Goal: Task Accomplishment & Management: Manage account settings

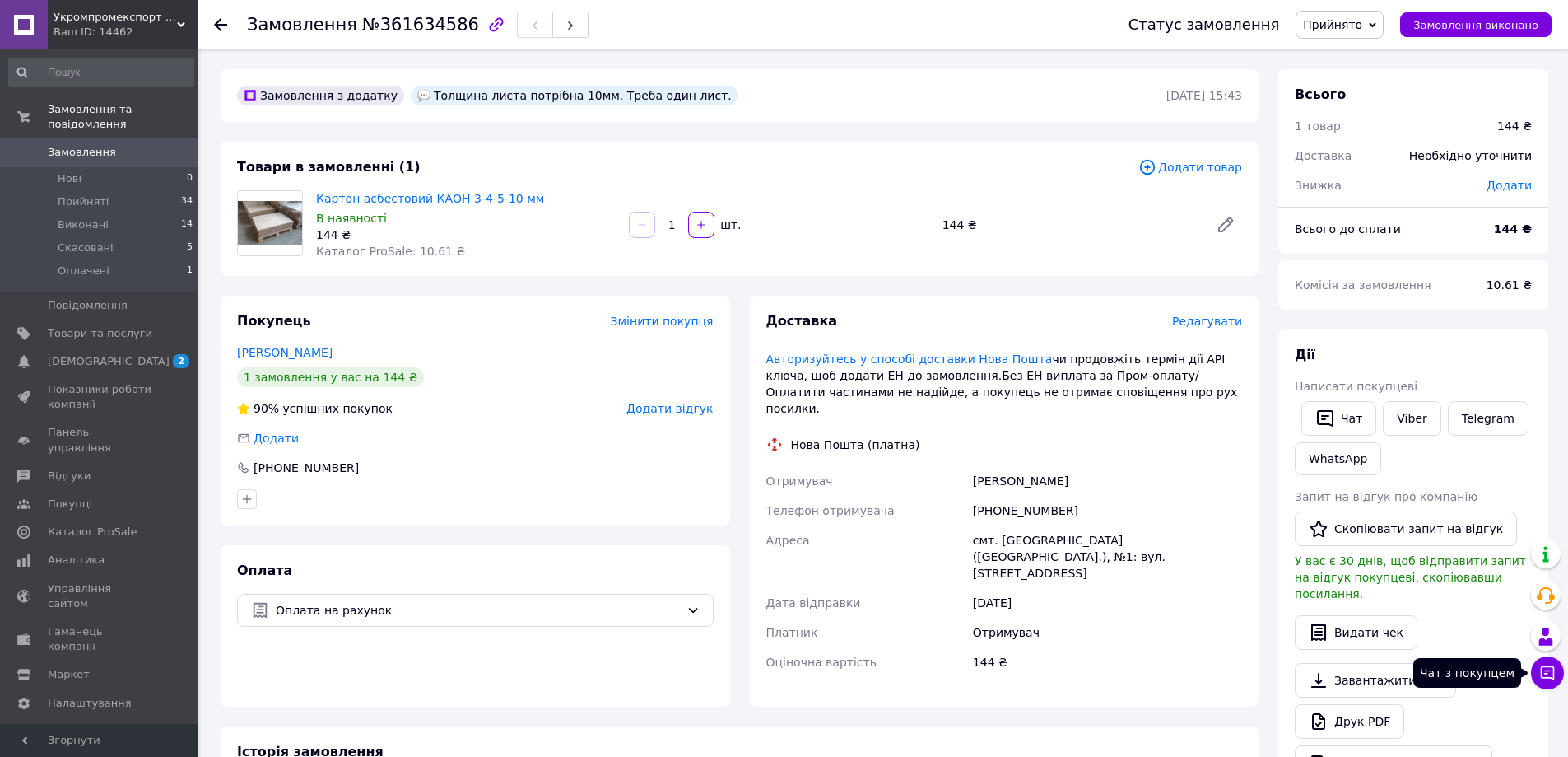
click at [1554, 677] on icon at bounding box center [1548, 673] width 14 height 14
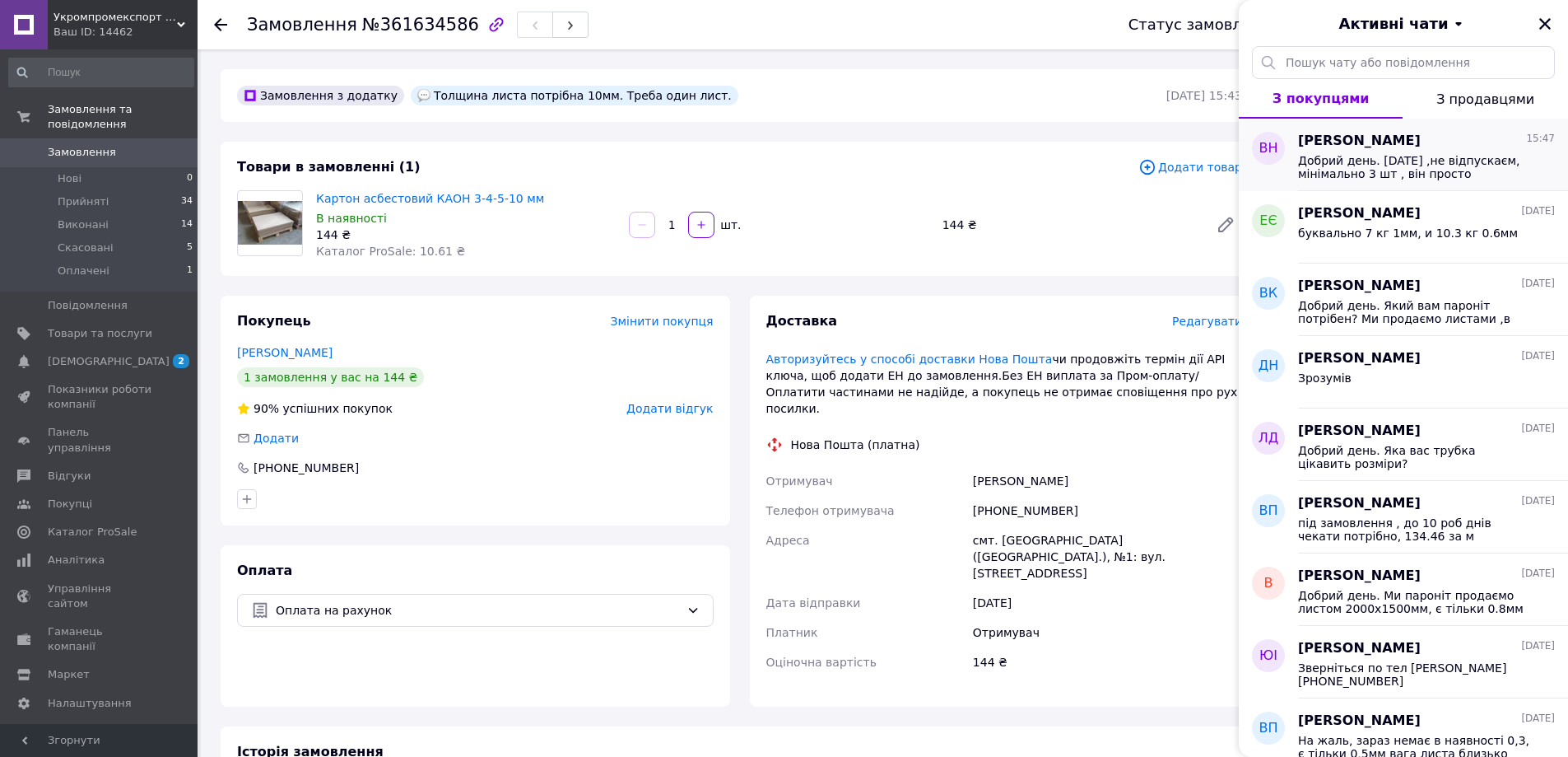
click at [1340, 161] on span "Добрий день. 1 лист ,не відпускаєм, мінімально 3 шт , він просто зламається на …" at bounding box center [1415, 166] width 234 height 26
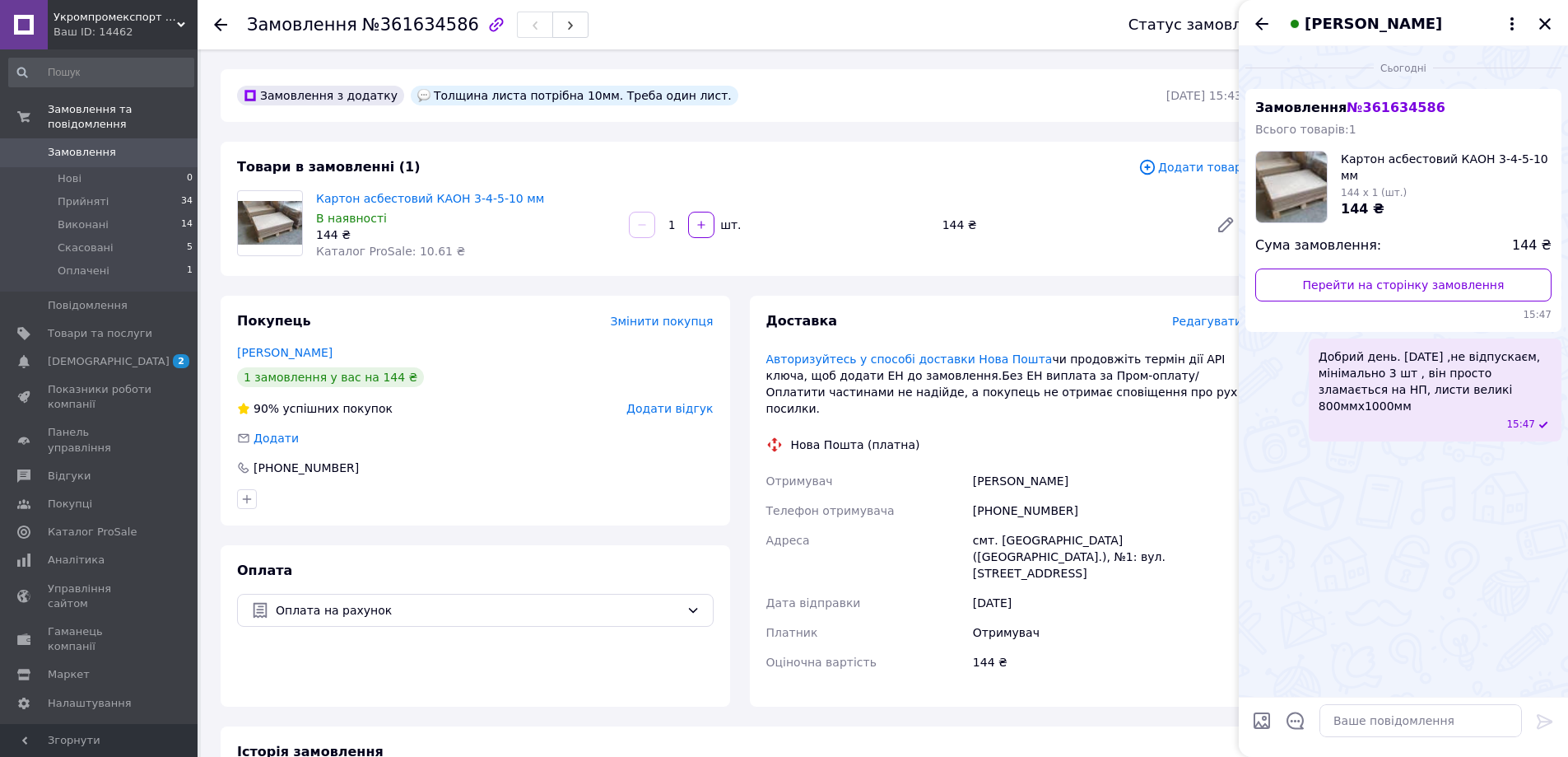
scroll to position [425, 0]
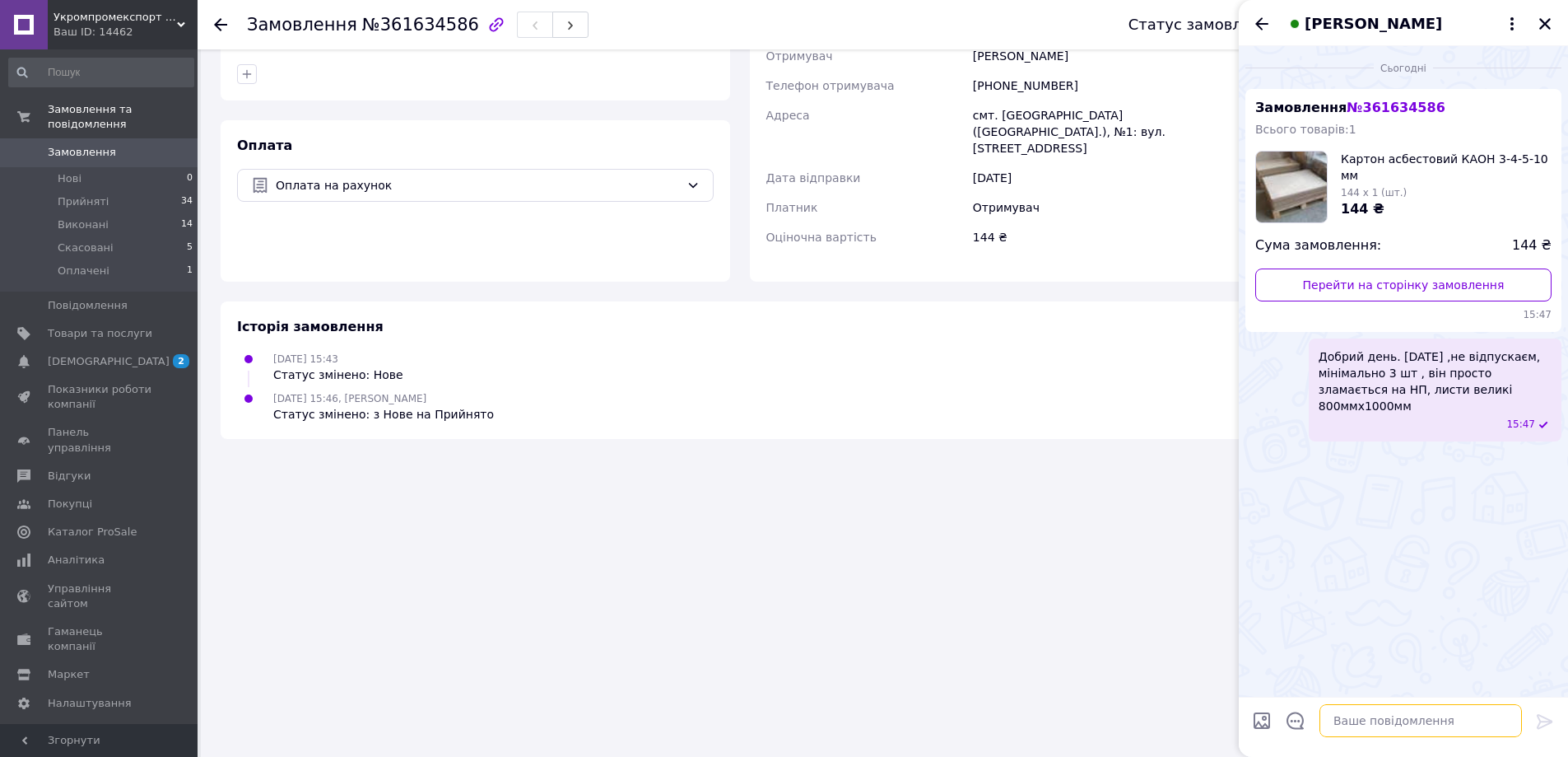
click at [1360, 722] on textarea at bounding box center [1420, 721] width 203 height 33
type textarea "а яку вам товщину 5мм, 10мм , ? ціна за кг , 5мм-5 кг , 10мм -10 кг, приблизно"
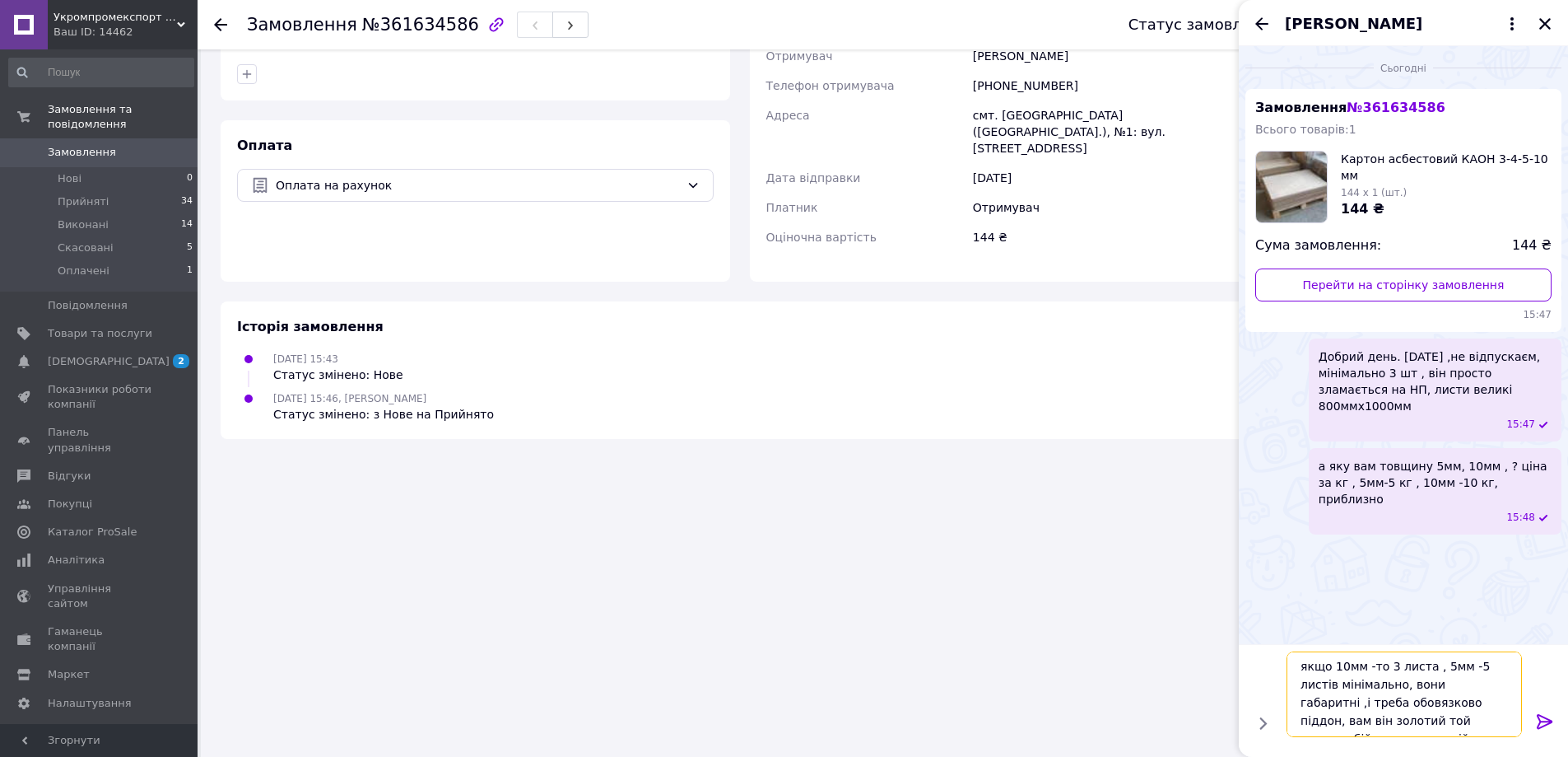
type textarea "якщо 10мм -то 3 листа , 5мм -5 листів мінімально, вони габаритні ,і треба обовя…"
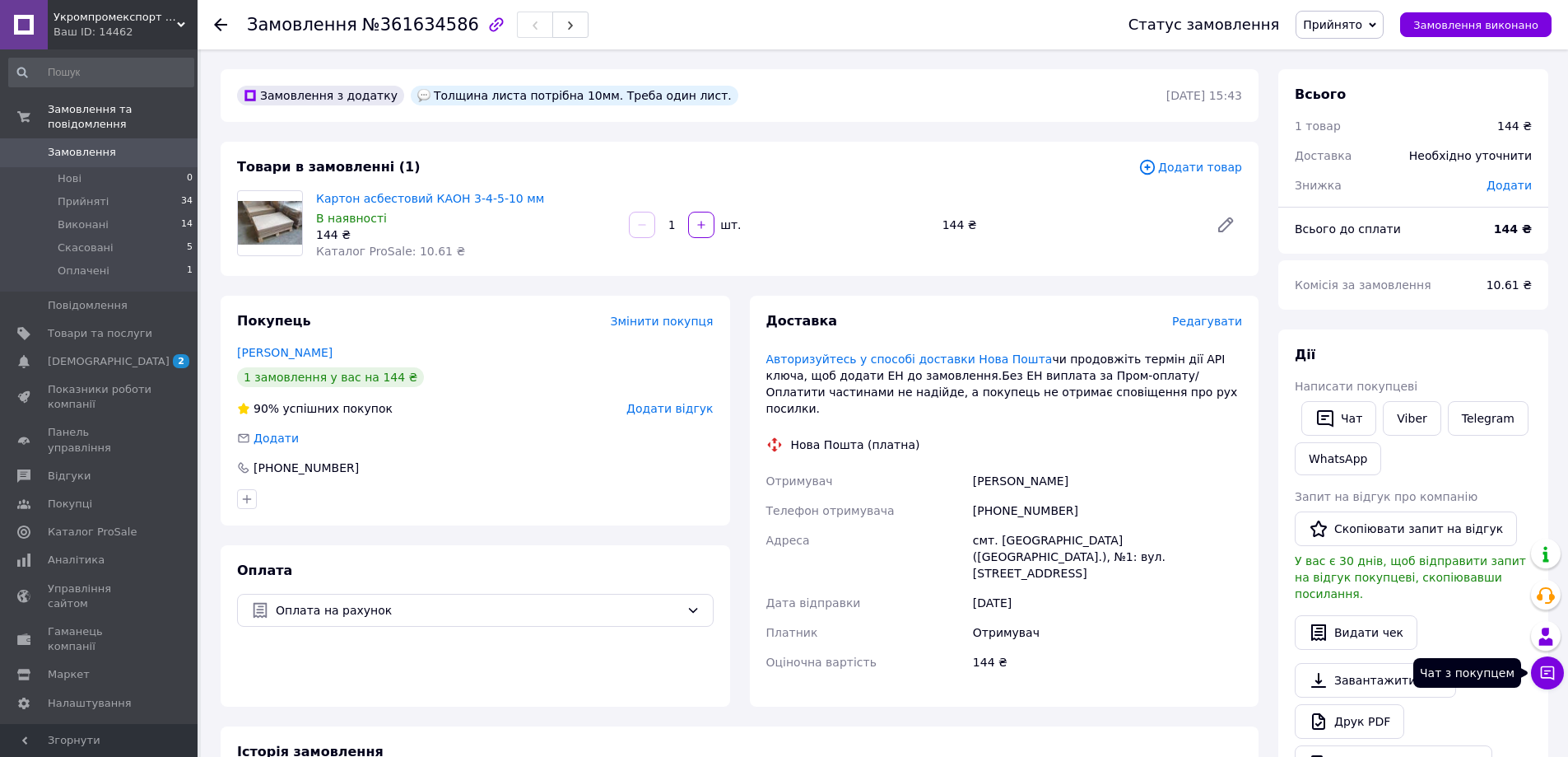
click at [1543, 672] on icon at bounding box center [1547, 672] width 16 height 16
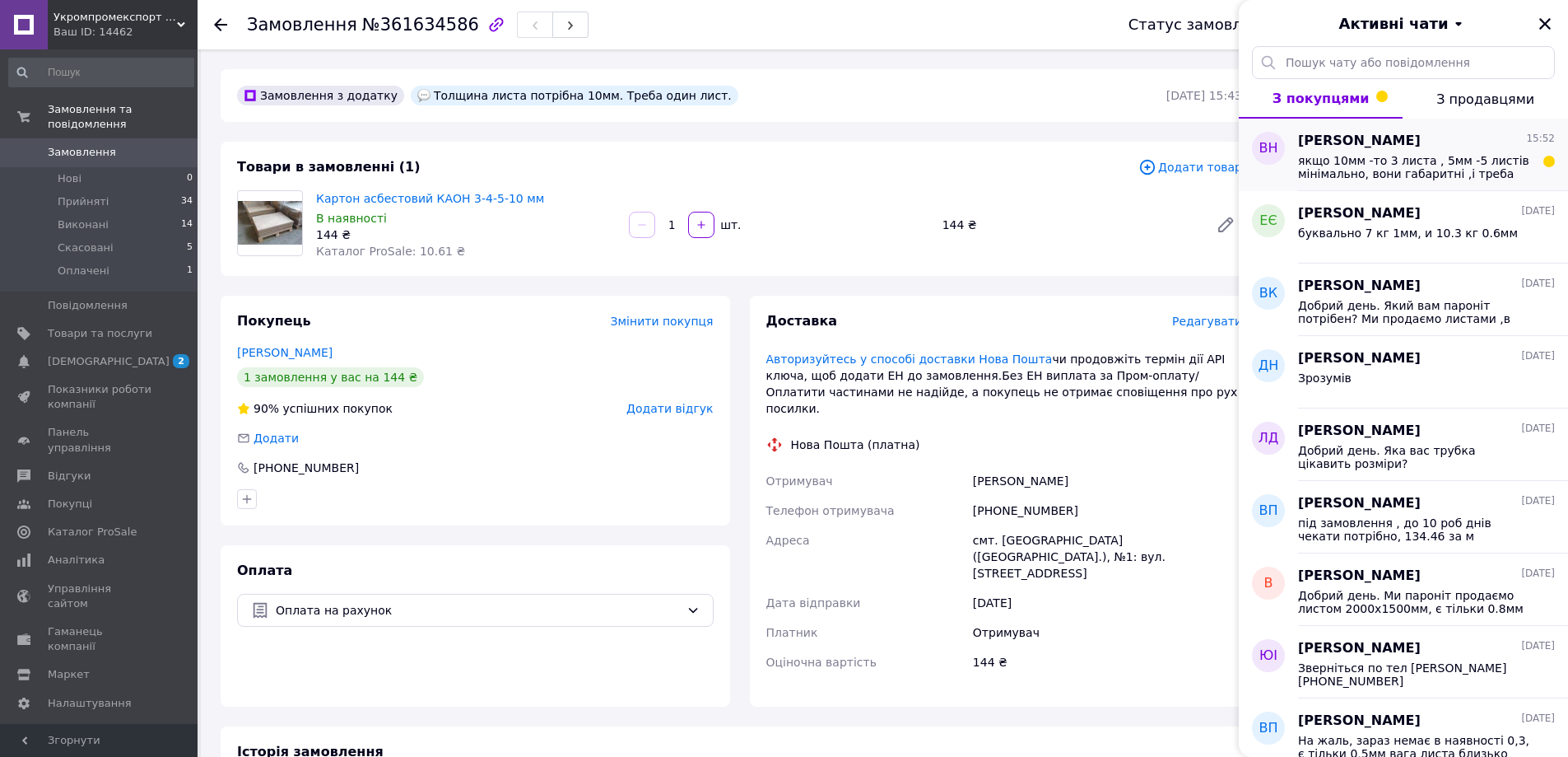
click at [1344, 158] on span "якщо 10мм -то 3 листа , 5мм -5 листів мінімально, вони габаритні ,і треба обовя…" at bounding box center [1415, 166] width 234 height 26
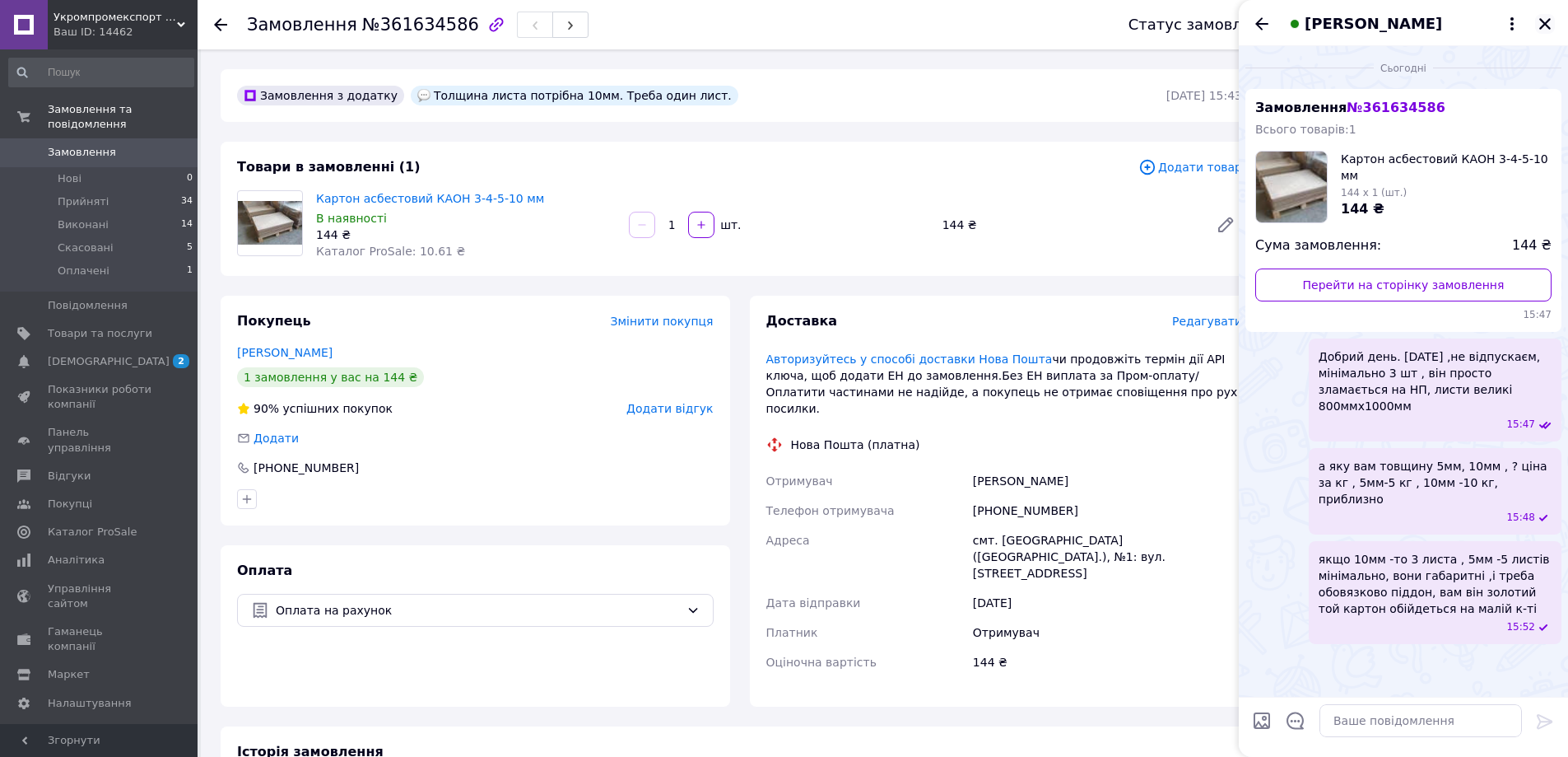
click at [1542, 22] on icon "Закрити" at bounding box center [1544, 23] width 14 height 14
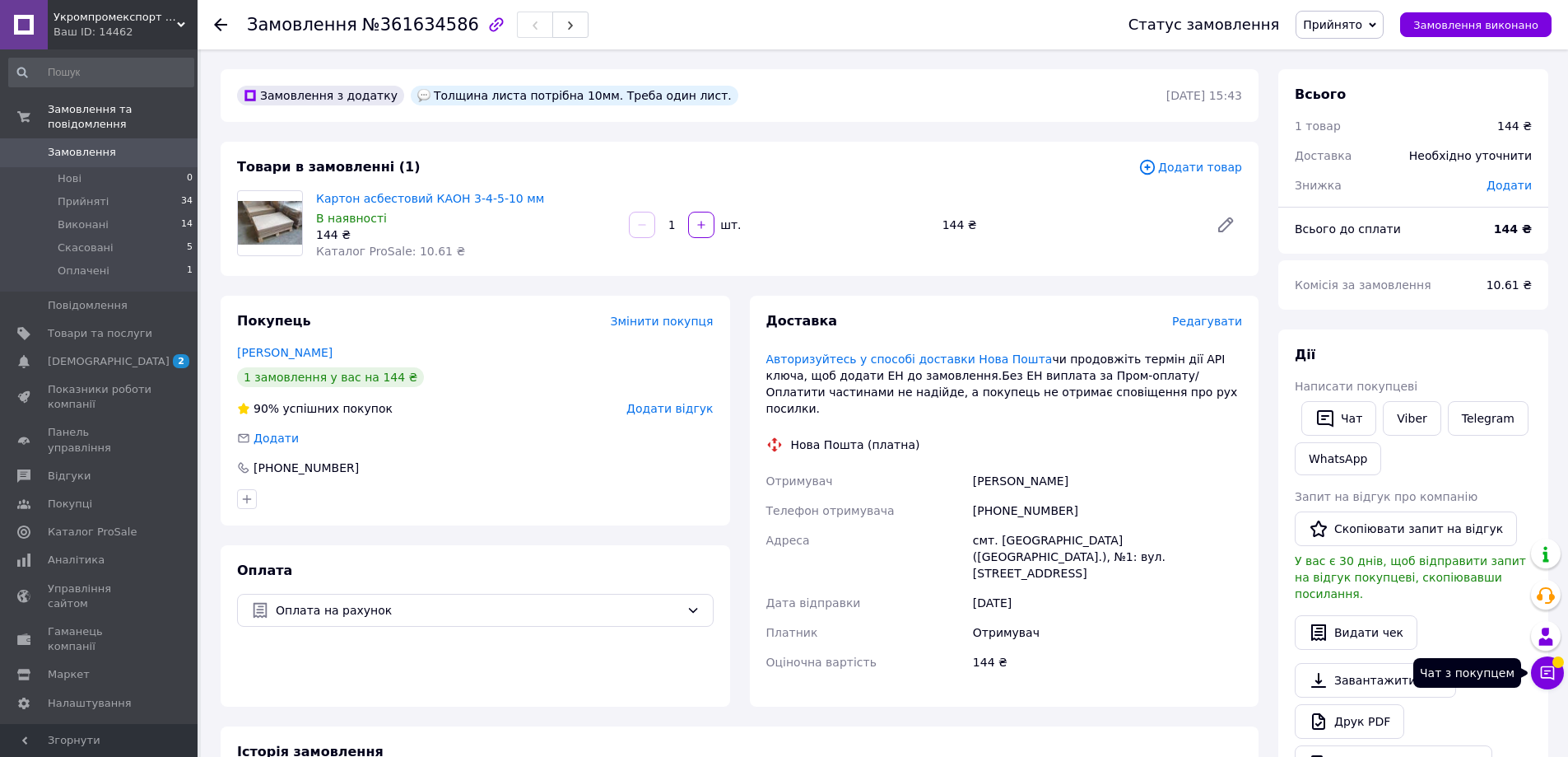
click at [1551, 670] on icon at bounding box center [1548, 673] width 14 height 14
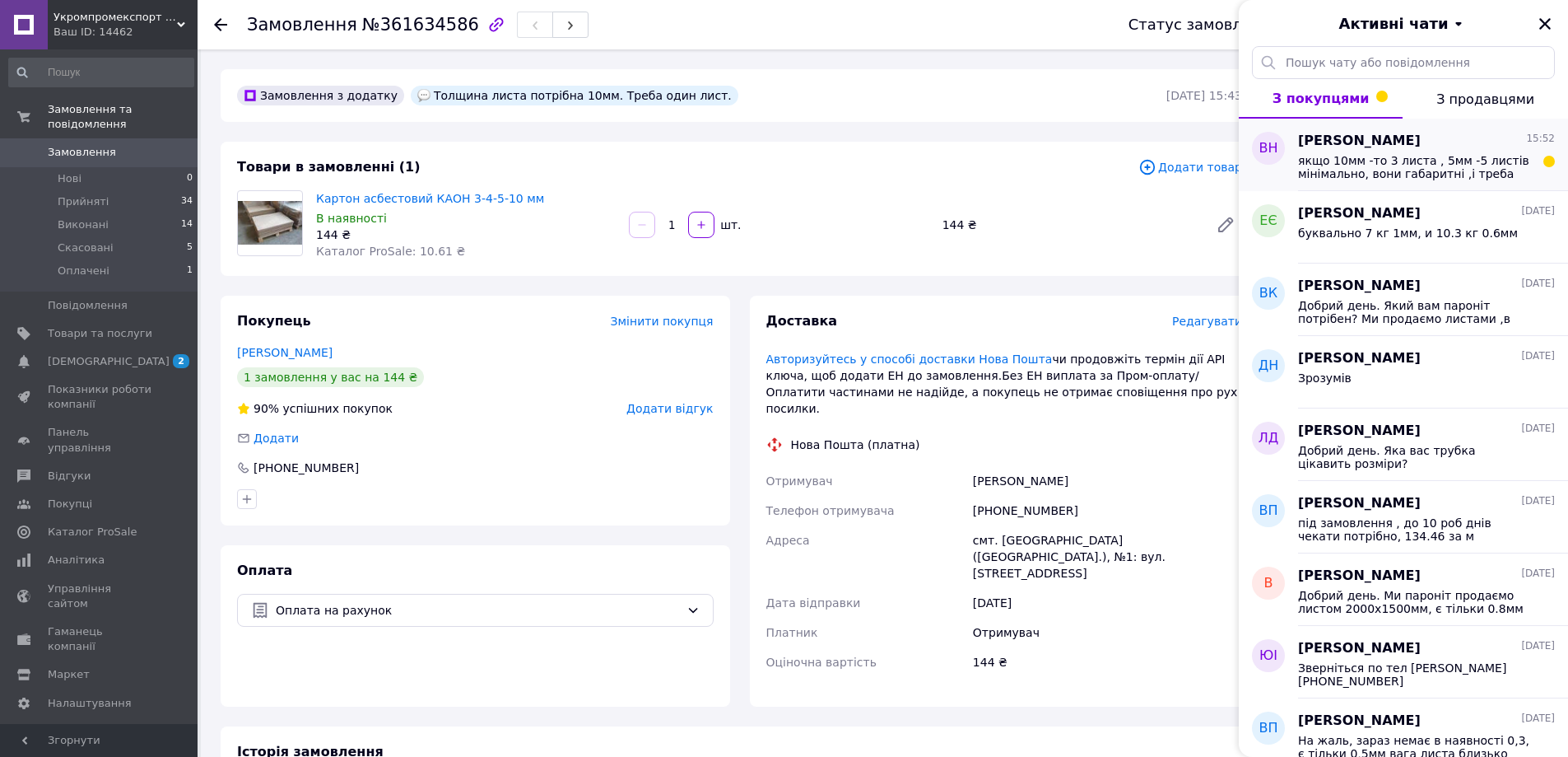
click at [1364, 170] on span "якщо 10мм -то 3 листа , 5мм -5 листів мінімально, вони габаритні ,і треба обовя…" at bounding box center [1415, 166] width 234 height 26
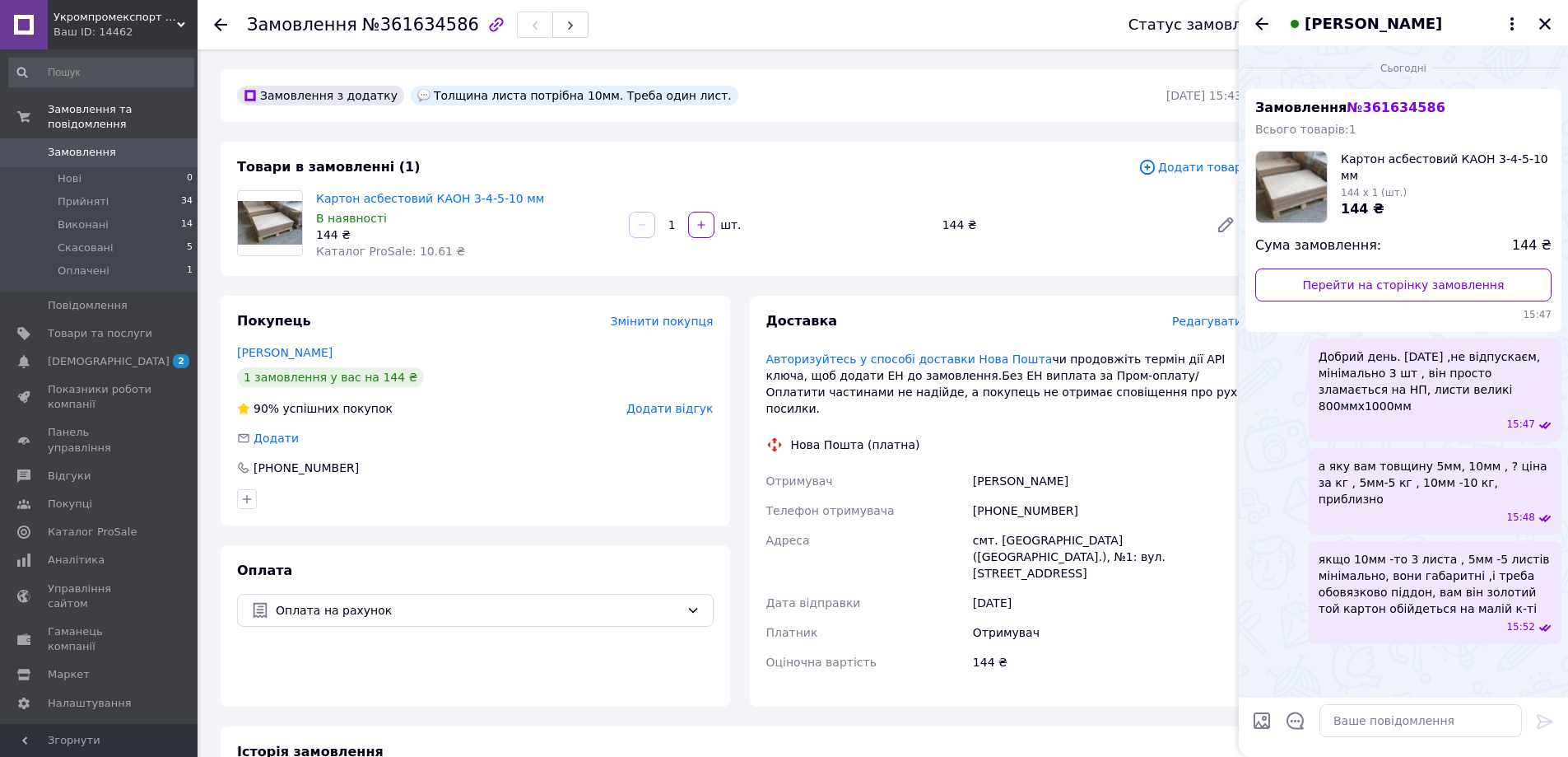
click at [1264, 22] on icon "Назад" at bounding box center [1262, 23] width 20 height 20
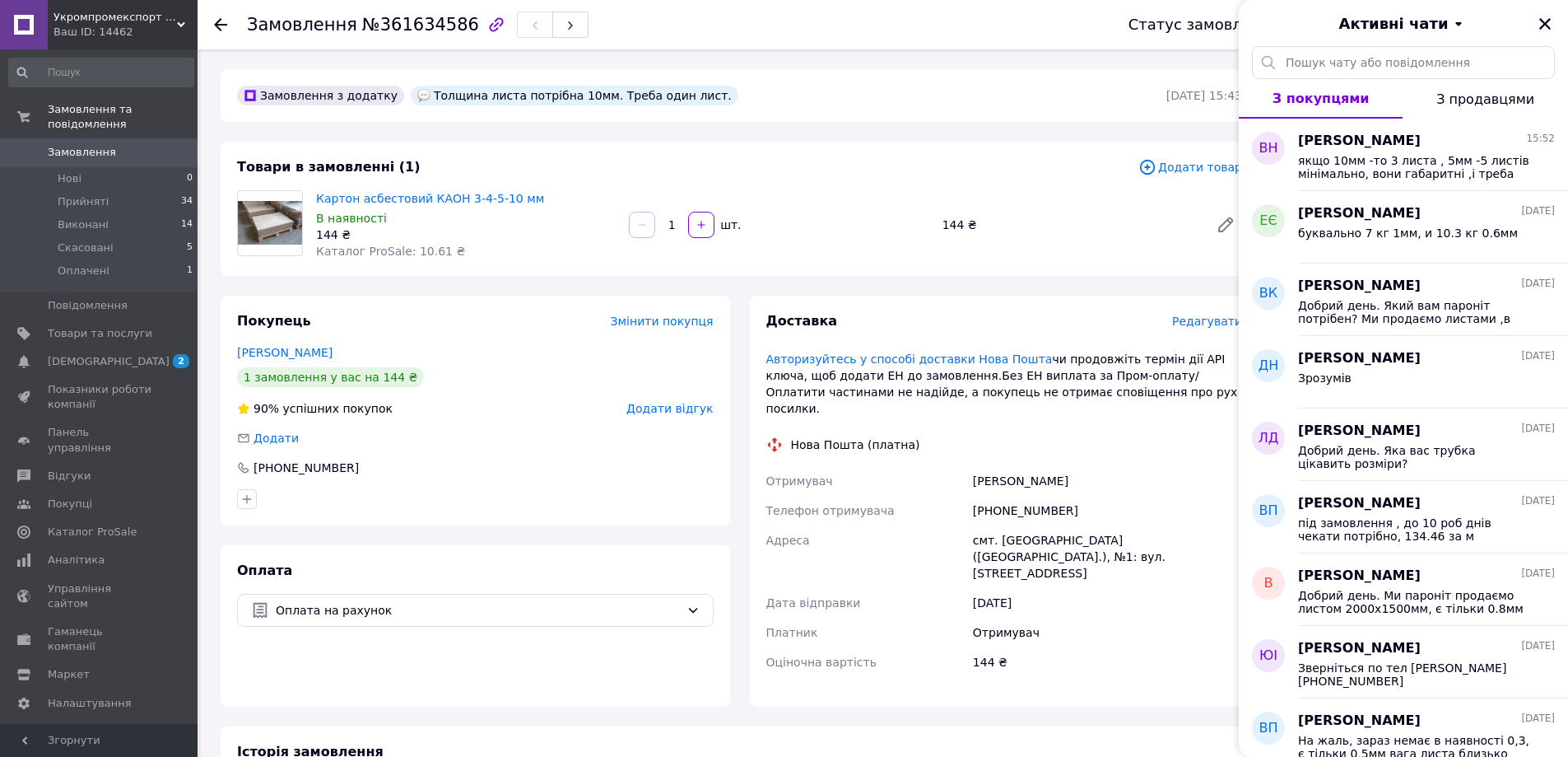
click at [1100, 87] on div "Замовлення з додатку Толщина листа потрібна 10мм. Треба один лист." at bounding box center [700, 95] width 932 height 26
click at [1542, 19] on icon "Закрити" at bounding box center [1544, 23] width 14 height 14
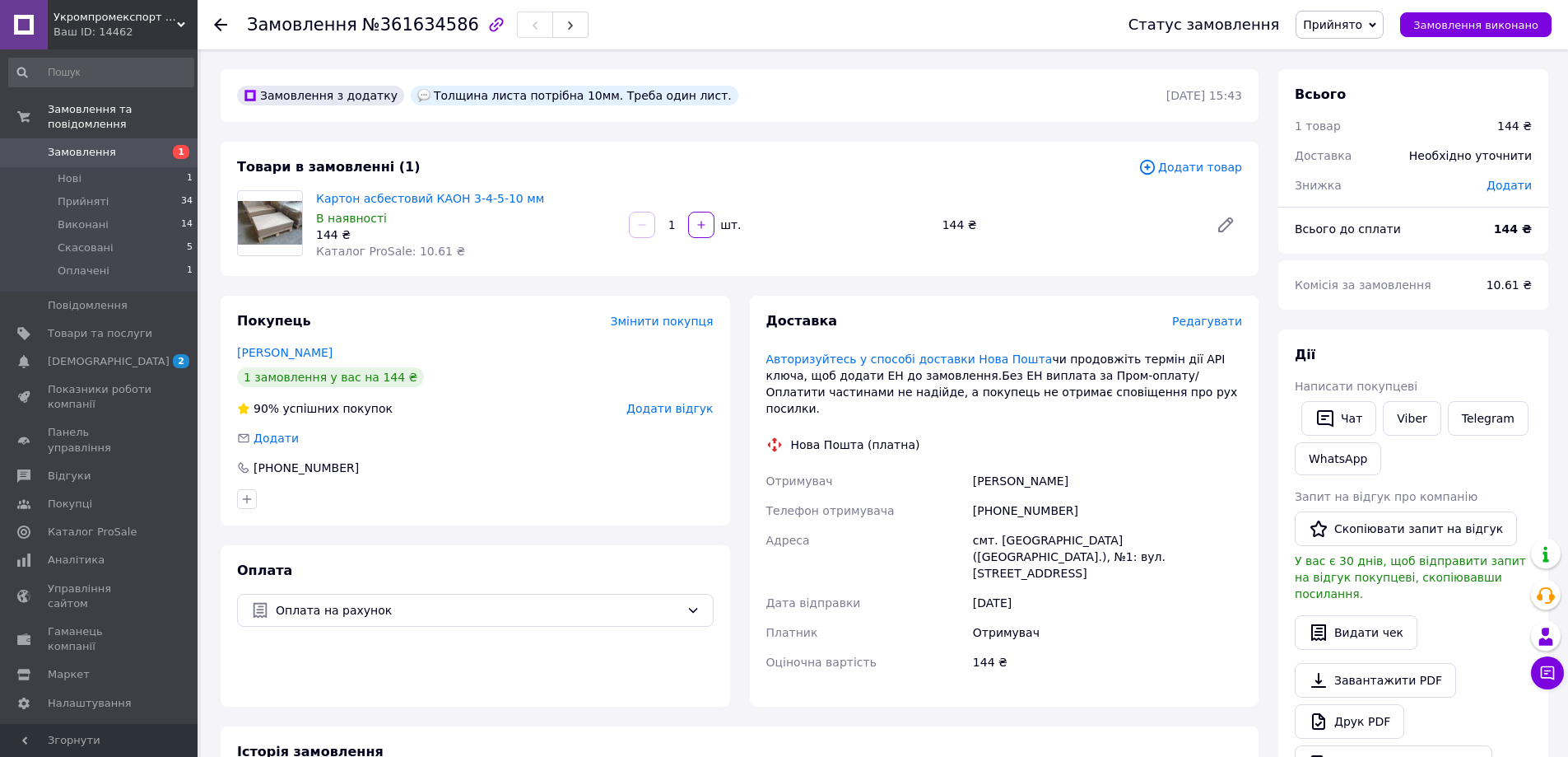
click at [71, 145] on span "Замовлення" at bounding box center [81, 152] width 69 height 14
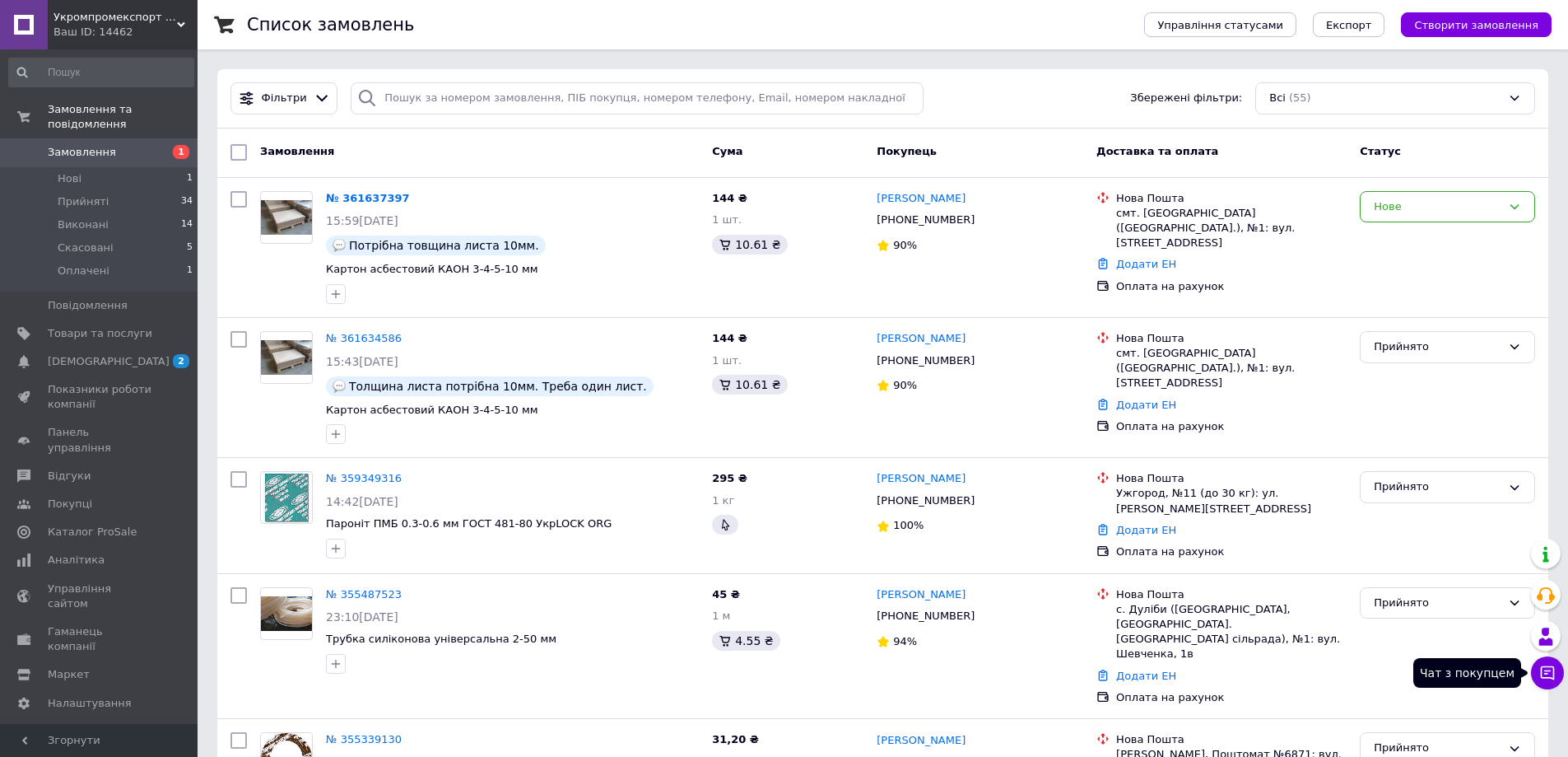
click at [1551, 670] on icon at bounding box center [1548, 673] width 14 height 14
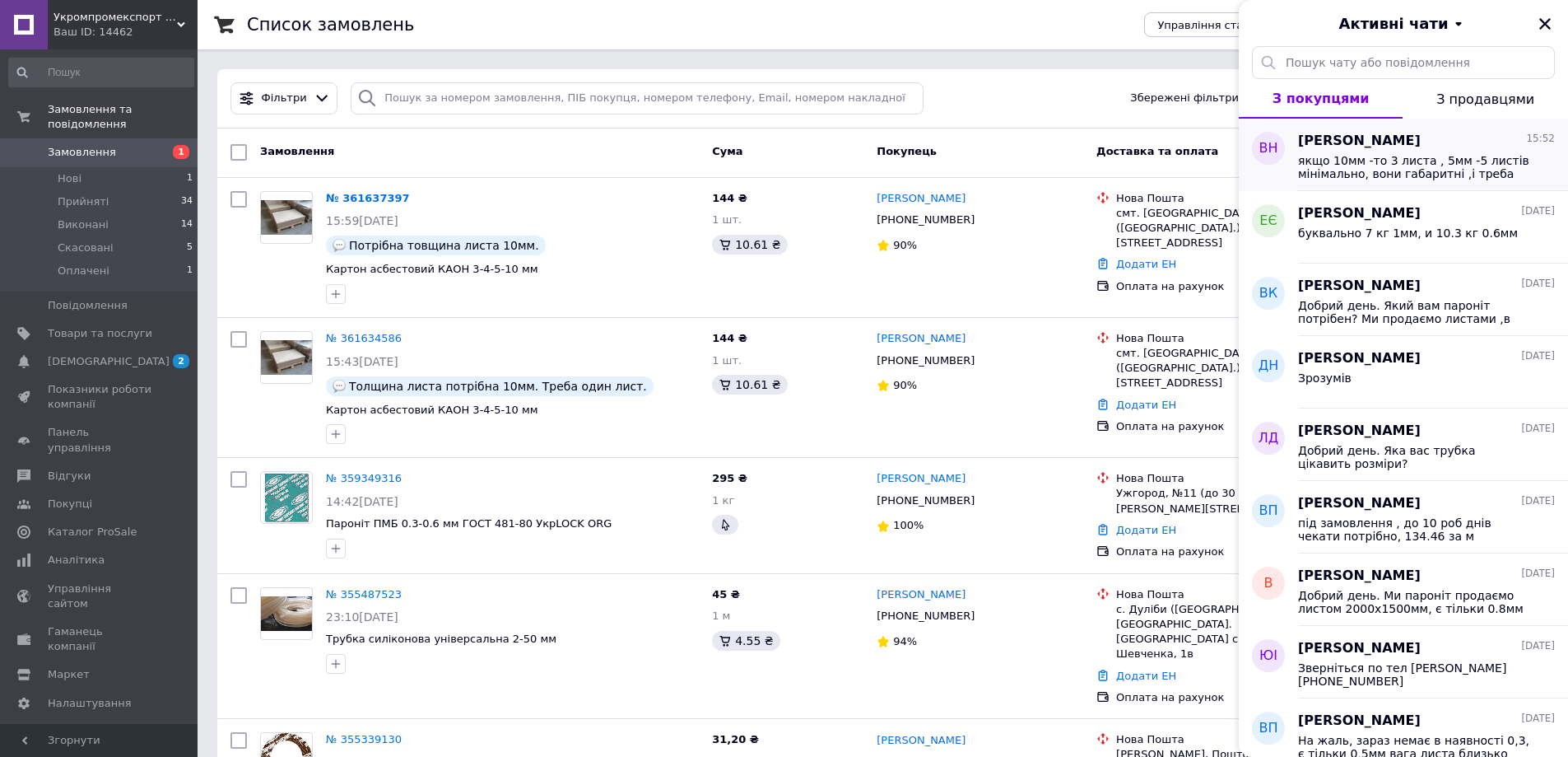
click at [1413, 160] on span "якщо 10мм -то 3 листа , 5мм -5 листів мінімально, вони габаритні ,і треба обовя…" at bounding box center [1415, 166] width 234 height 26
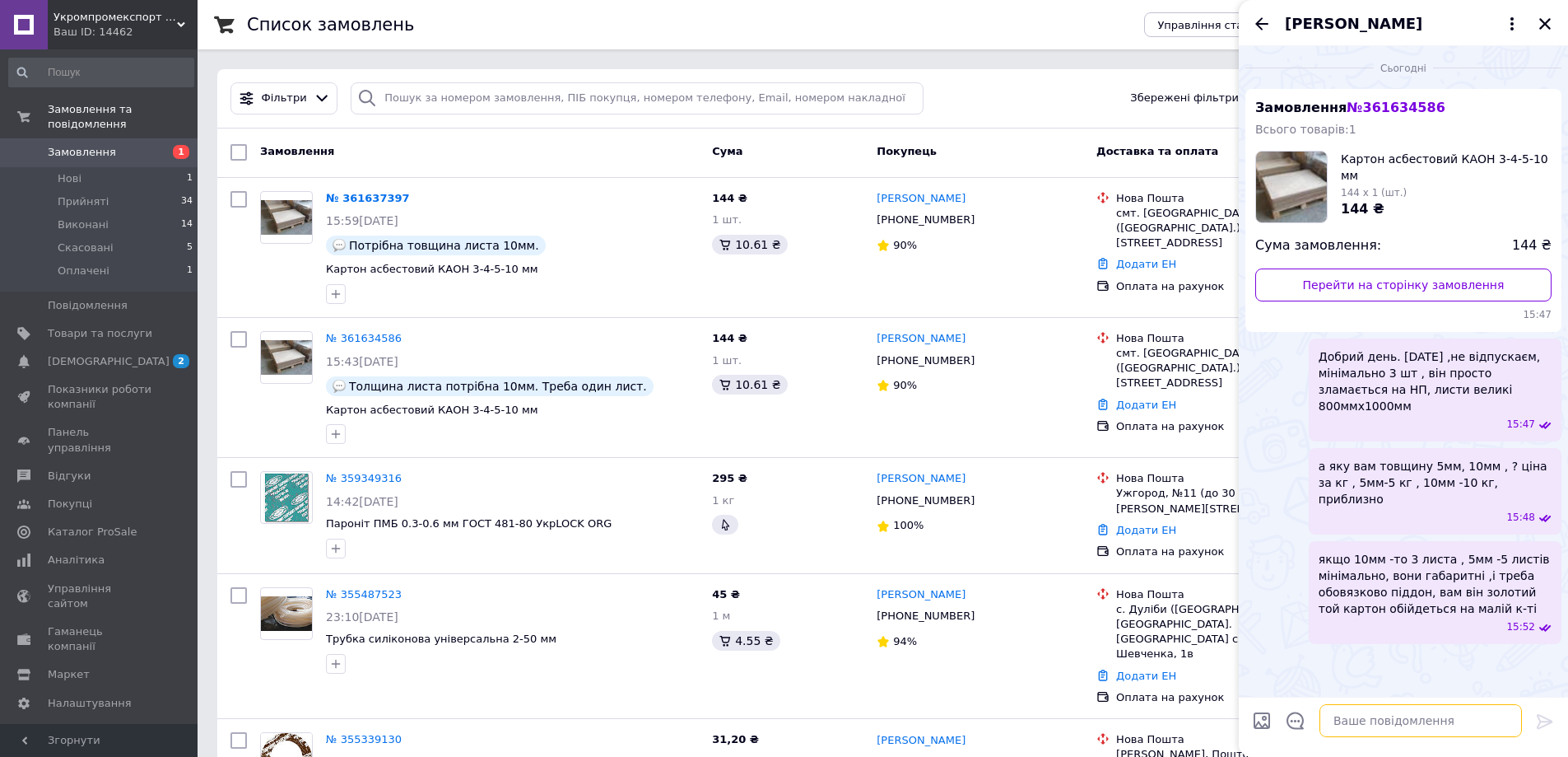
click at [1378, 728] on textarea at bounding box center [1420, 721] width 203 height 33
type textarea "10мм -мінімально 3 листа , буде +-30 кг"
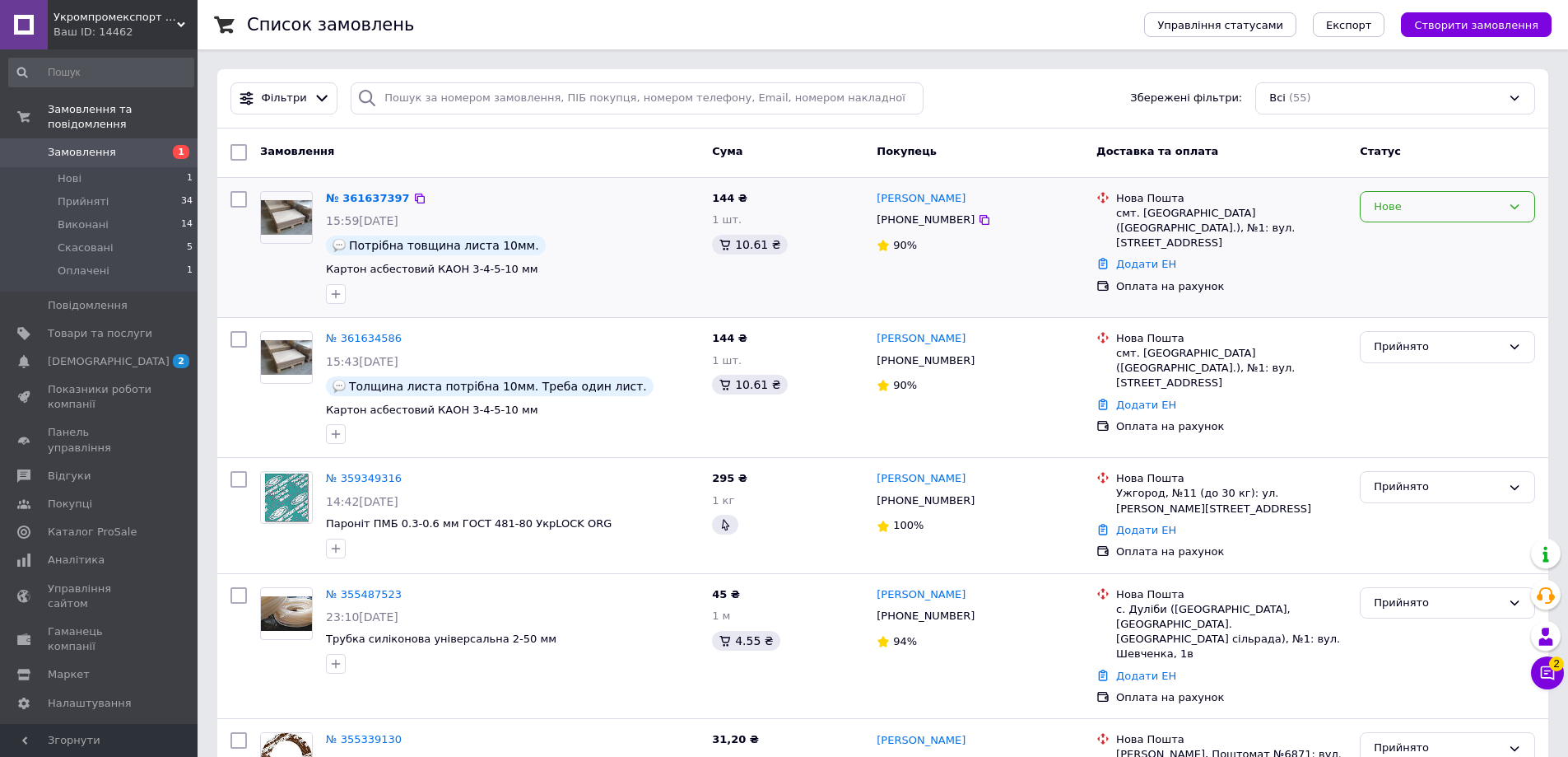
click at [1476, 199] on div "Нове" at bounding box center [1437, 207] width 127 height 17
click at [1397, 237] on li "Прийнято" at bounding box center [1448, 241] width 174 height 31
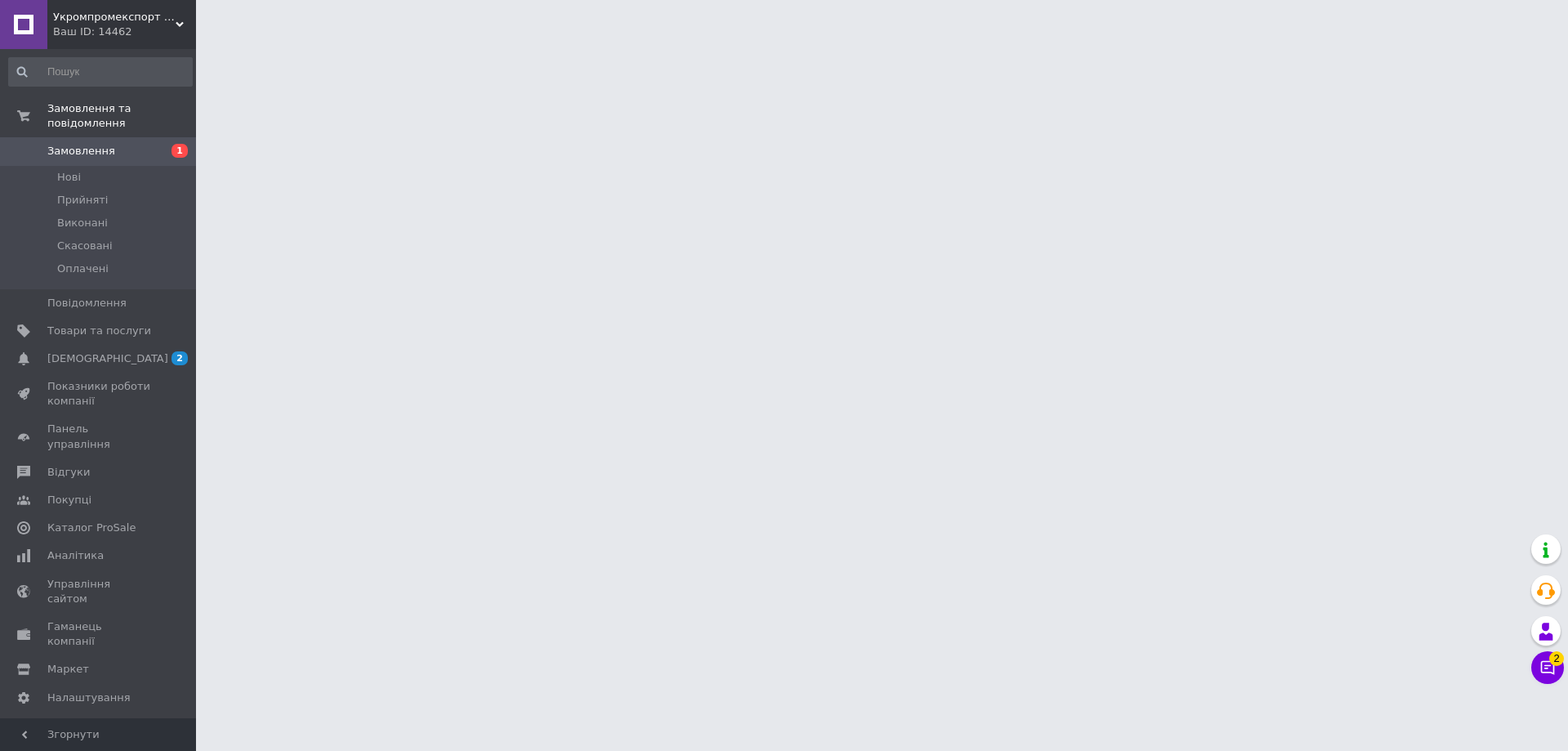
click at [88, 144] on span "Замовлення" at bounding box center [81, 151] width 68 height 14
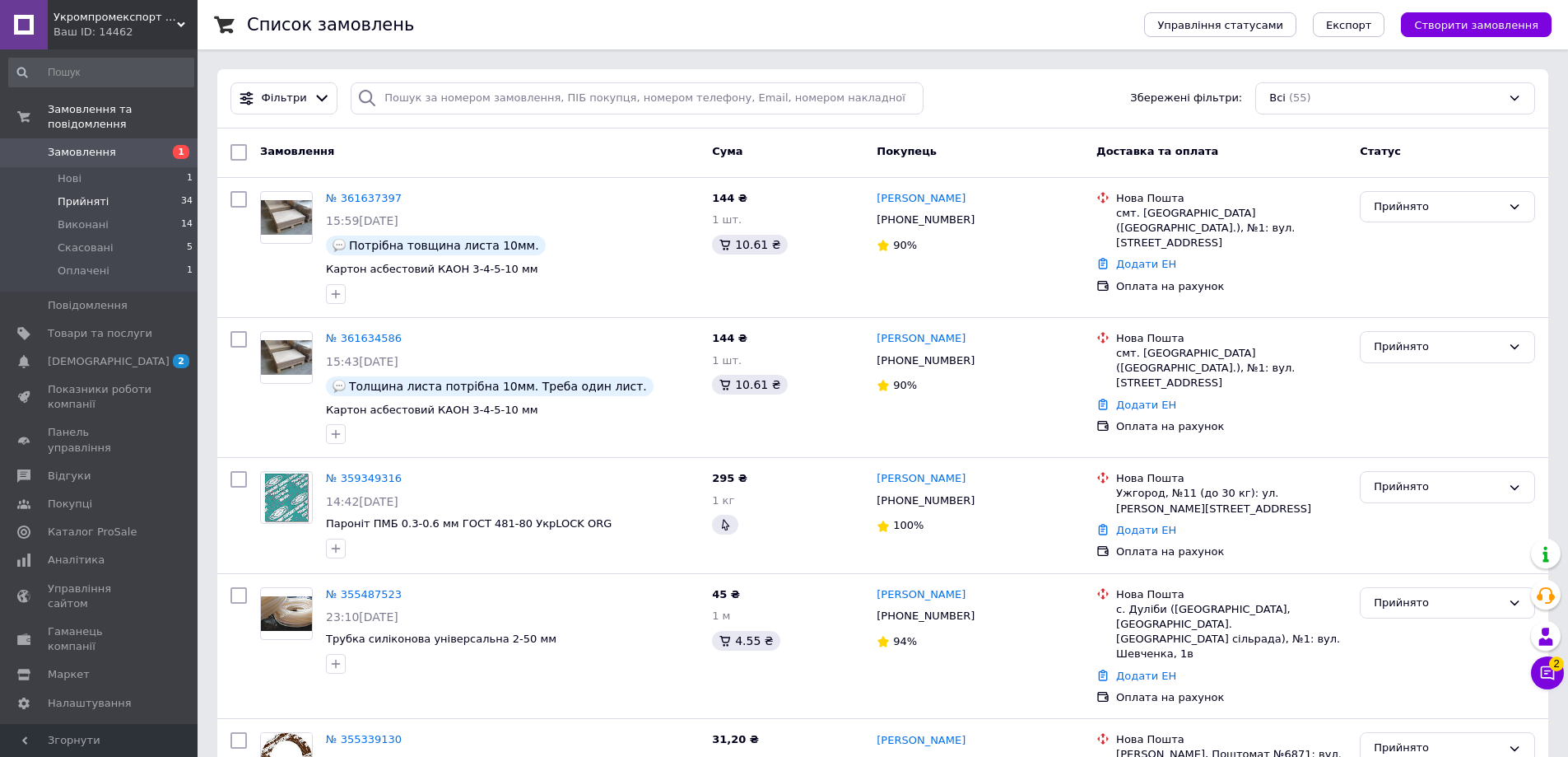
click at [74, 194] on span "Прийняті" at bounding box center [83, 201] width 51 height 14
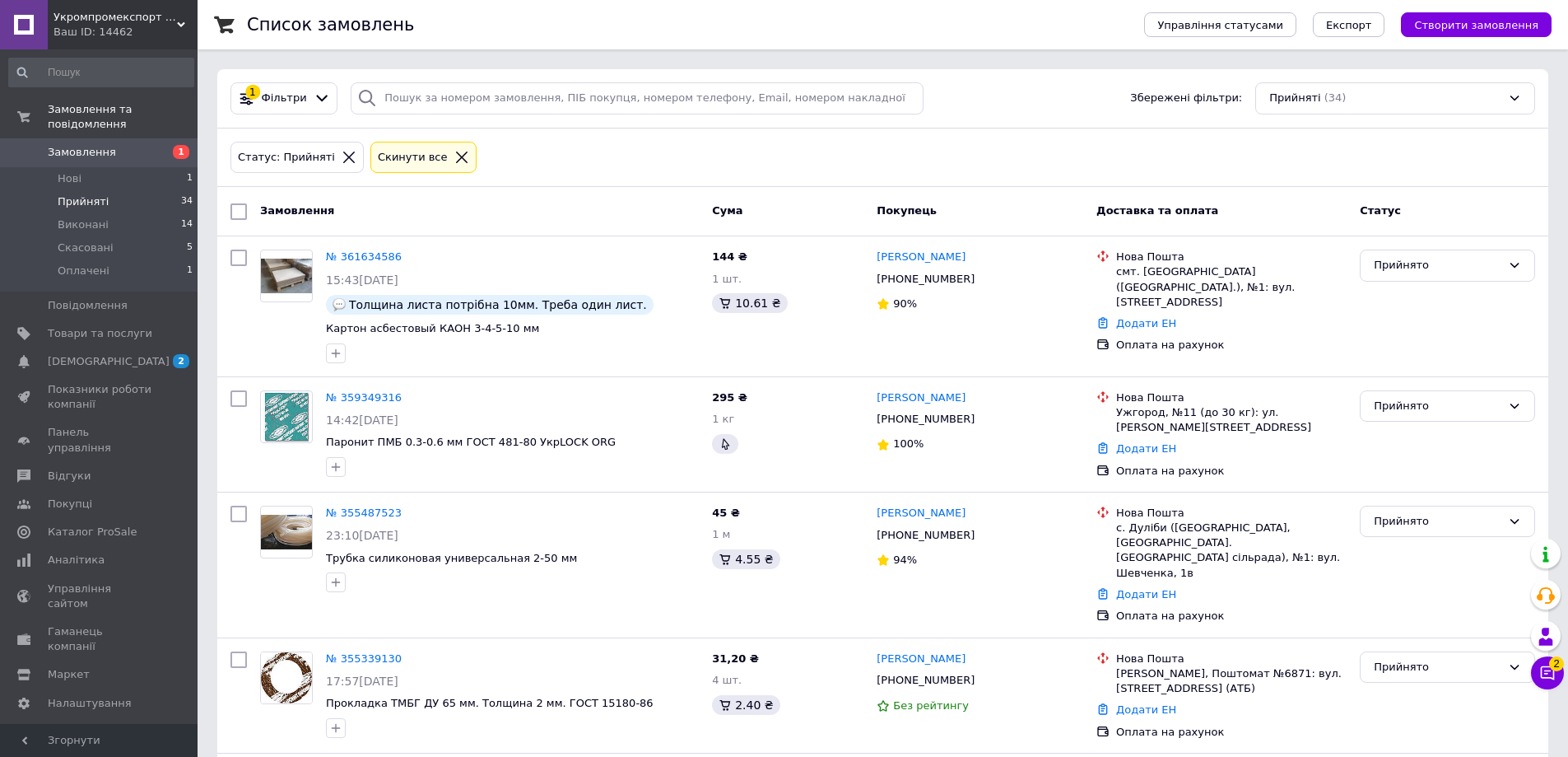
click at [73, 145] on span "Замовлення" at bounding box center [81, 152] width 69 height 14
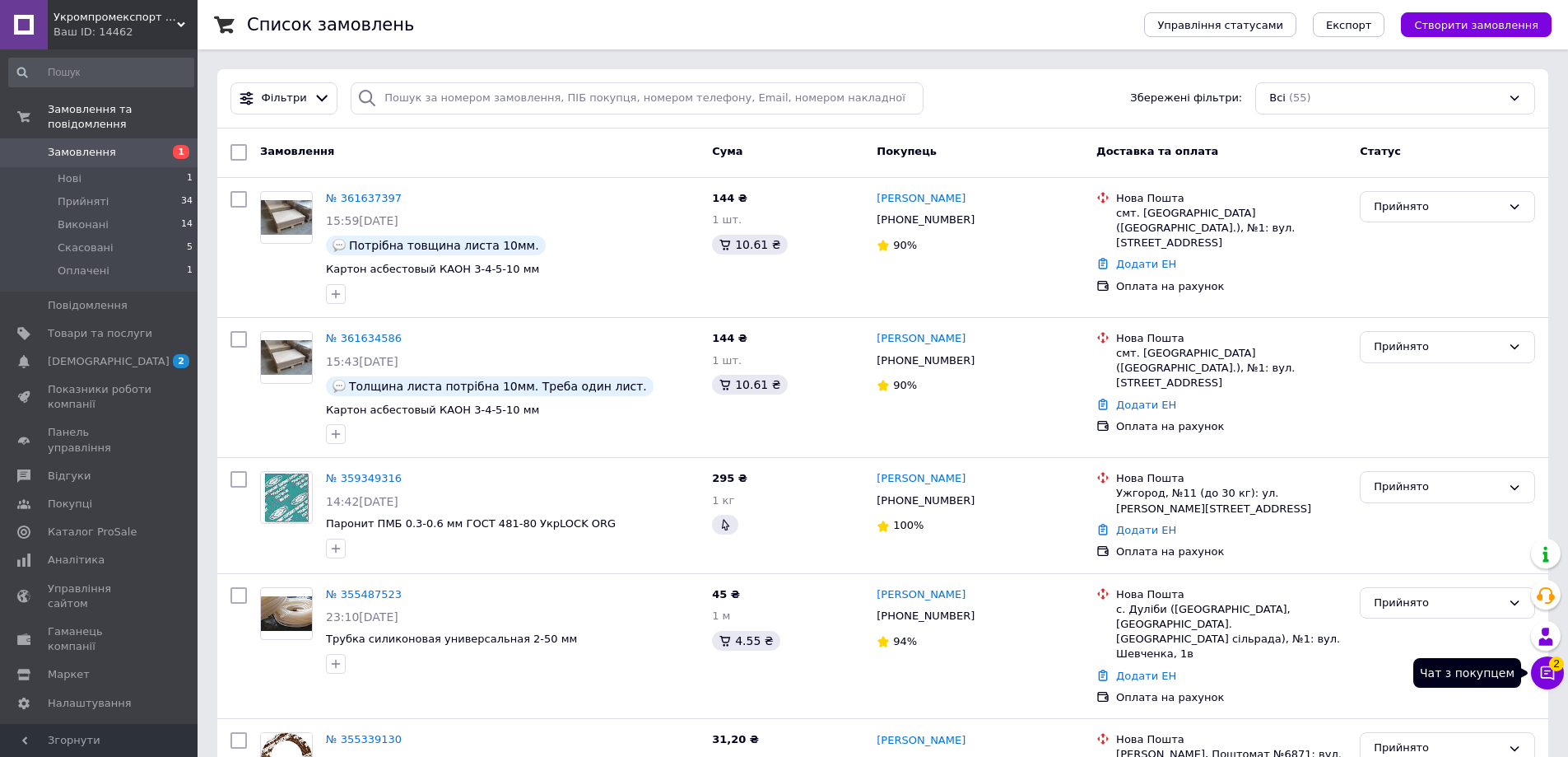
click at [1549, 673] on icon at bounding box center [1547, 672] width 16 height 16
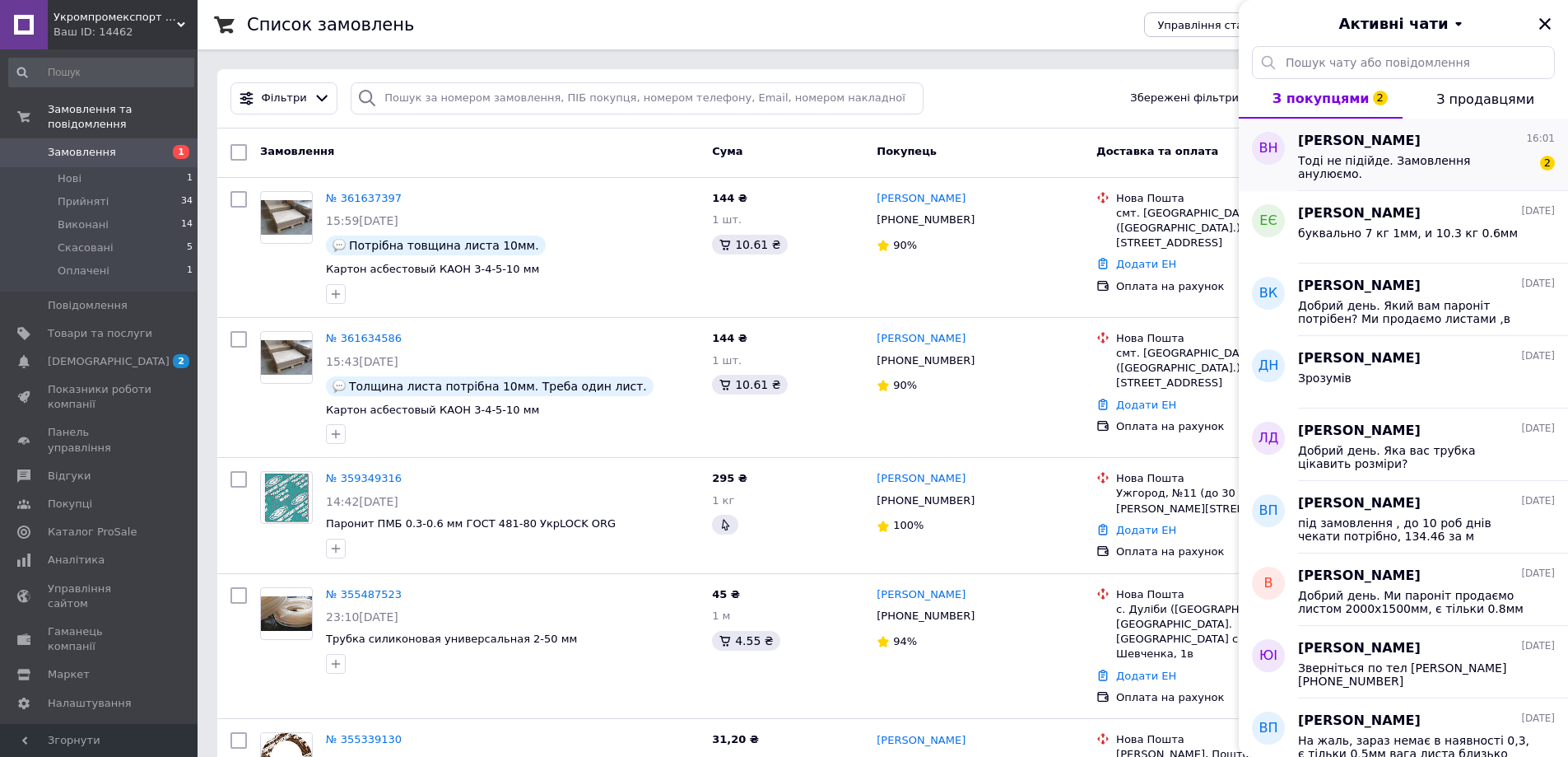
click at [1356, 163] on span "Тоді не підійде. Замовлення анулюємо." at bounding box center [1415, 166] width 234 height 26
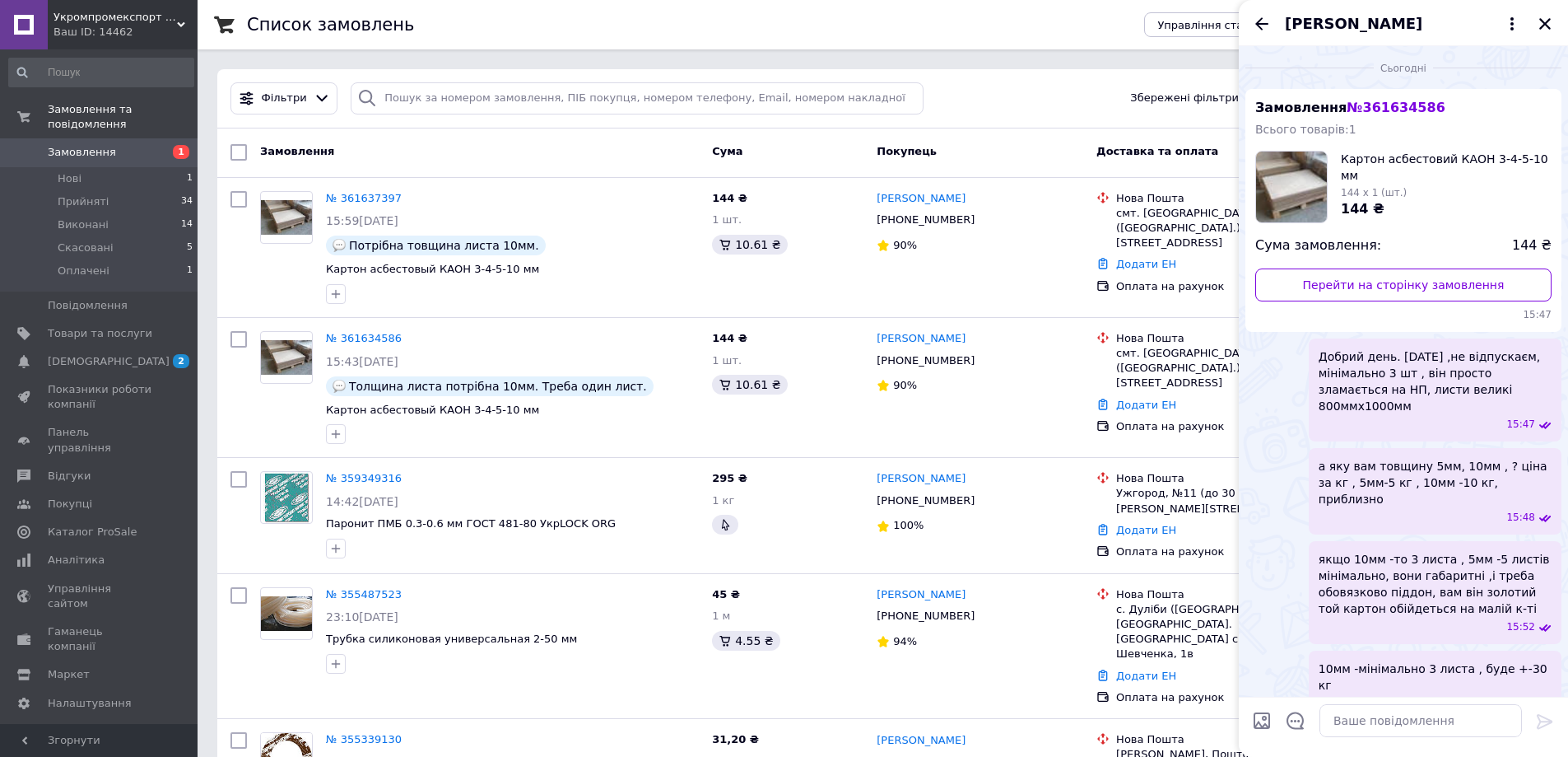
scroll to position [320, 0]
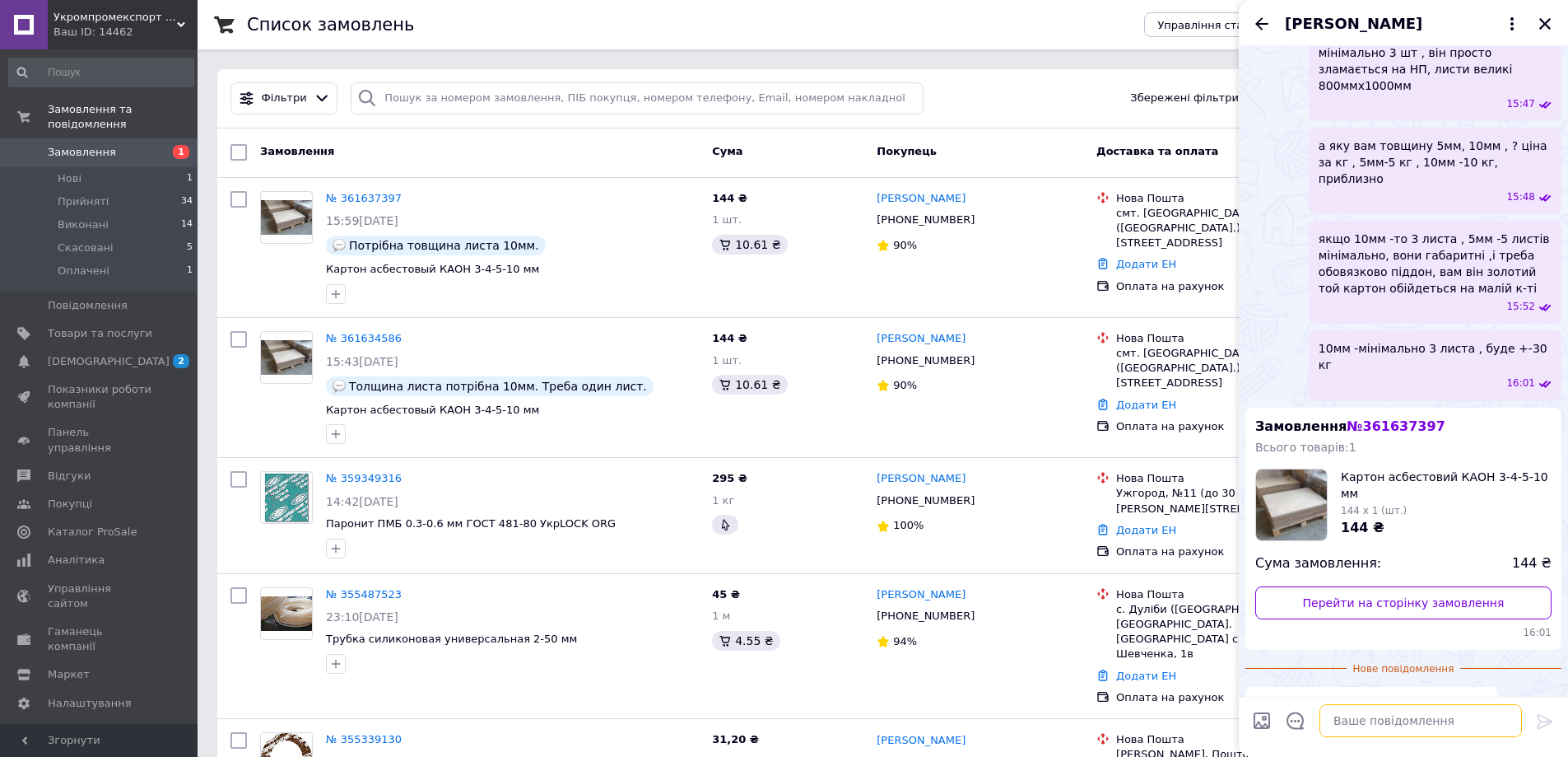
click at [1404, 724] on textarea at bounding box center [1420, 721] width 203 height 33
type textarea "ок"
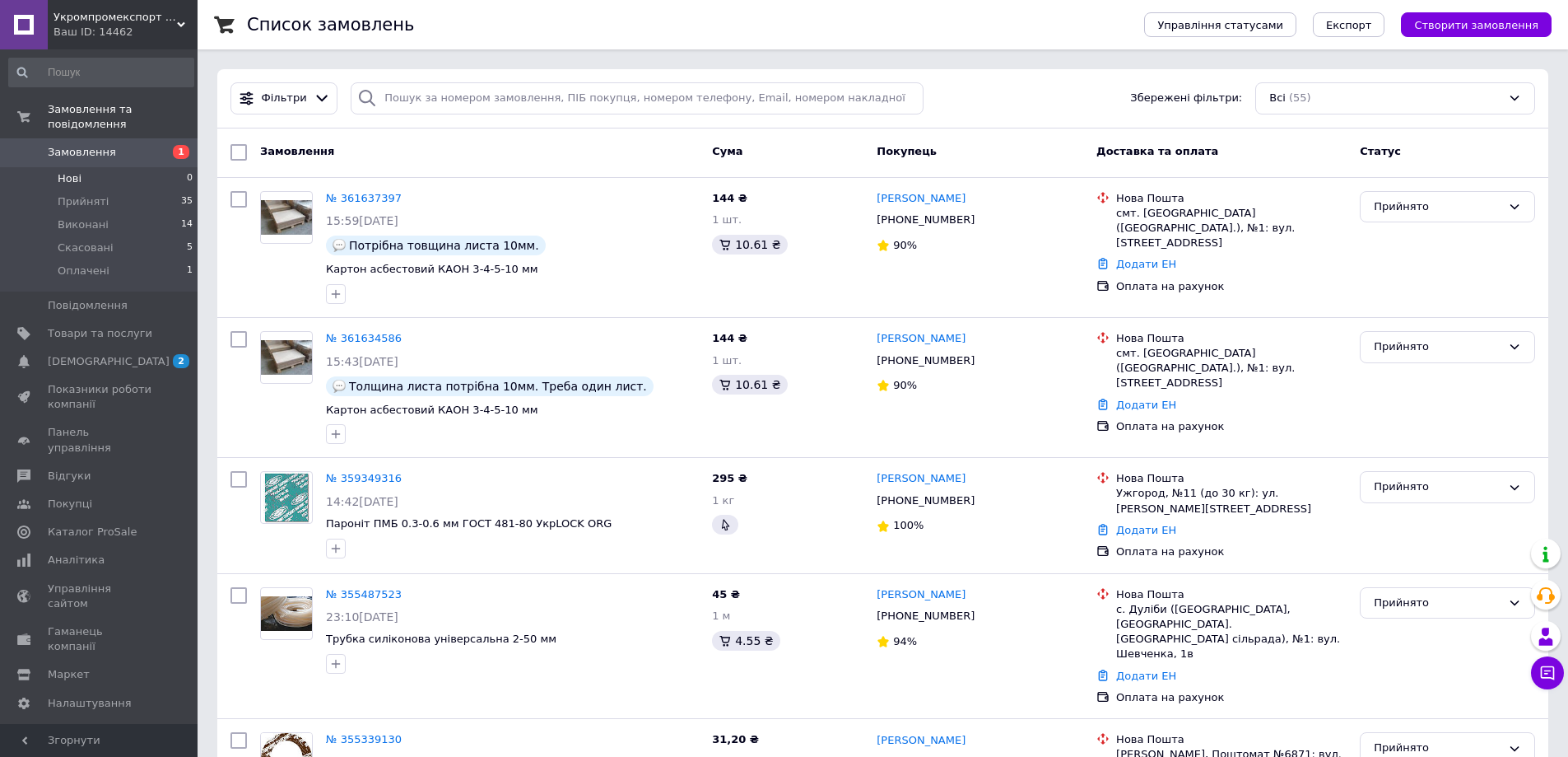
click at [70, 171] on span "Нові" at bounding box center [70, 178] width 24 height 14
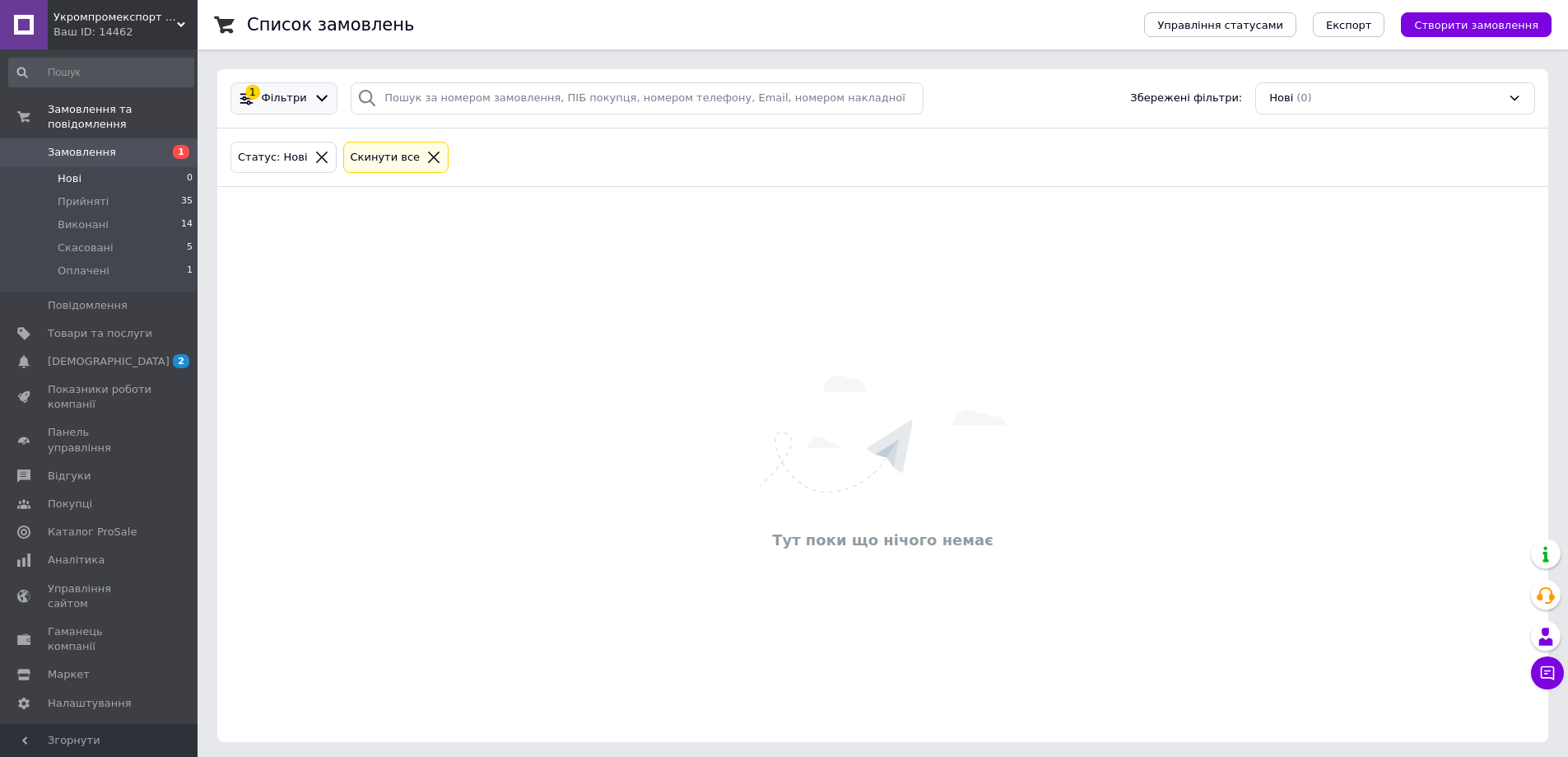
click at [255, 96] on div "1" at bounding box center [252, 92] width 14 height 14
click at [81, 145] on span "Замовлення" at bounding box center [81, 152] width 69 height 14
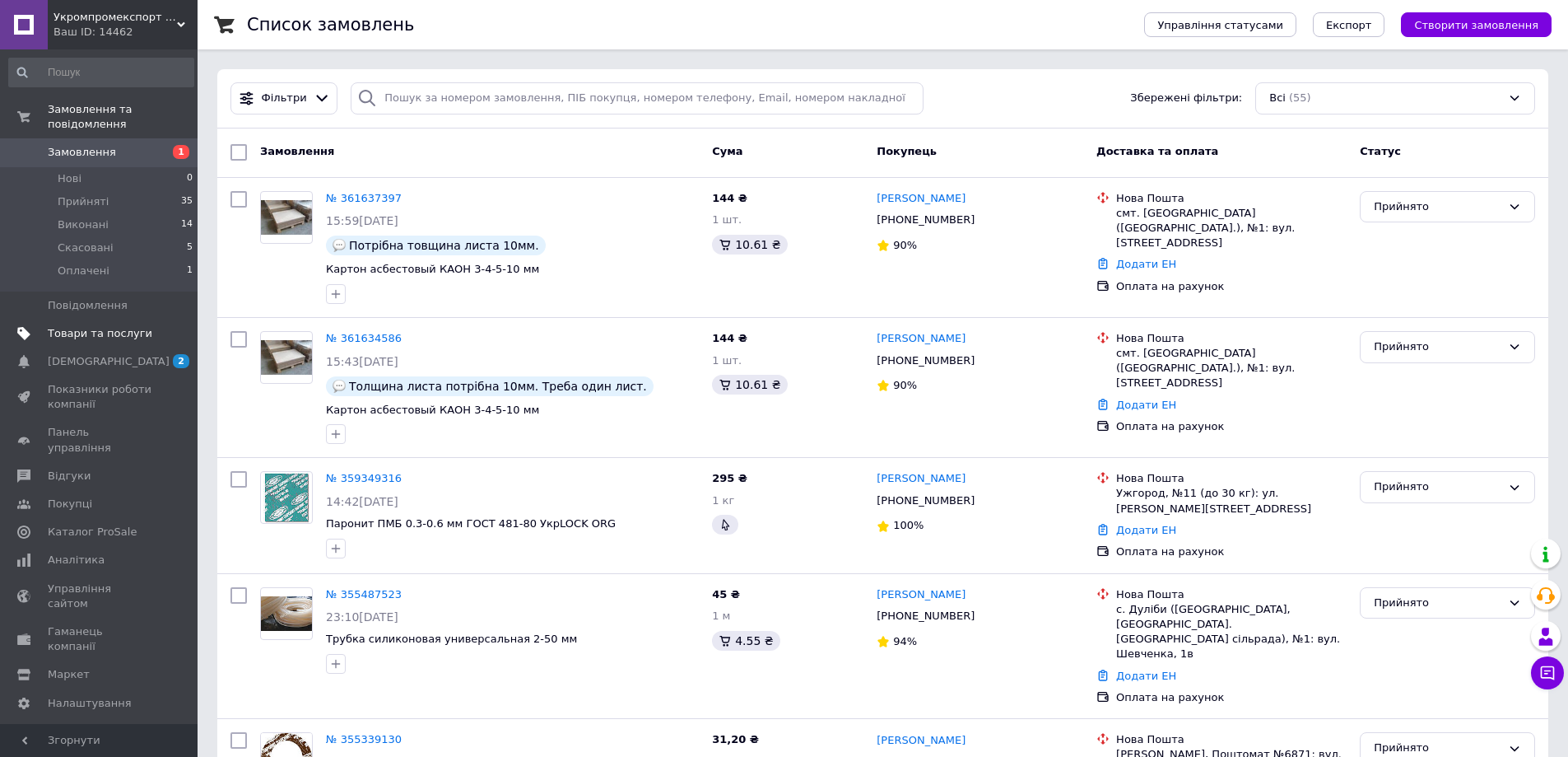
click at [99, 326] on span "Товари та послуги" at bounding box center [99, 333] width 104 height 14
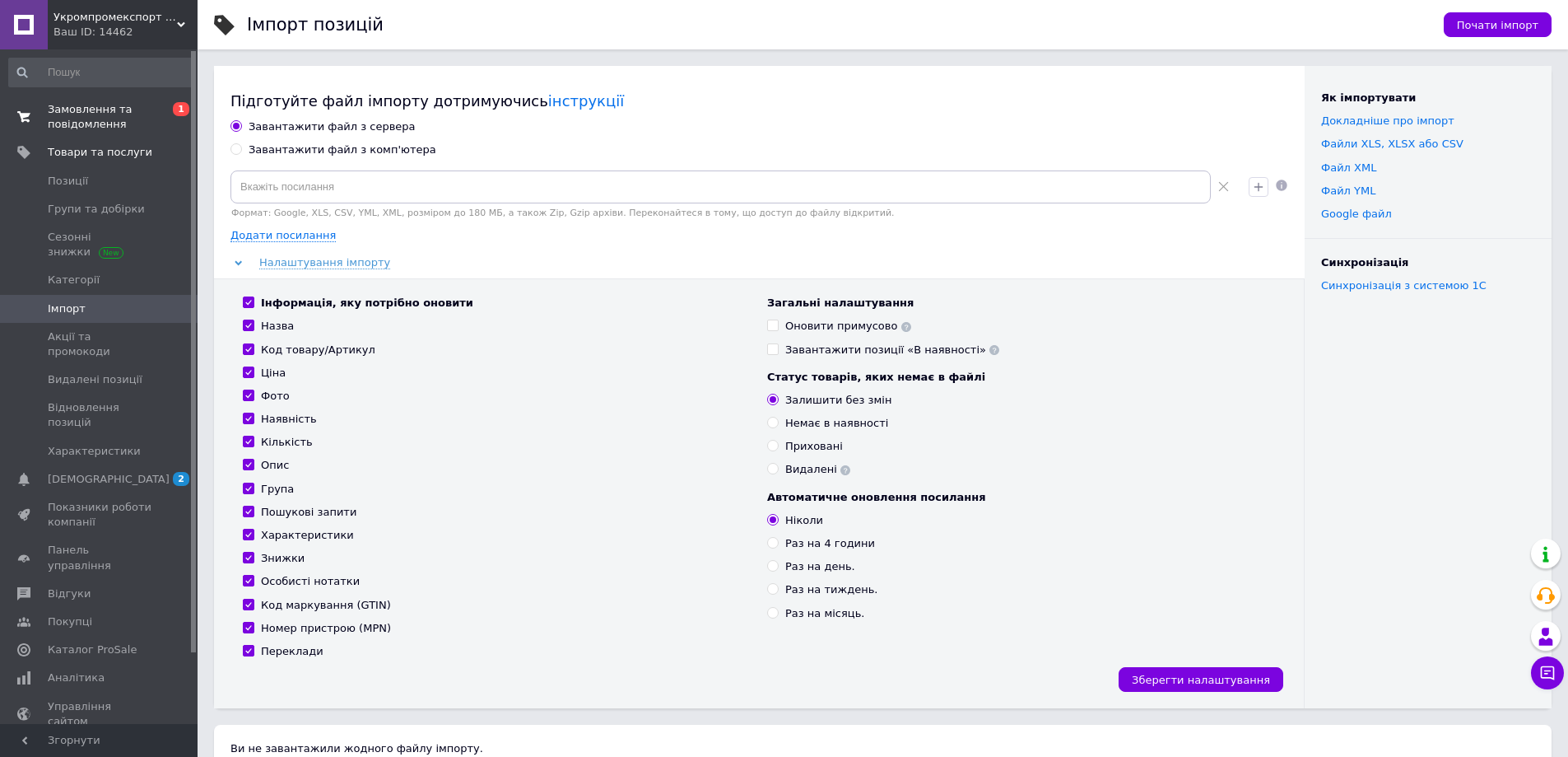
click at [83, 105] on span "Замовлення та повідомлення" at bounding box center [99, 116] width 104 height 30
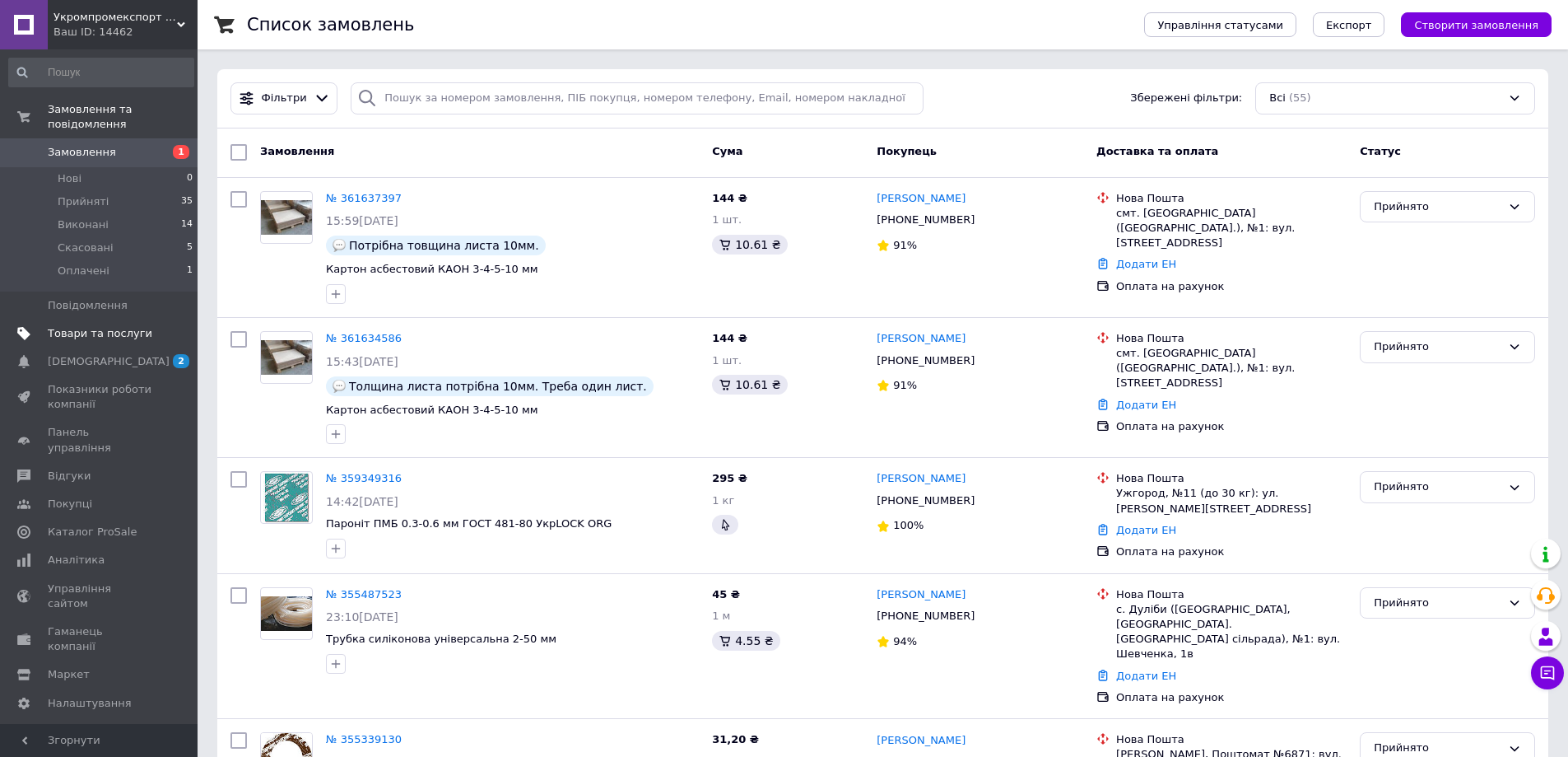
click at [64, 326] on span "Товари та послуги" at bounding box center [99, 333] width 104 height 14
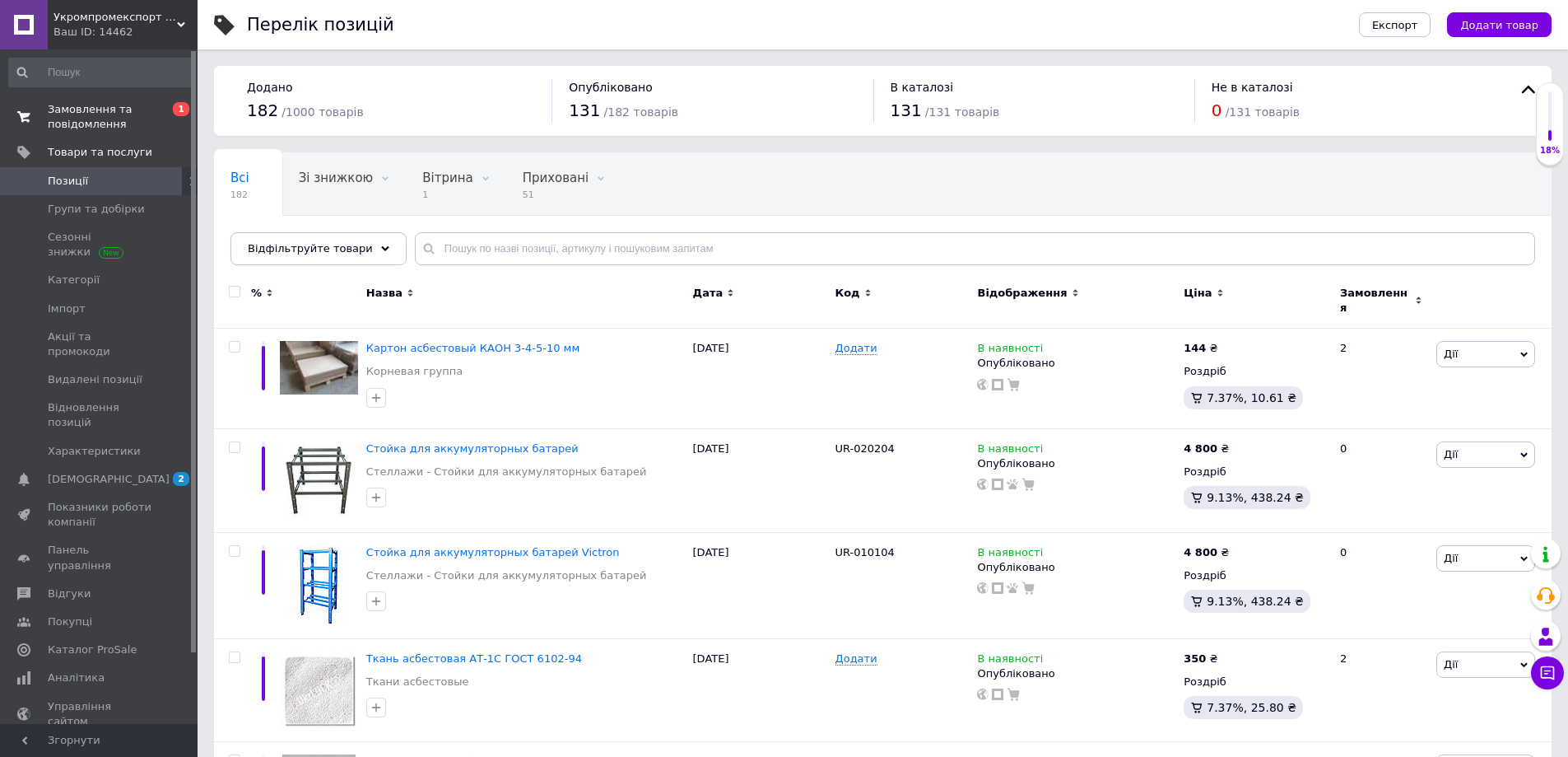
click at [83, 109] on span "Замовлення та повідомлення" at bounding box center [99, 116] width 104 height 30
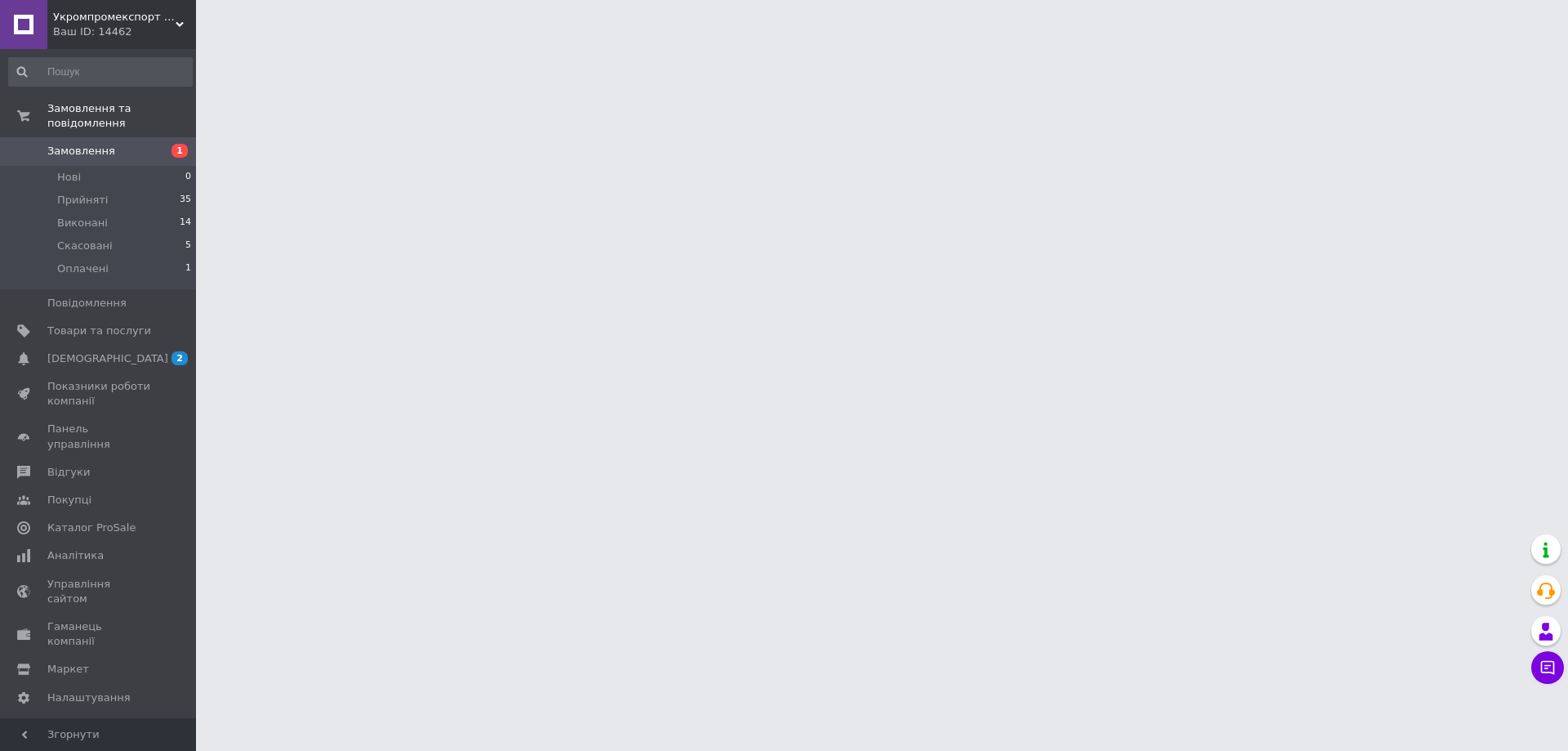
click at [90, 144] on span "Замовлення" at bounding box center [81, 151] width 68 height 14
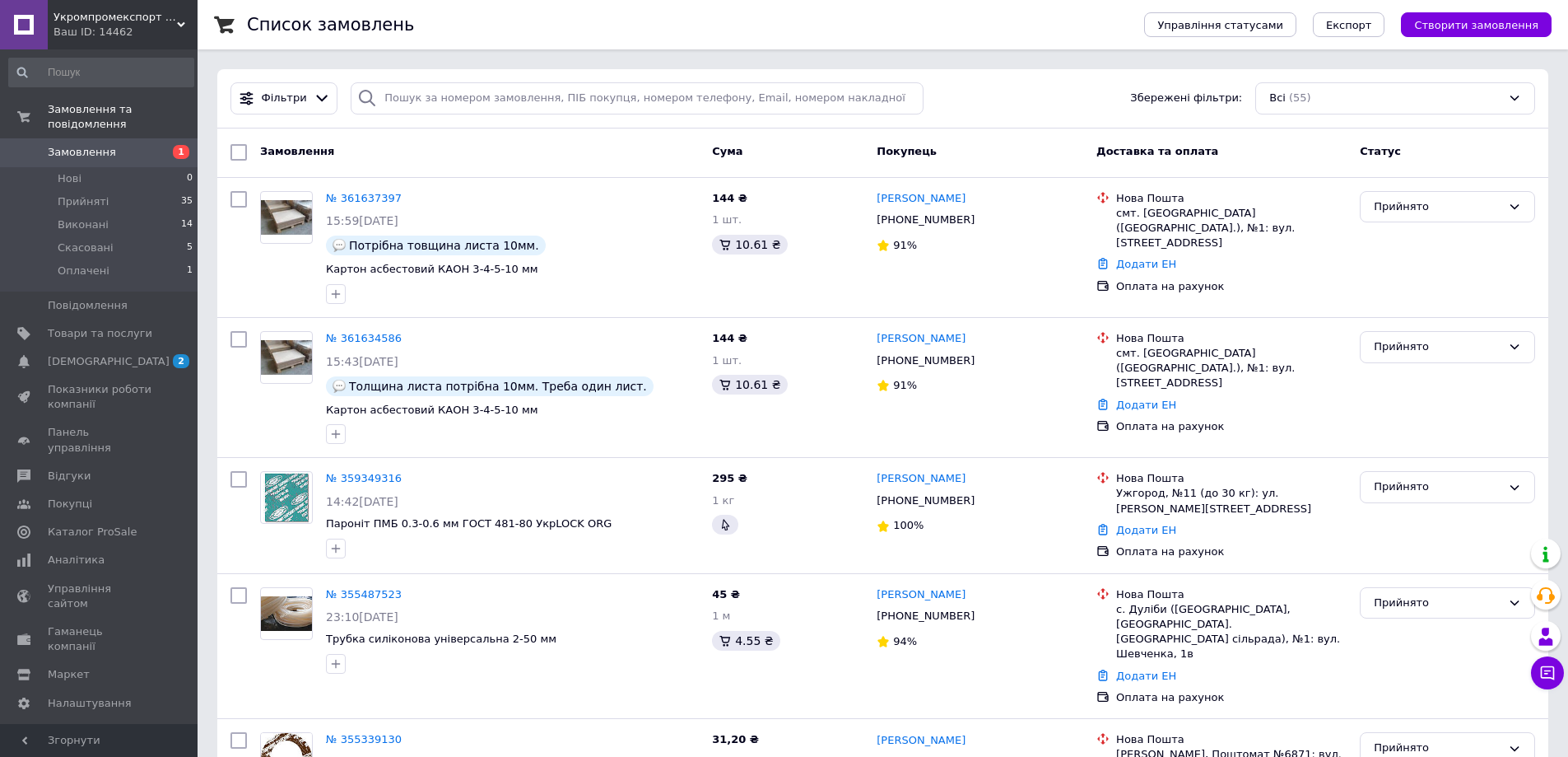
click at [610, 143] on div "Замовлення" at bounding box center [479, 152] width 452 height 30
click at [73, 326] on span "Товари та послуги" at bounding box center [99, 333] width 104 height 14
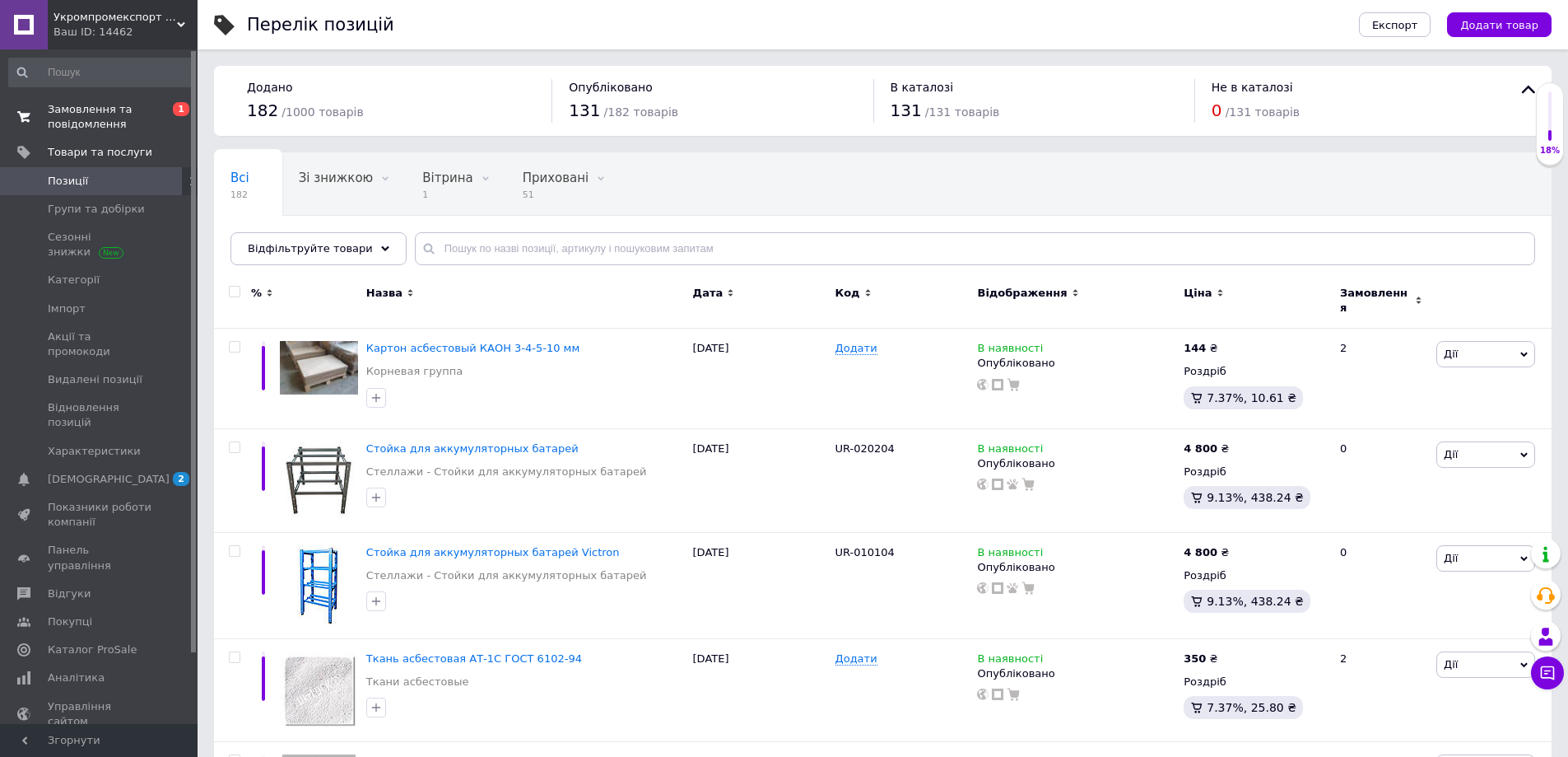
click at [70, 106] on span "Замовлення та повідомлення" at bounding box center [99, 116] width 104 height 30
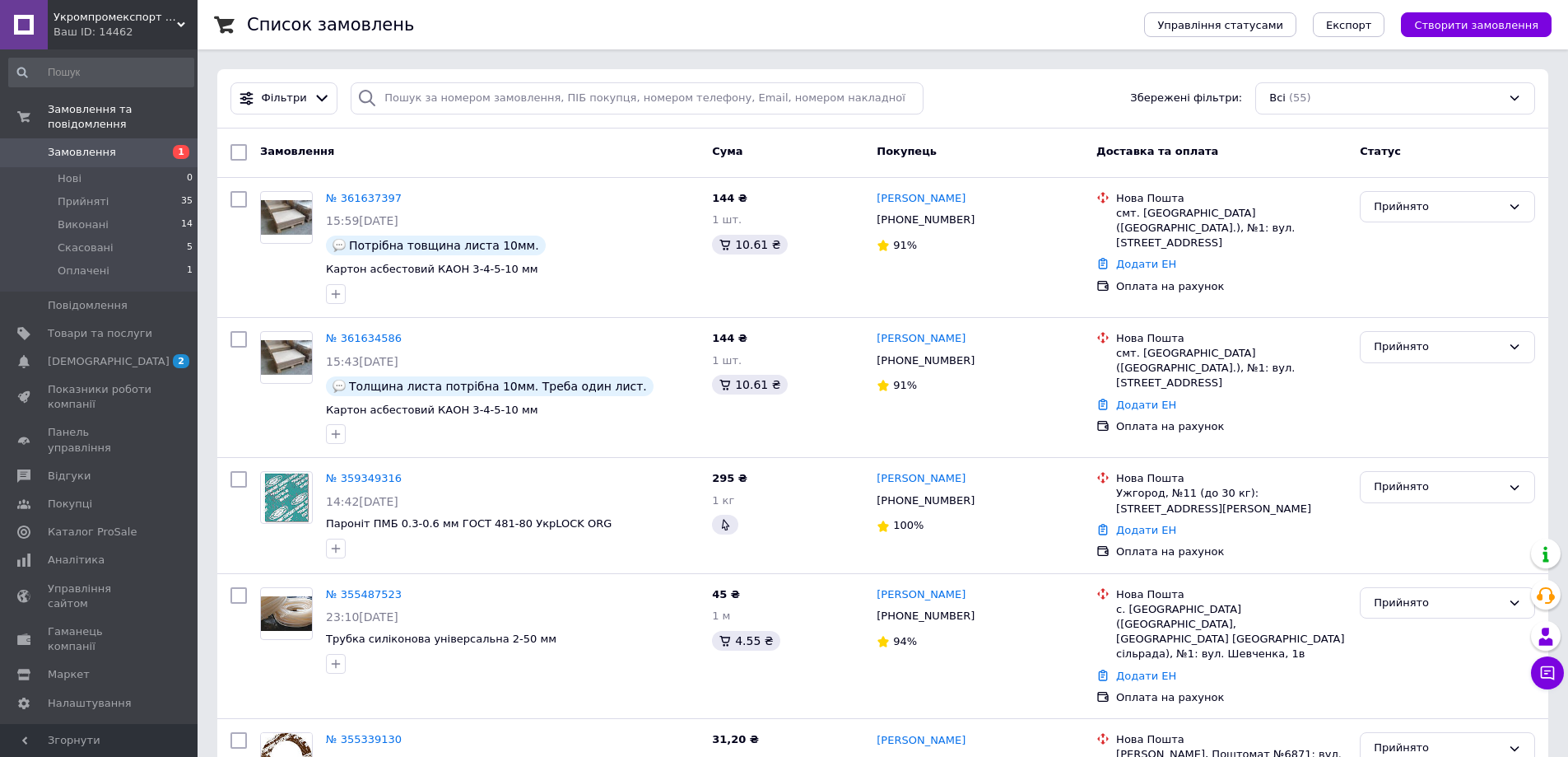
click at [97, 145] on span "Замовлення" at bounding box center [81, 152] width 69 height 14
click at [81, 240] on span "Скасовані" at bounding box center [86, 247] width 56 height 14
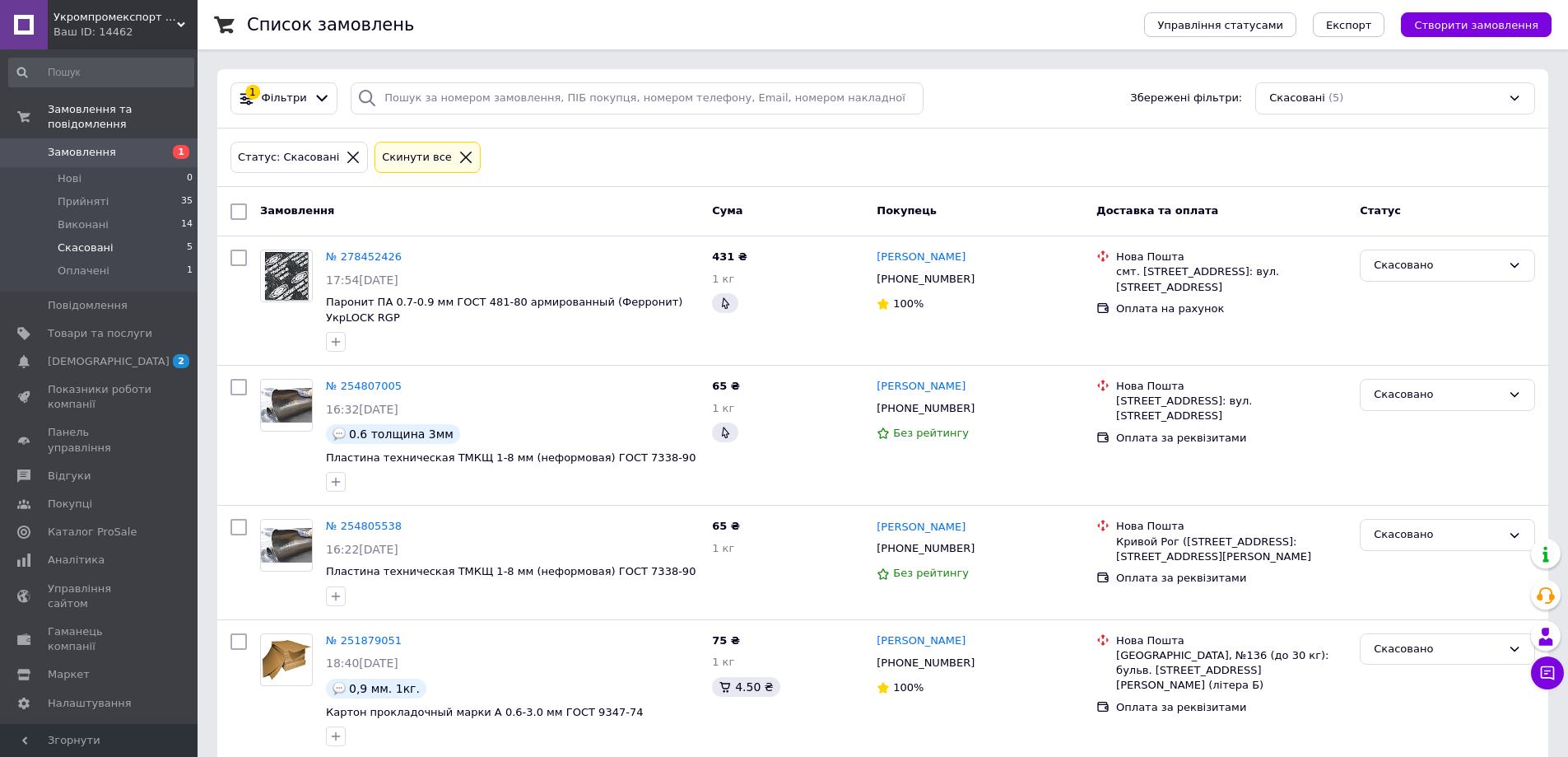
click at [65, 145] on span "Замовлення" at bounding box center [81, 152] width 69 height 14
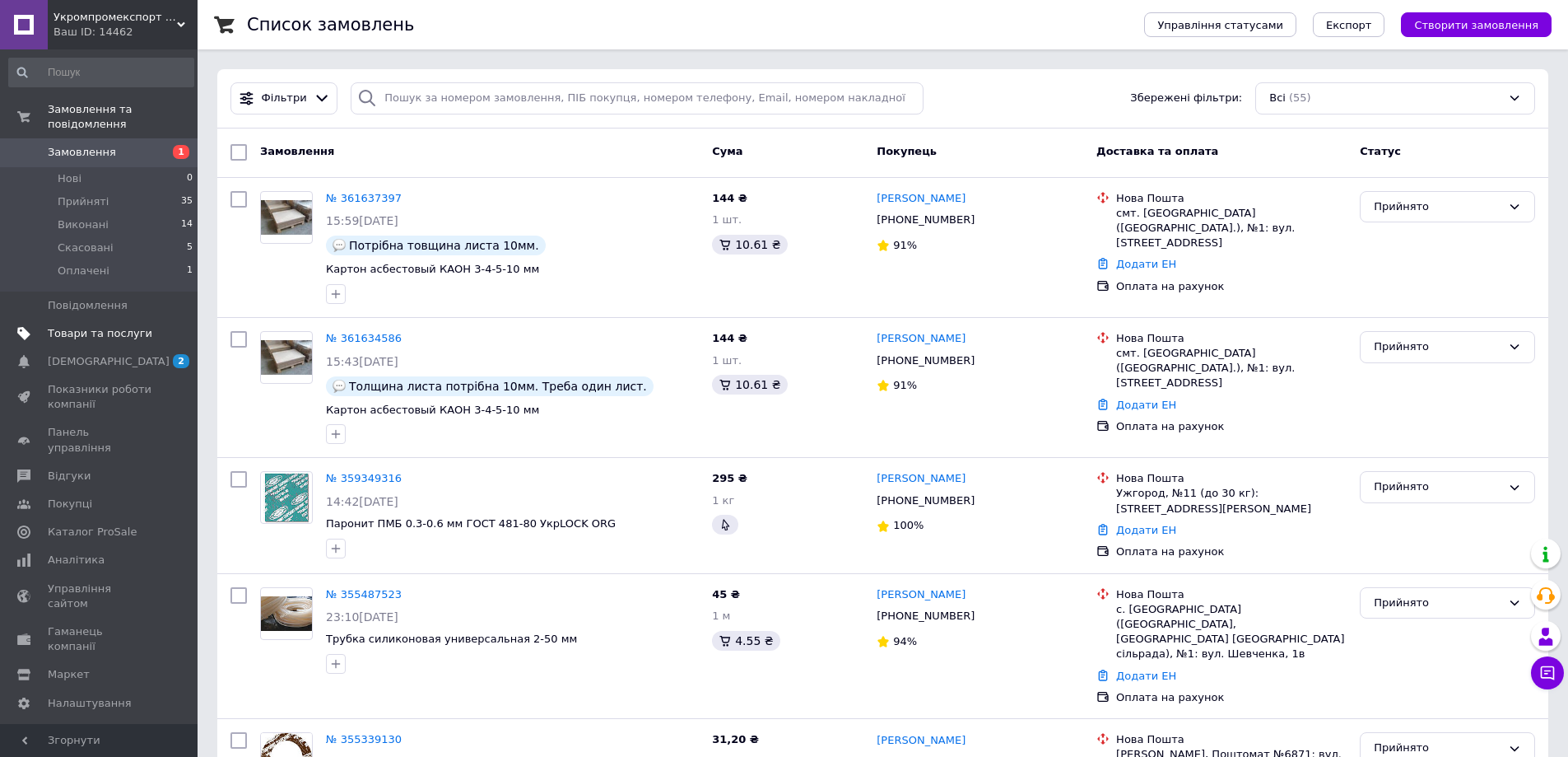
click at [87, 326] on span "Товари та послуги" at bounding box center [99, 333] width 104 height 14
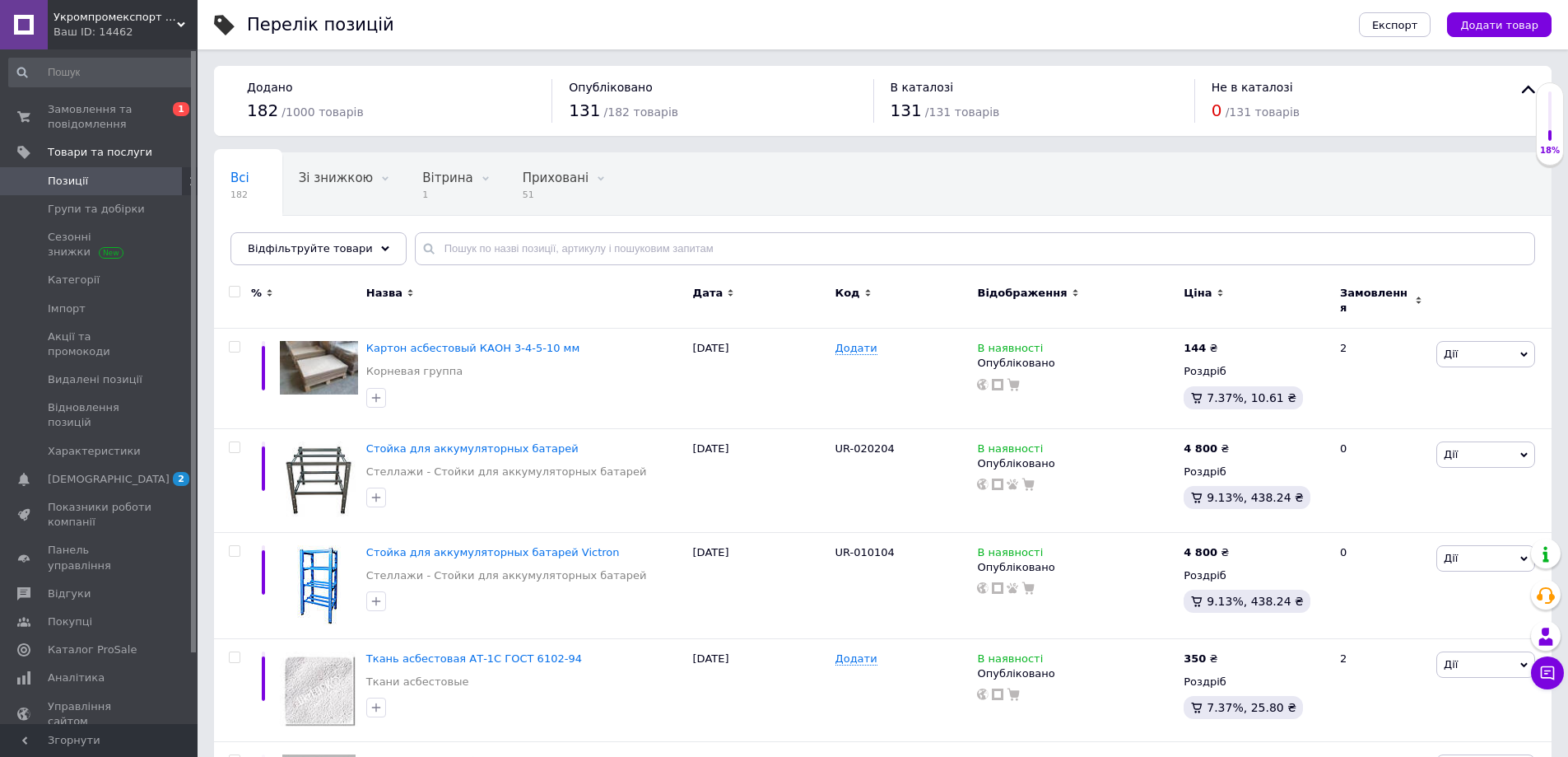
click at [242, 293] on div at bounding box center [234, 292] width 33 height 12
click at [235, 292] on input "checkbox" at bounding box center [234, 292] width 11 height 11
checkbox input "true"
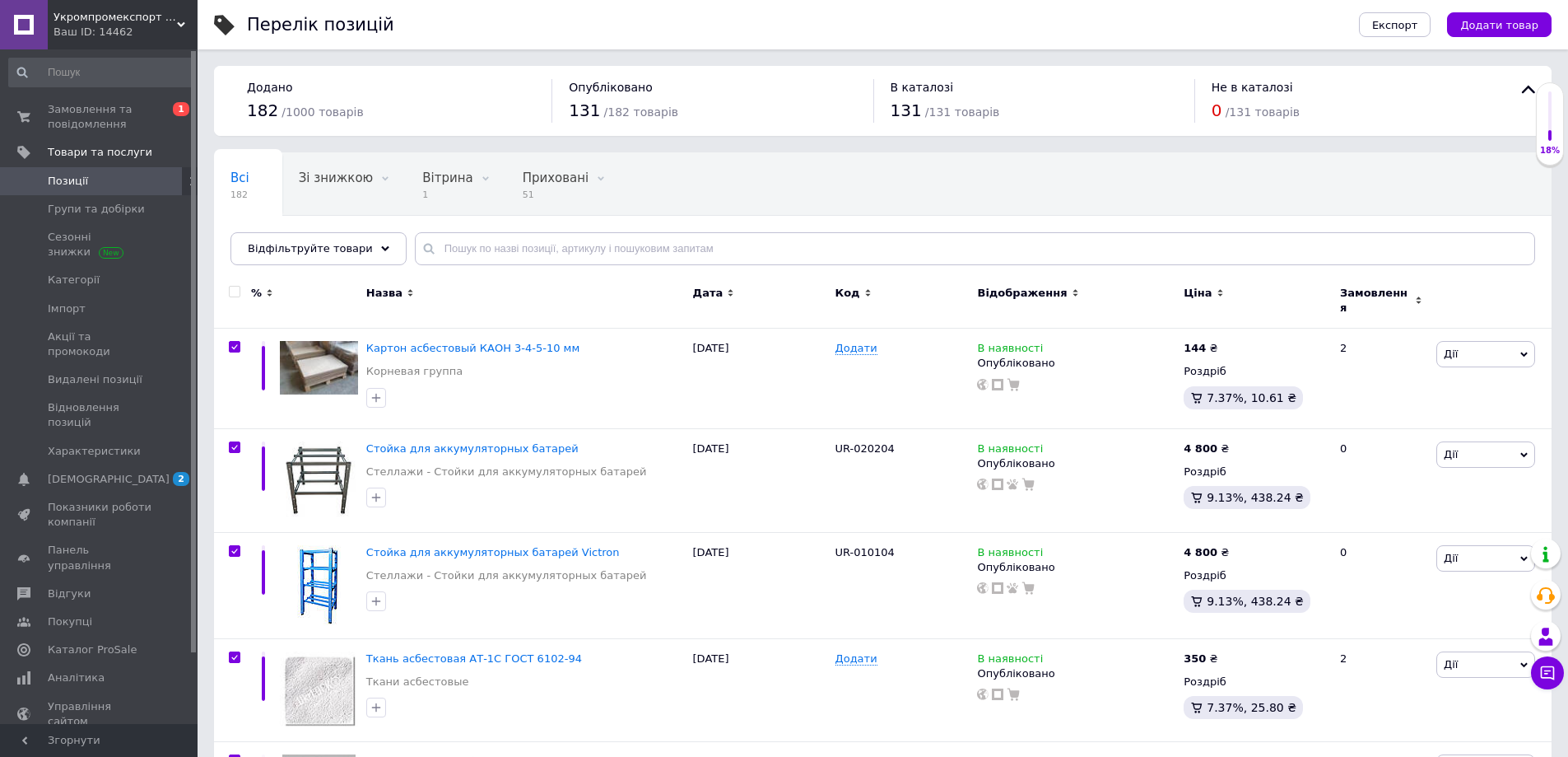
checkbox input "true"
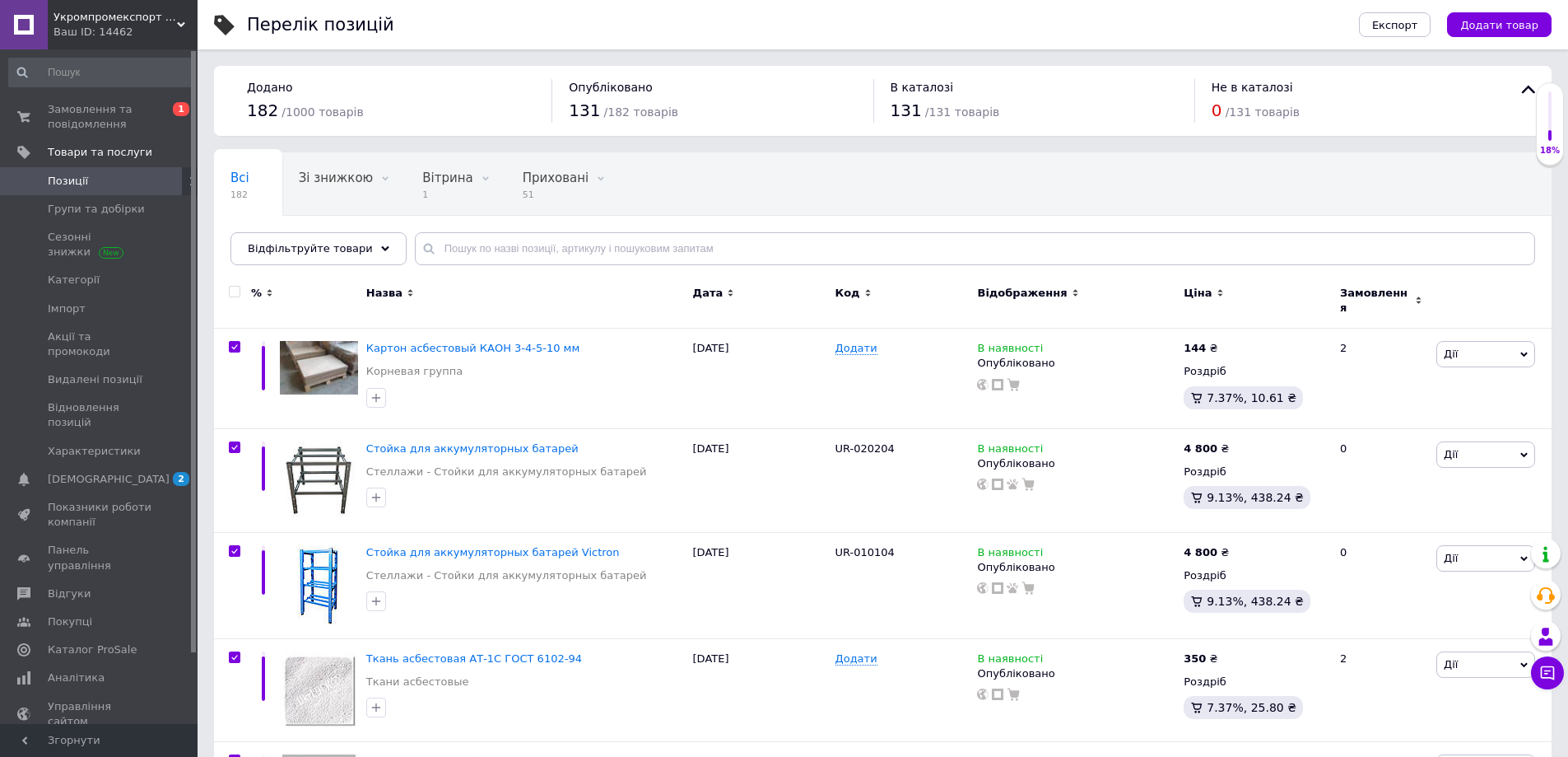
checkbox input "true"
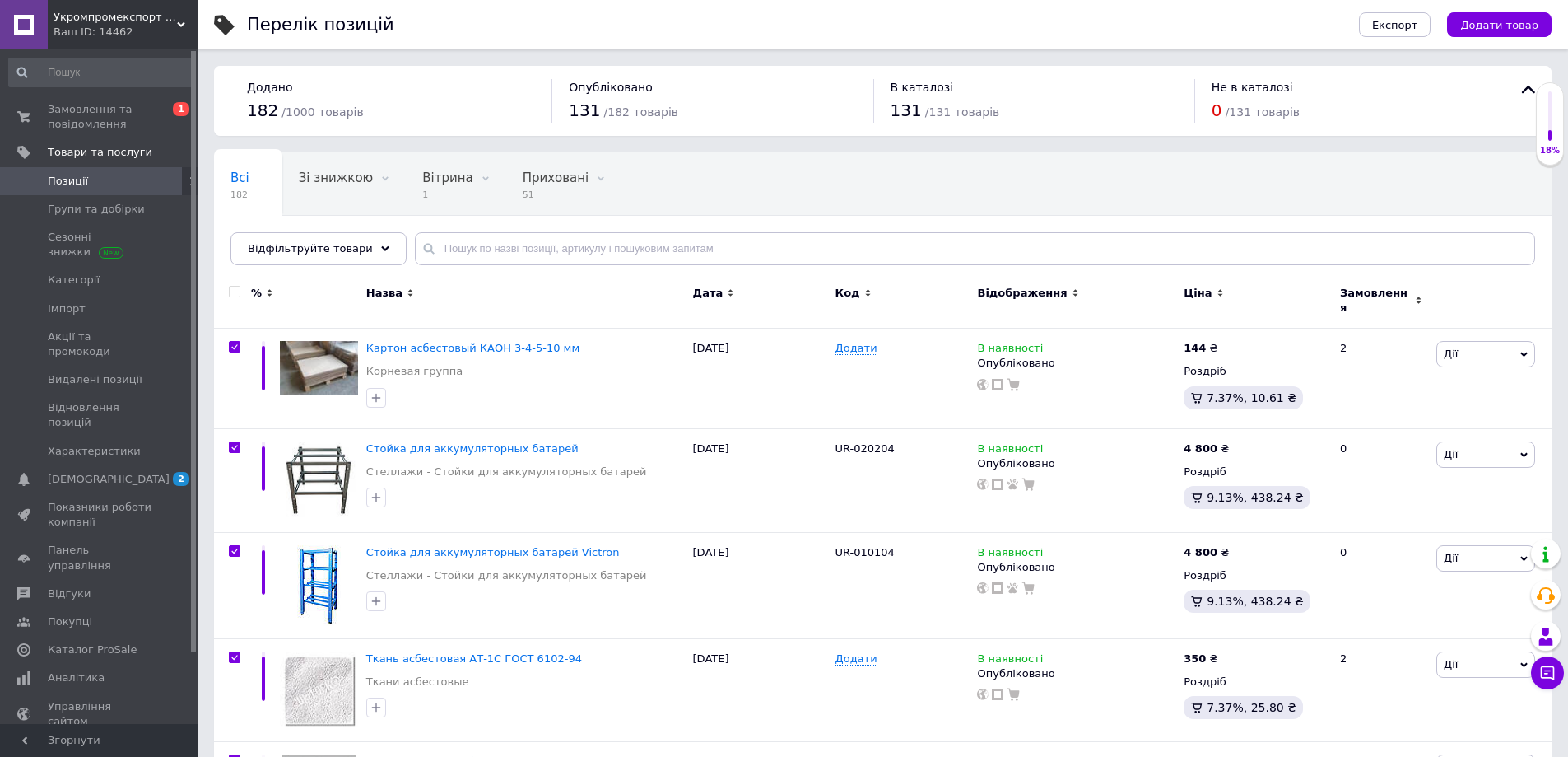
checkbox input "true"
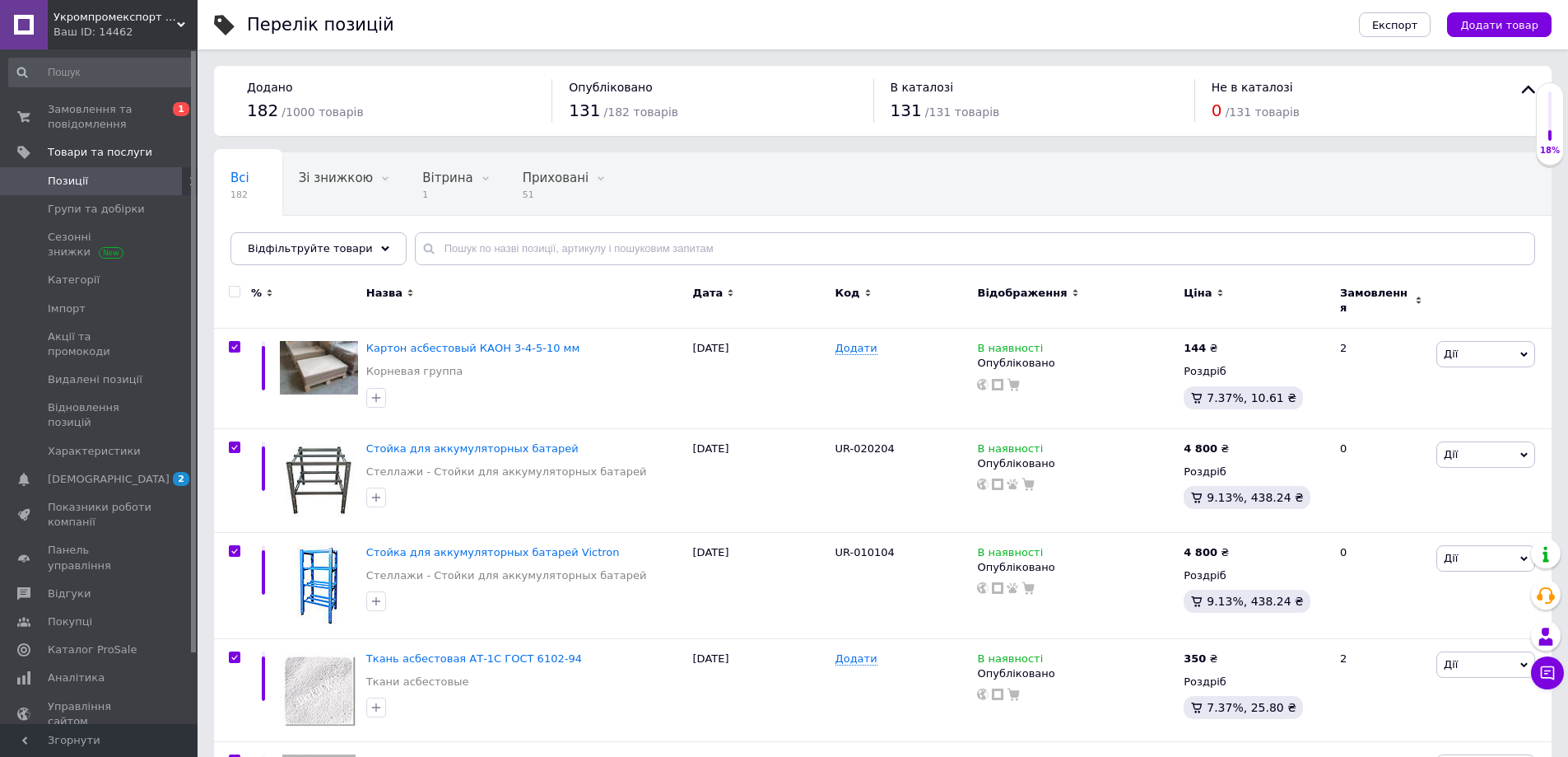
checkbox input "true"
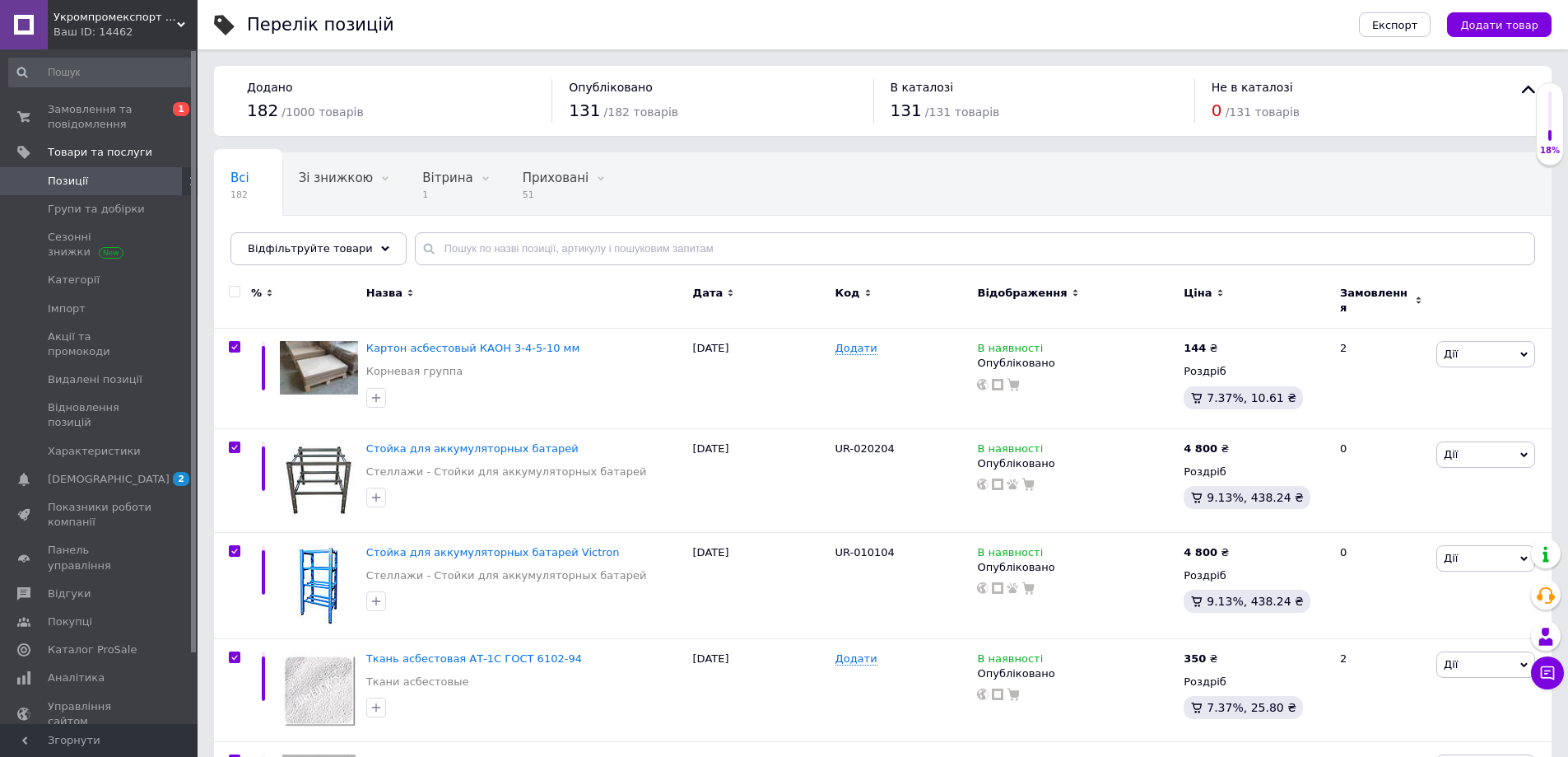
checkbox input "true"
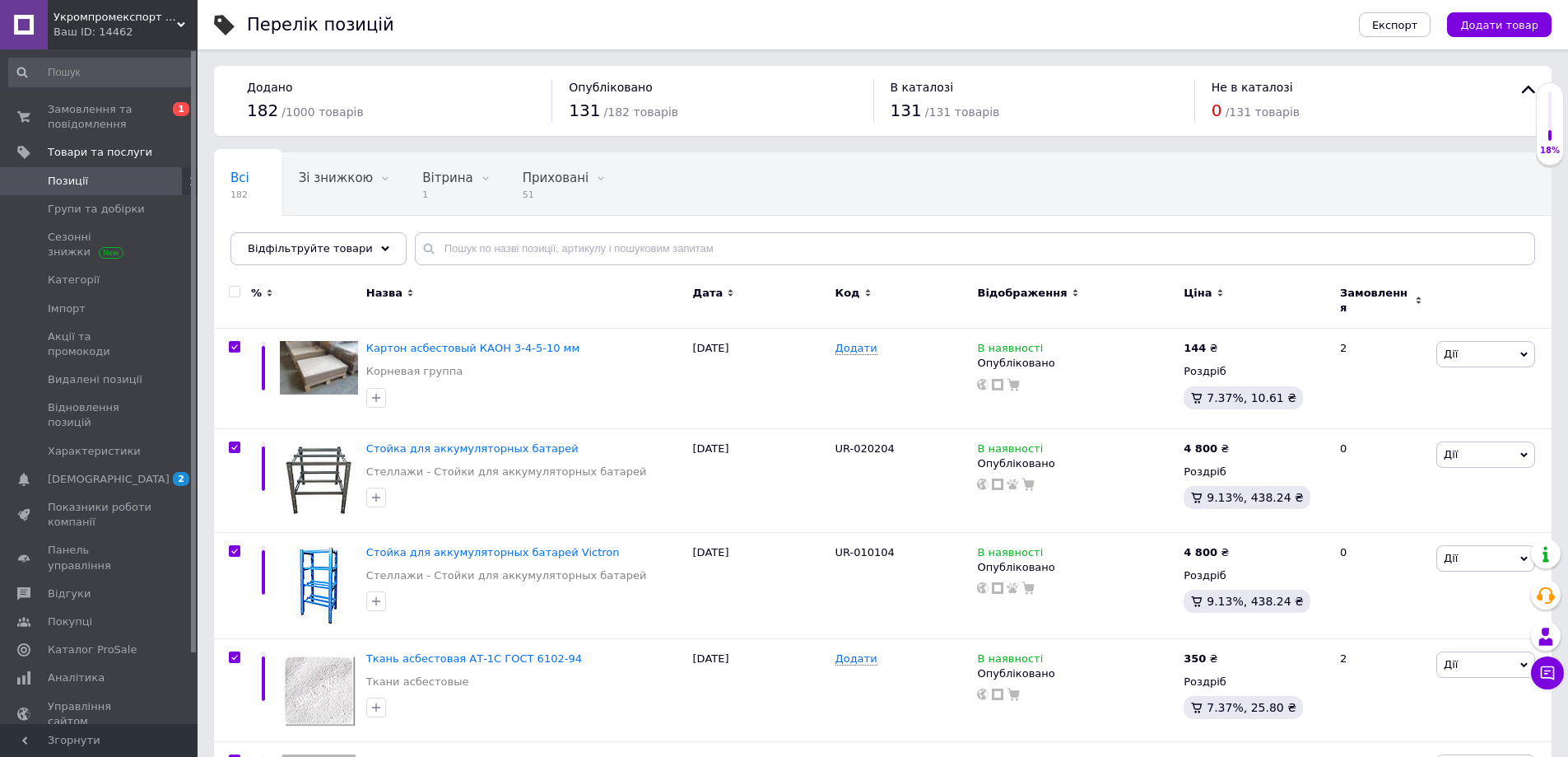
checkbox input "true"
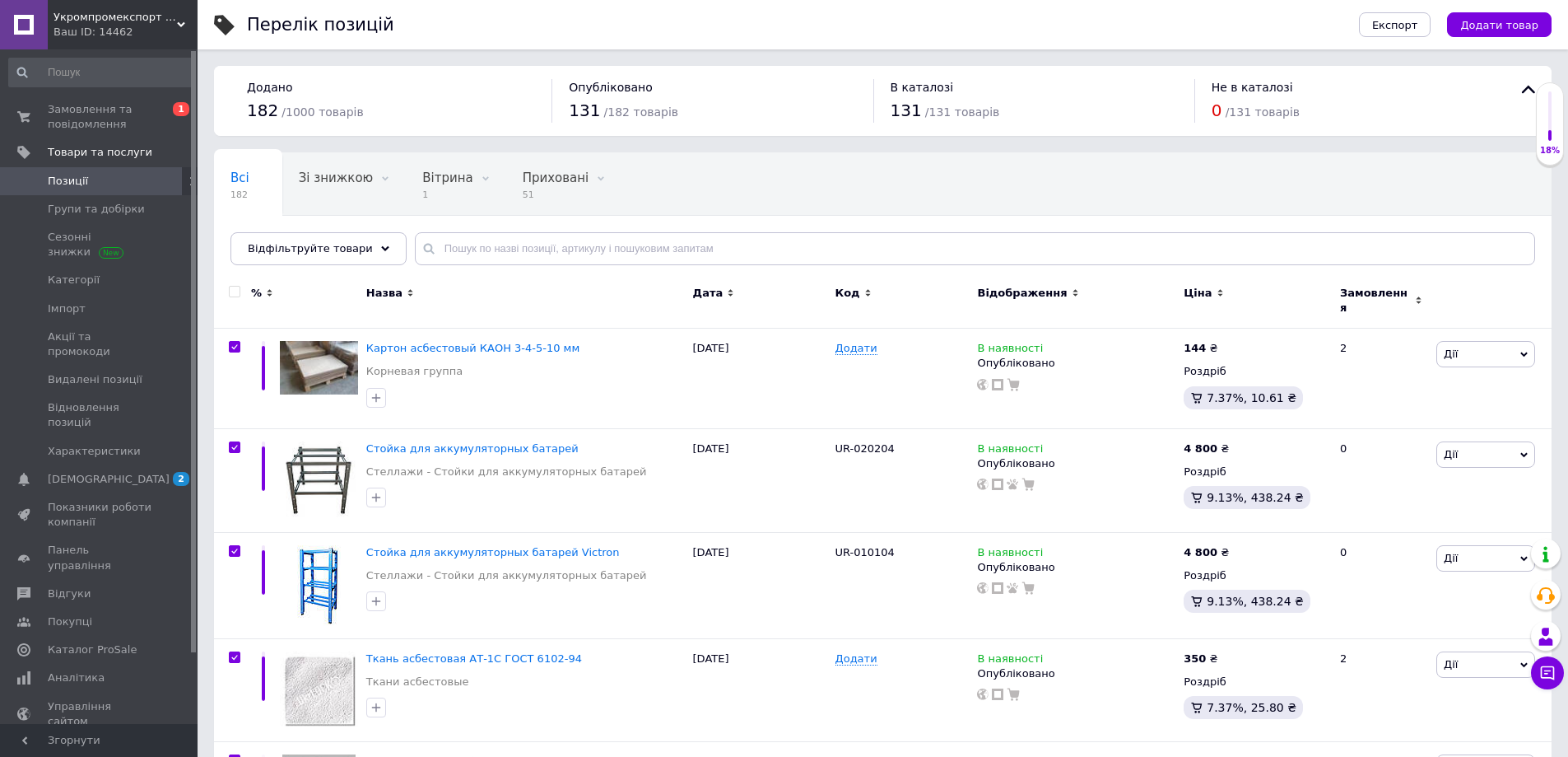
checkbox input "true"
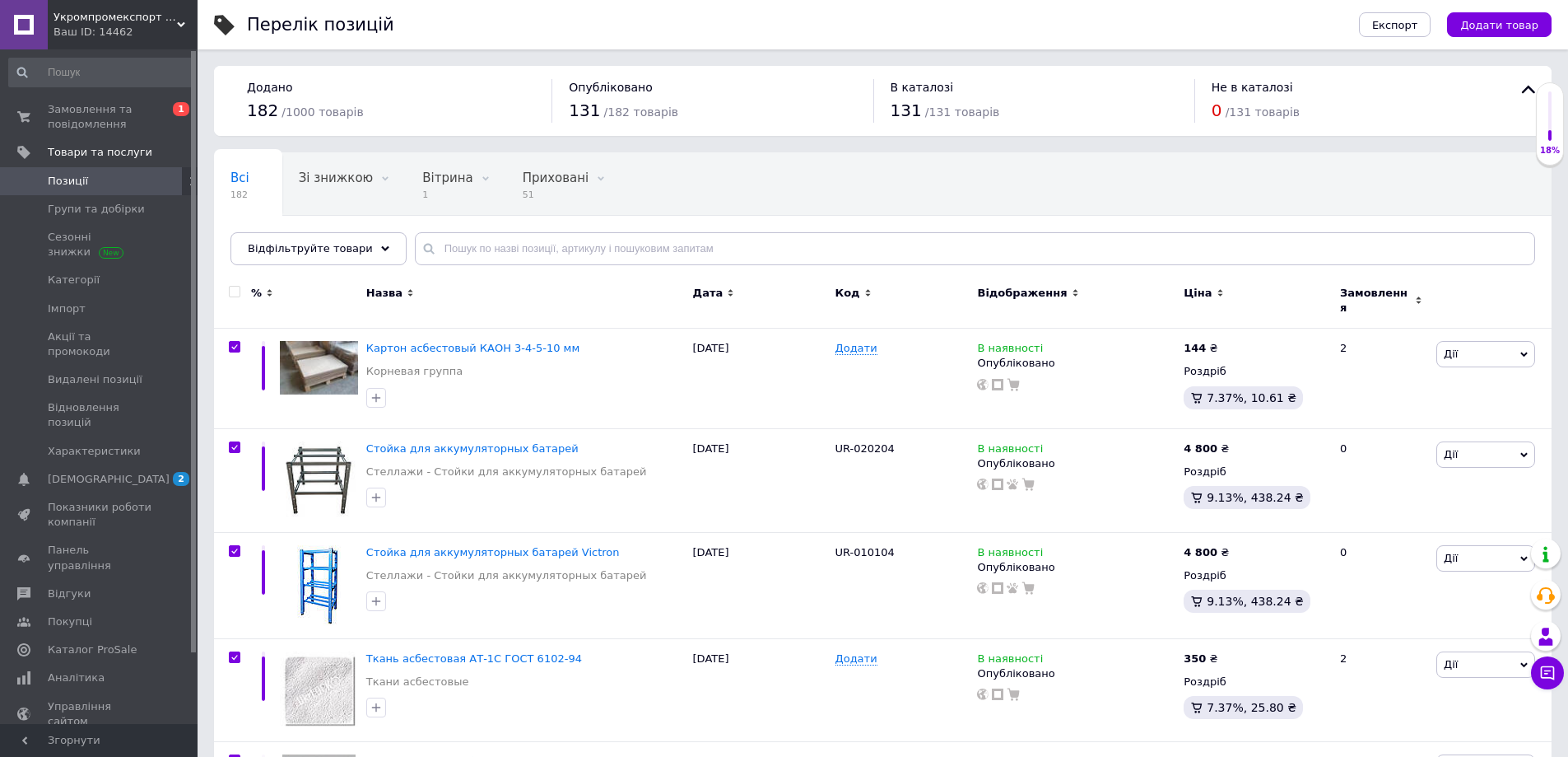
checkbox input "true"
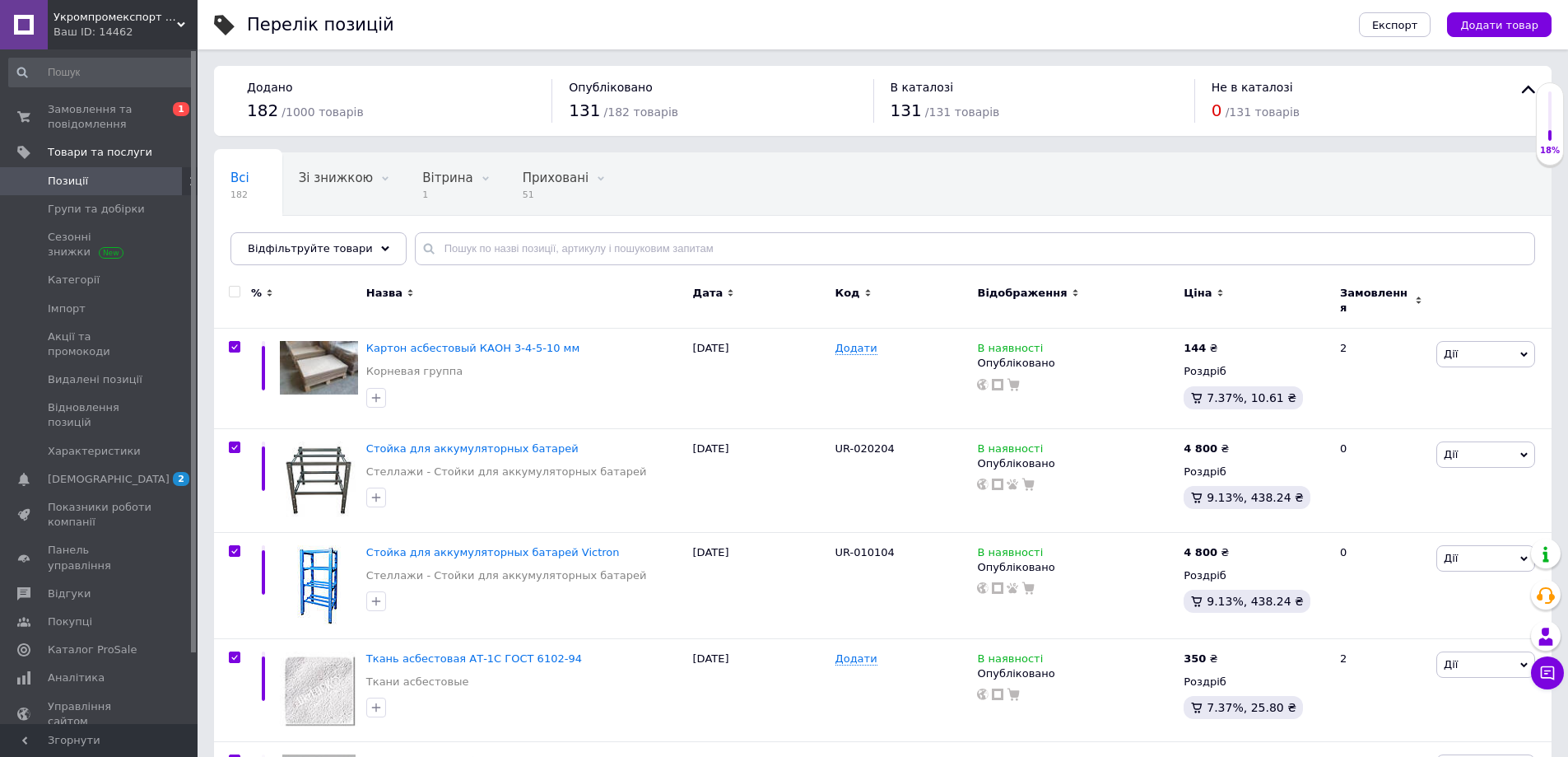
checkbox input "true"
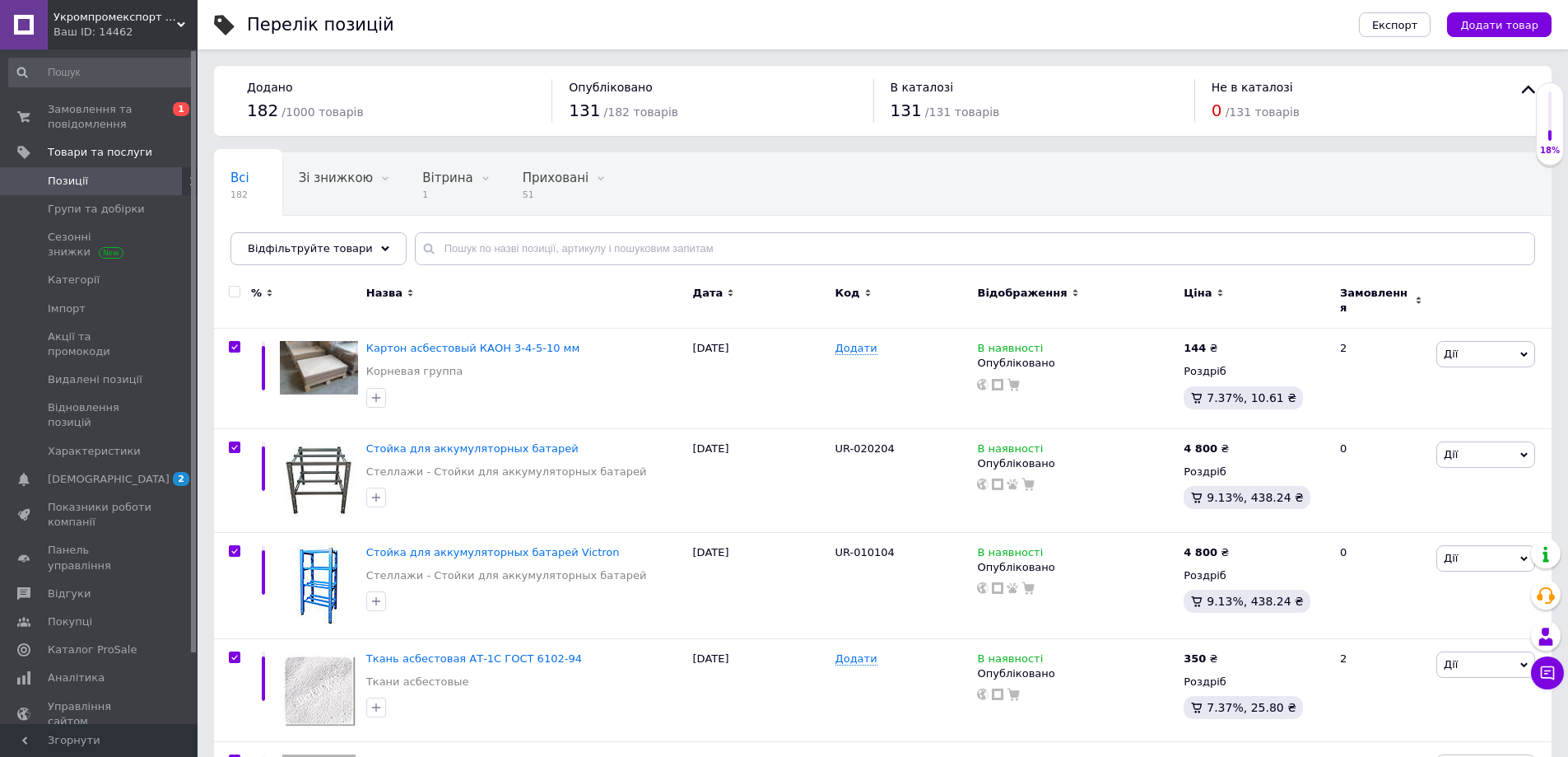
checkbox input "true"
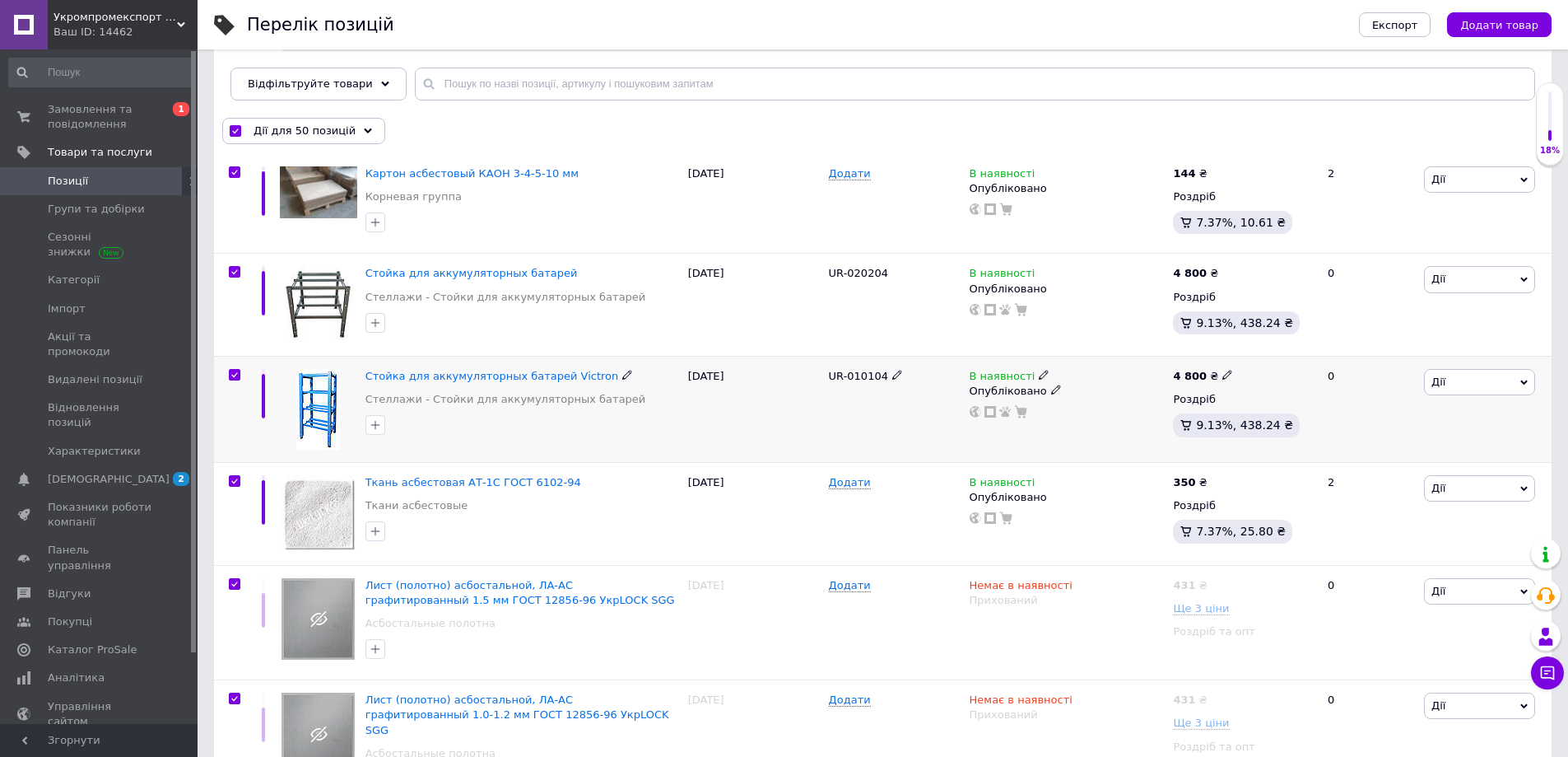
scroll to position [329, 0]
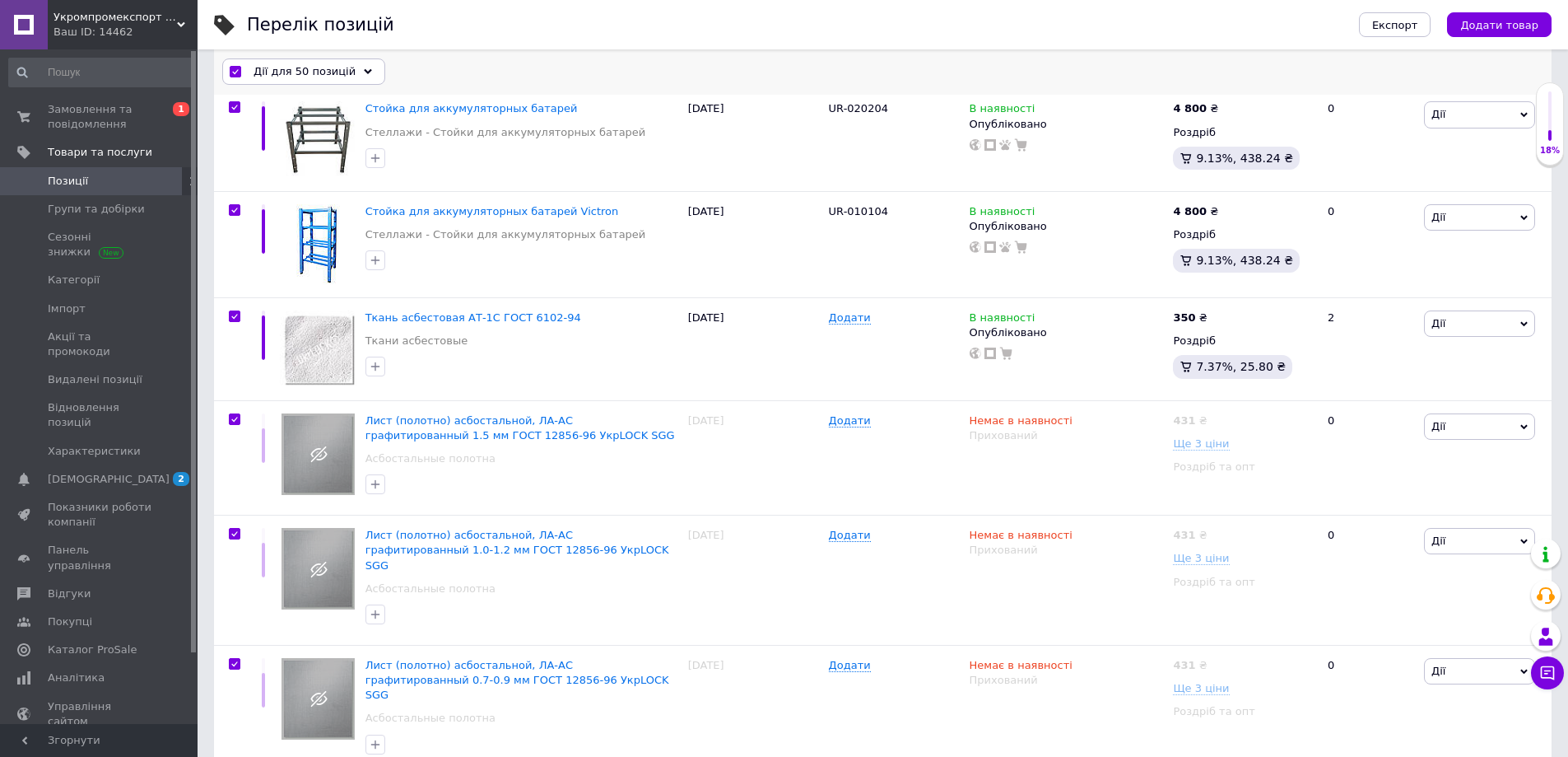
click at [235, 70] on input "checkbox" at bounding box center [235, 73] width 11 height 11
checkbox input "false"
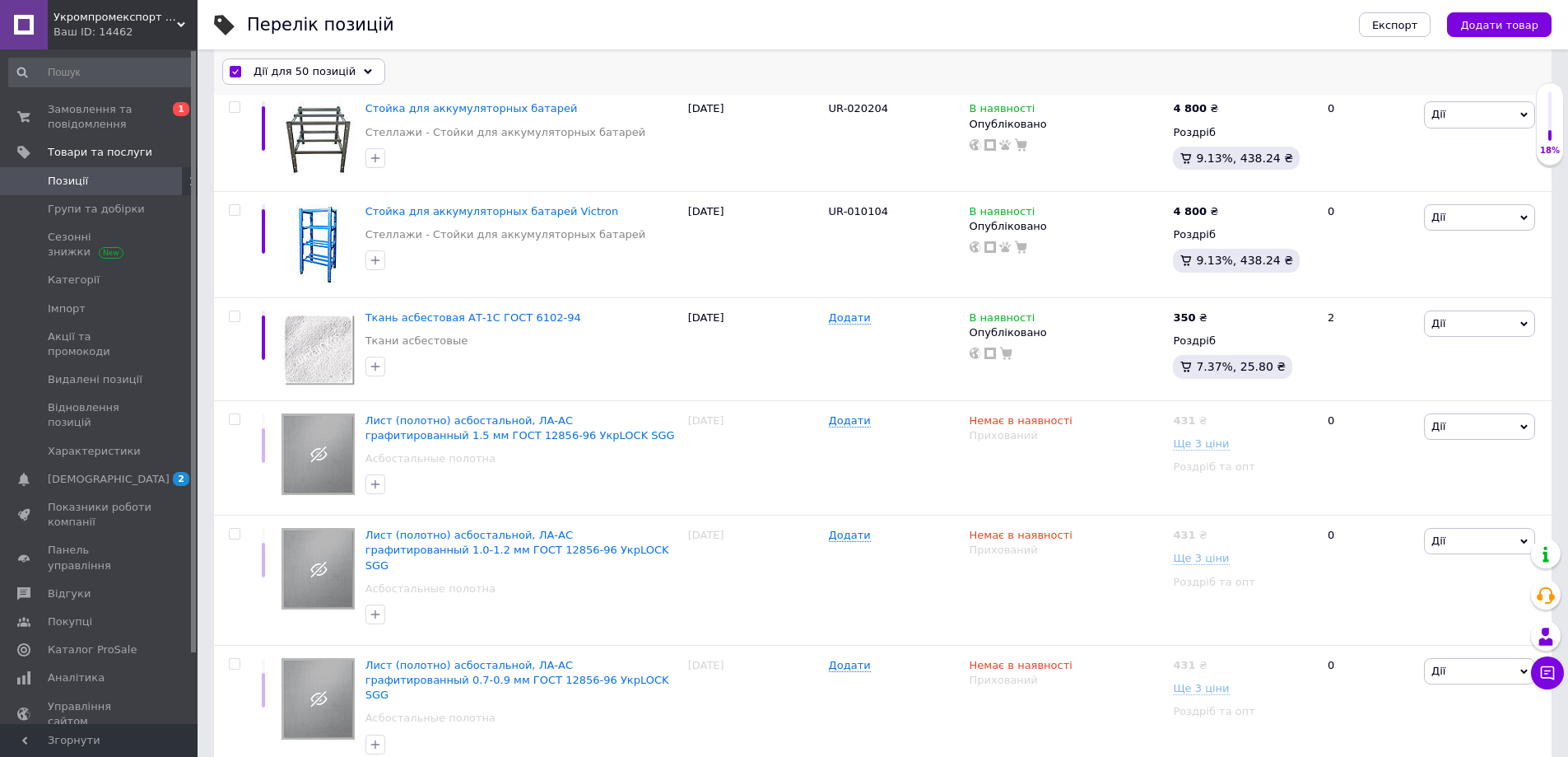
checkbox input "false"
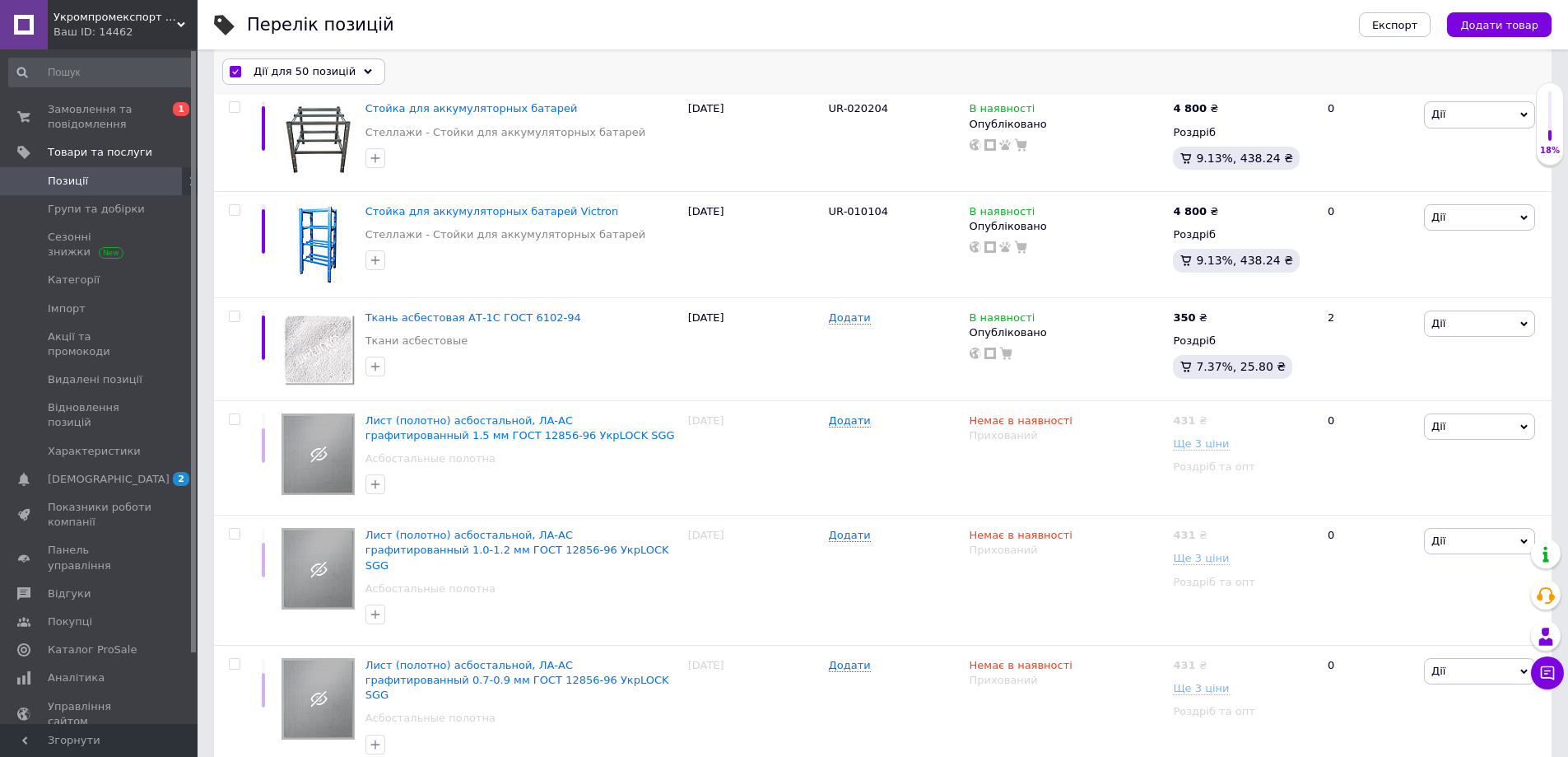
checkbox input "false"
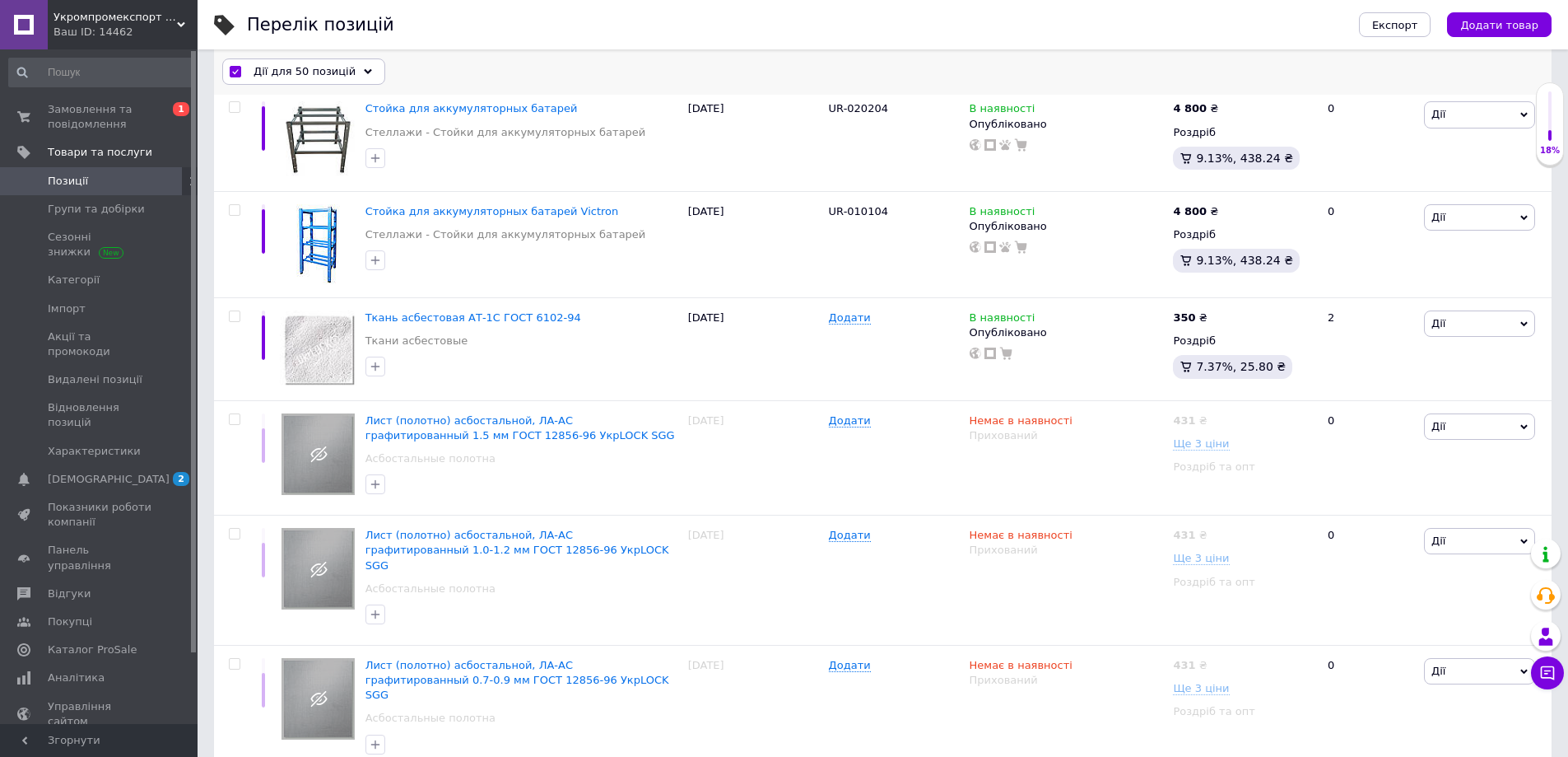
checkbox input "false"
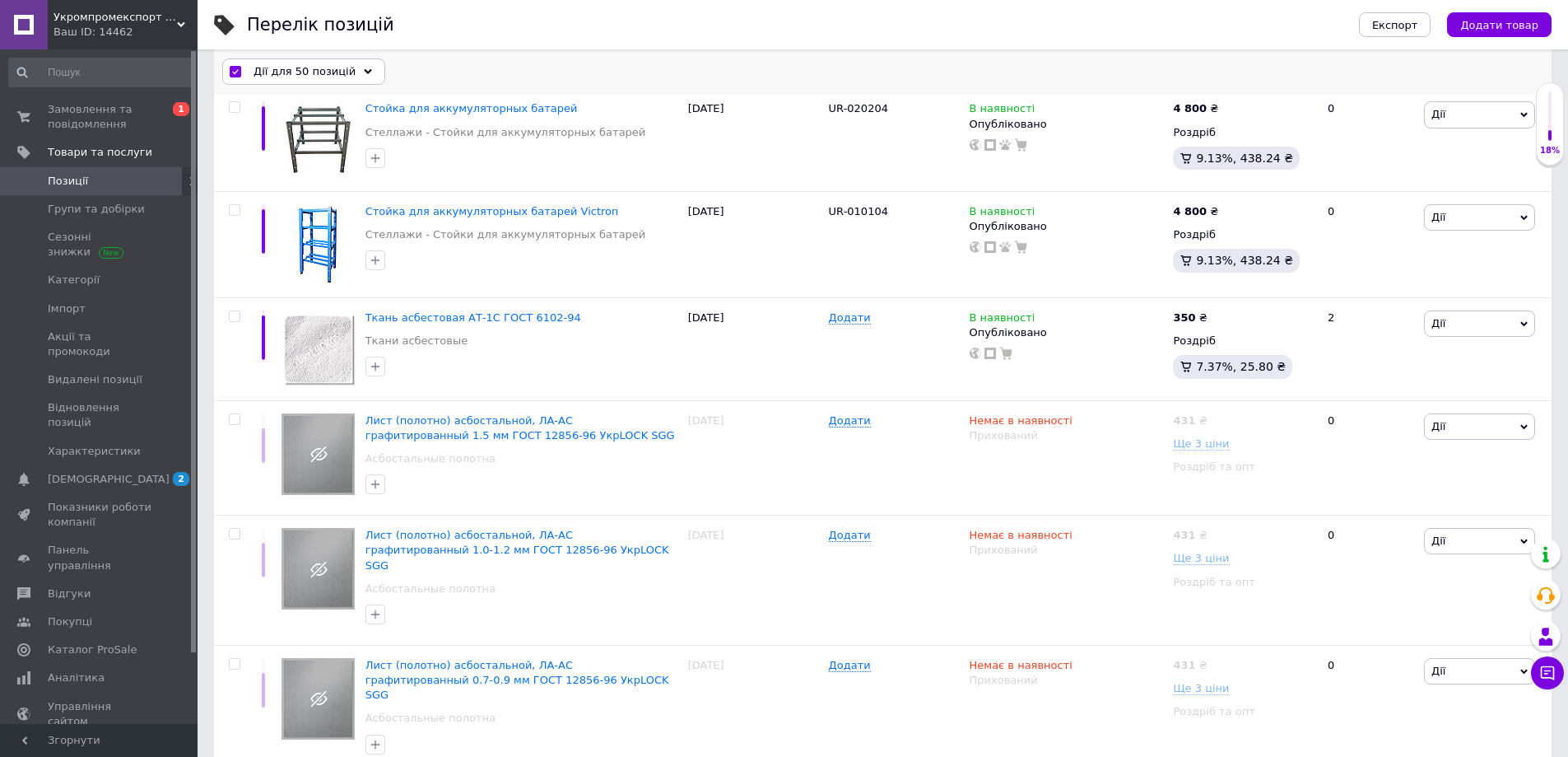
checkbox input "false"
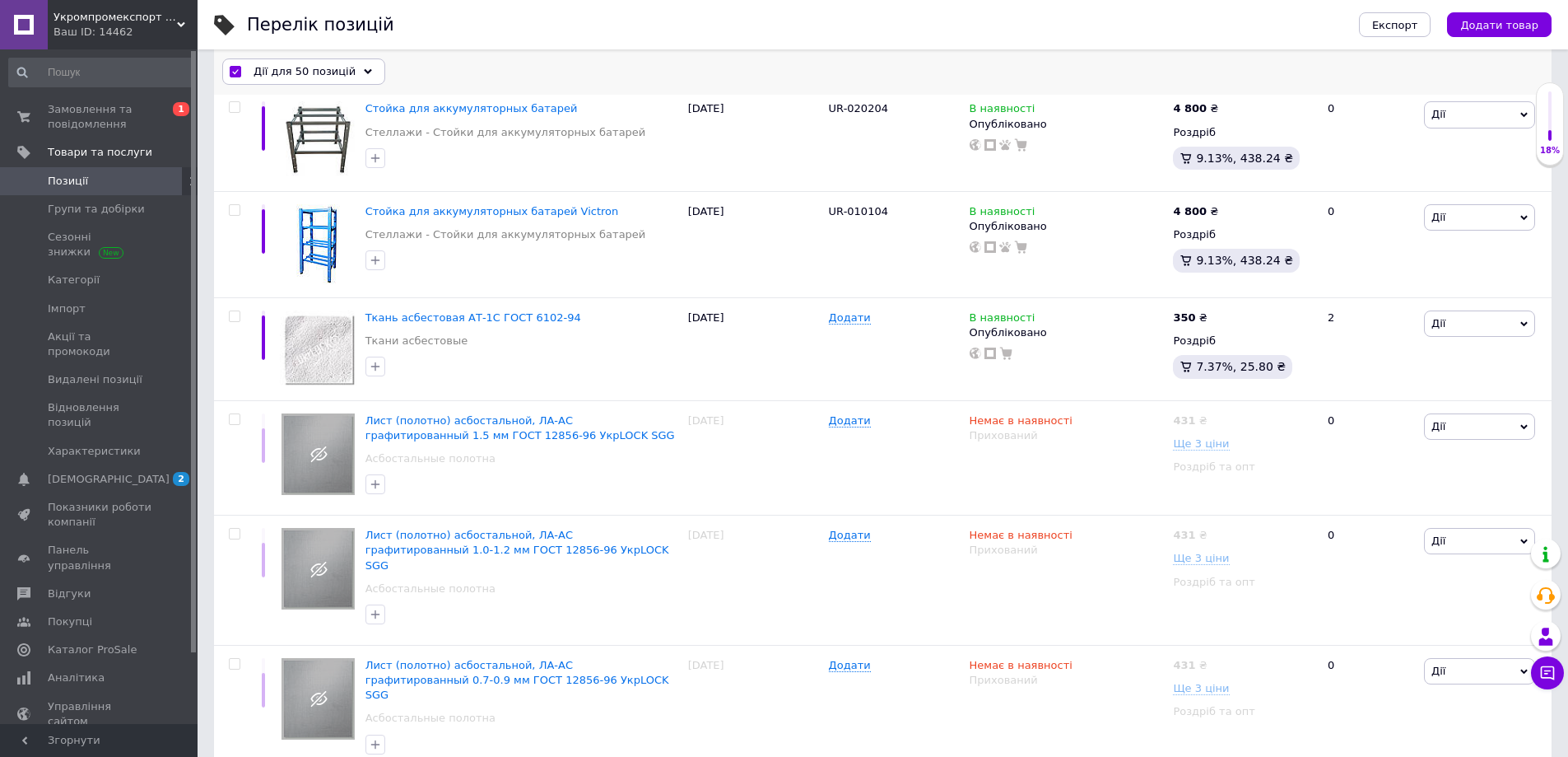
checkbox input "false"
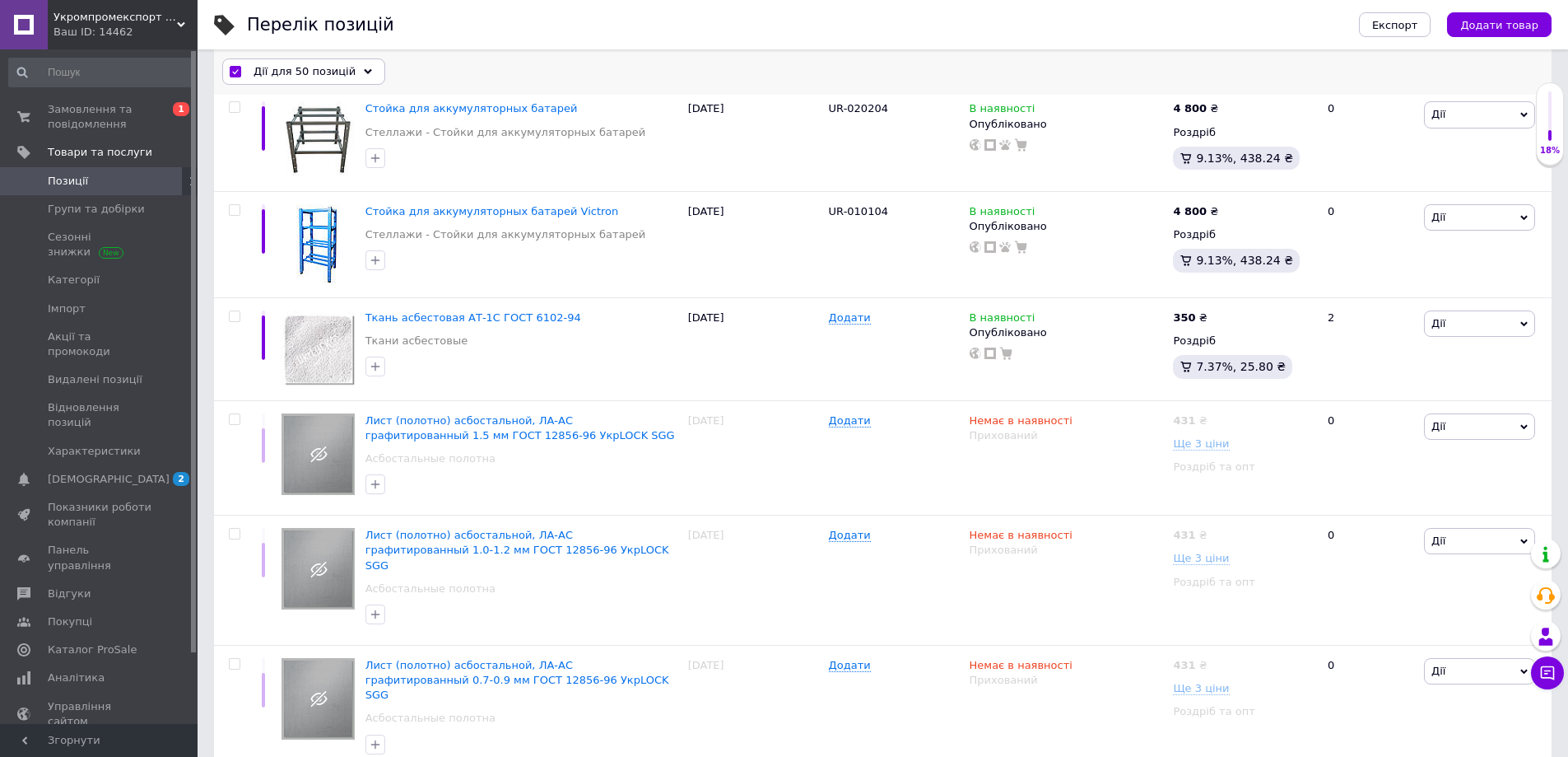
checkbox input "false"
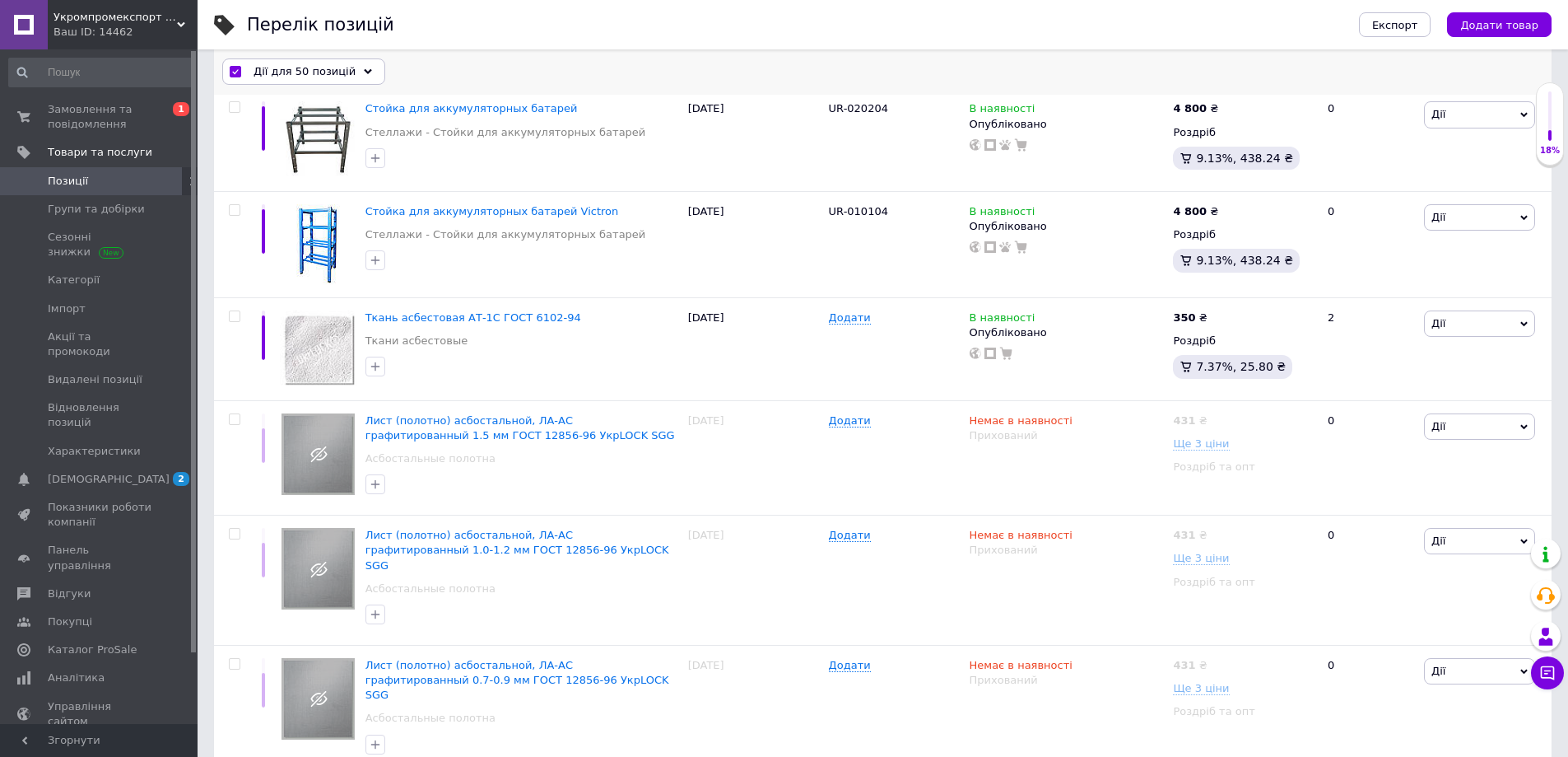
checkbox input "false"
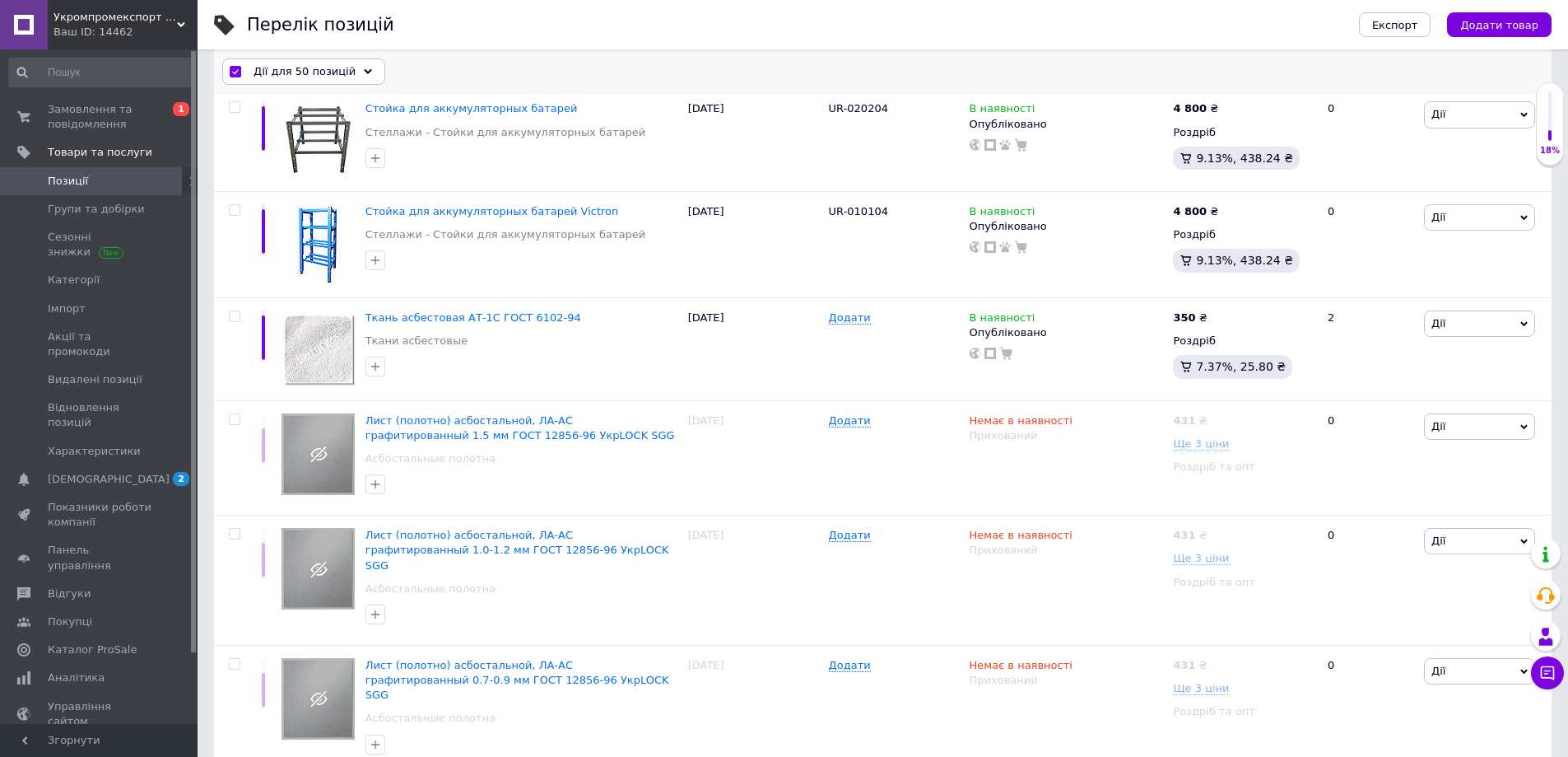
checkbox input "false"
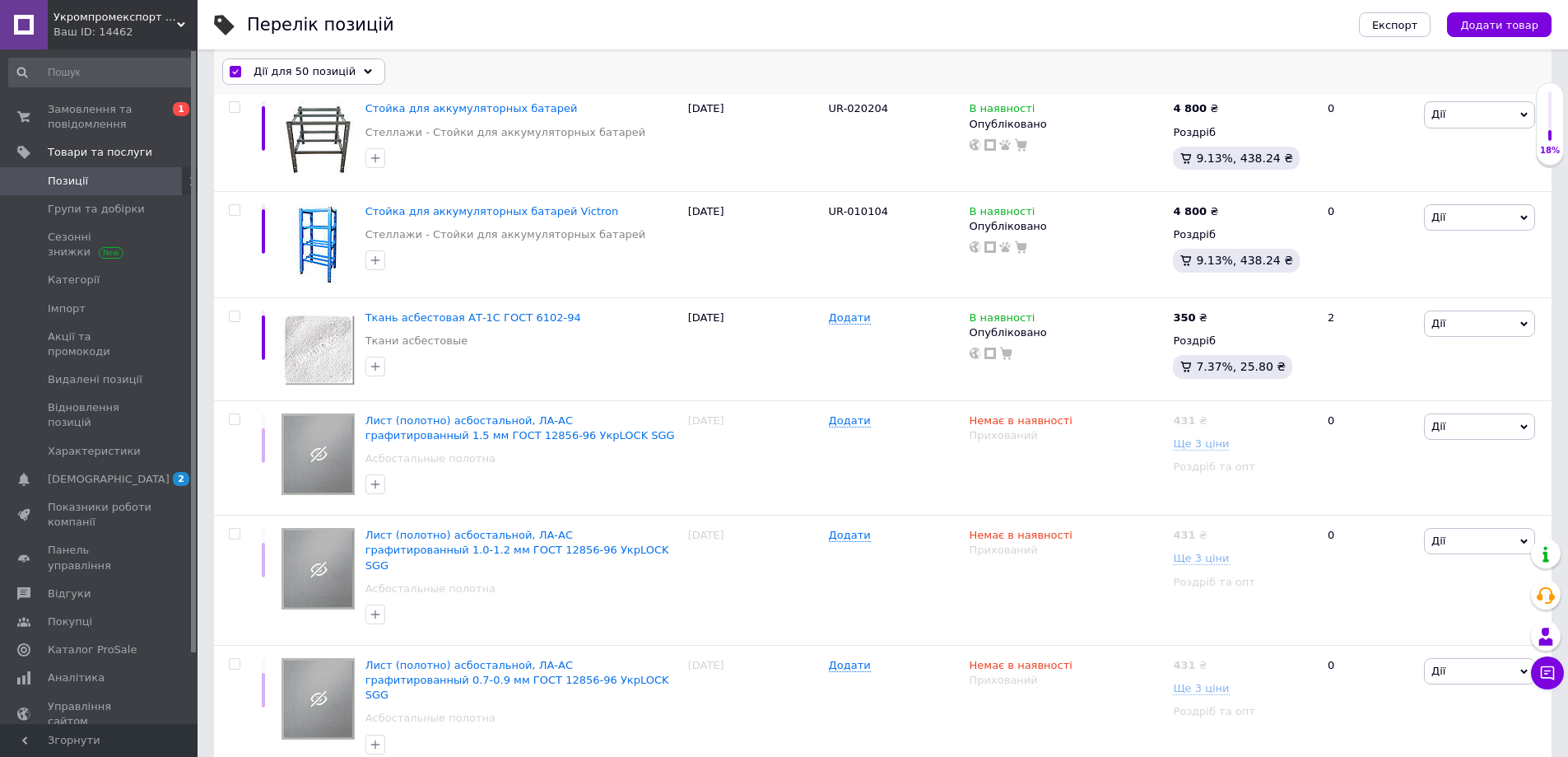
checkbox input "false"
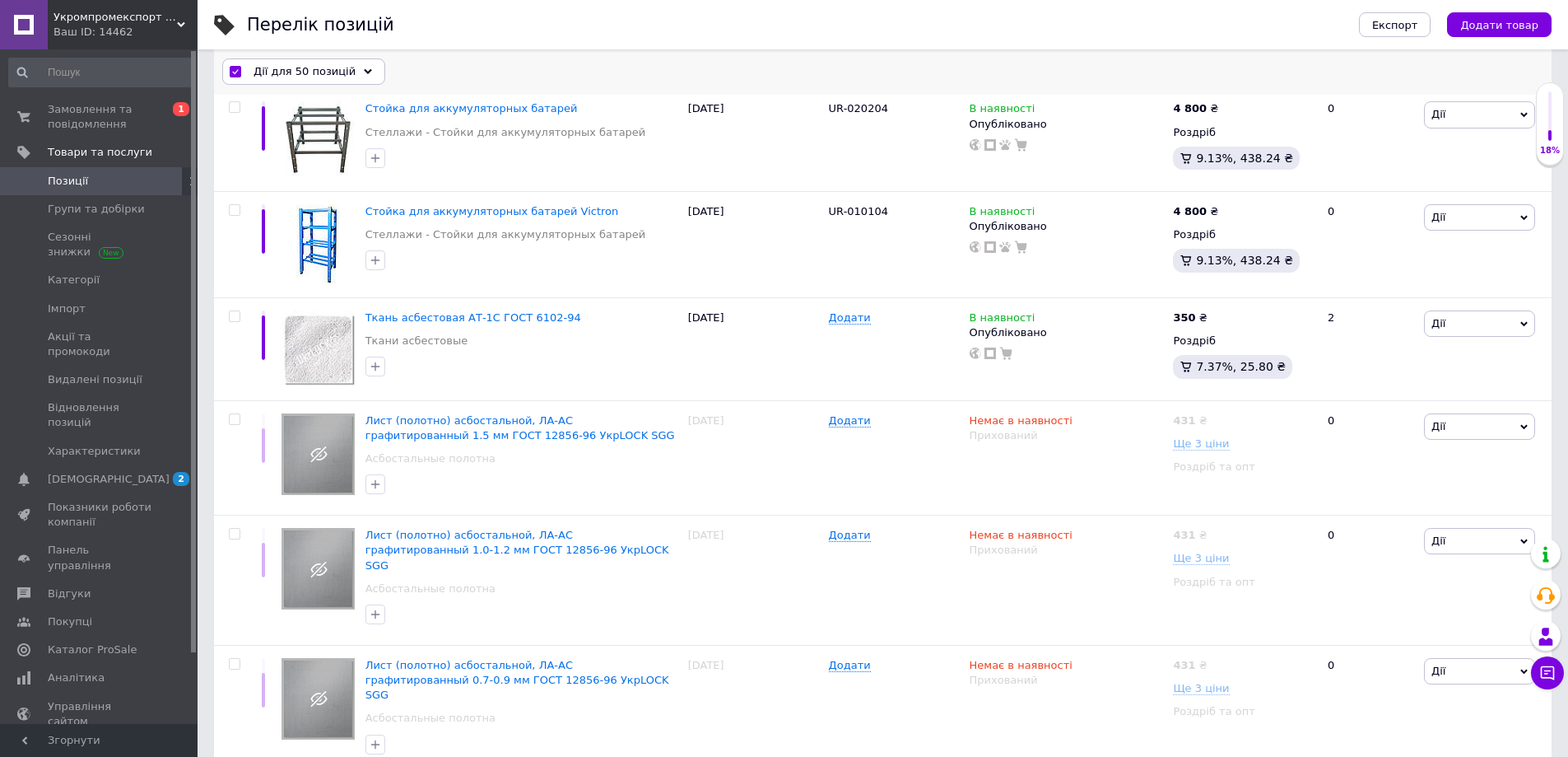
checkbox input "false"
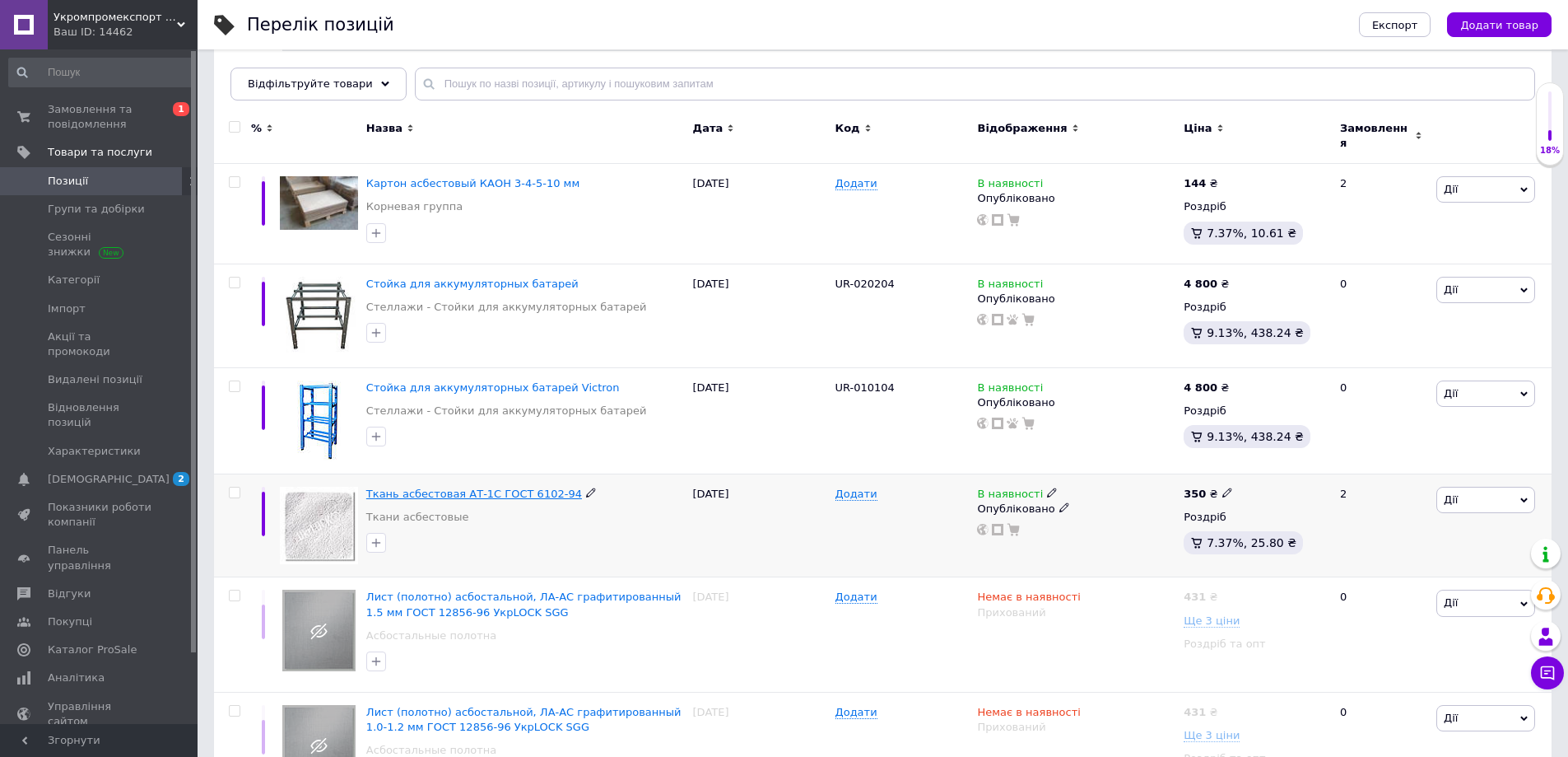
scroll to position [82, 0]
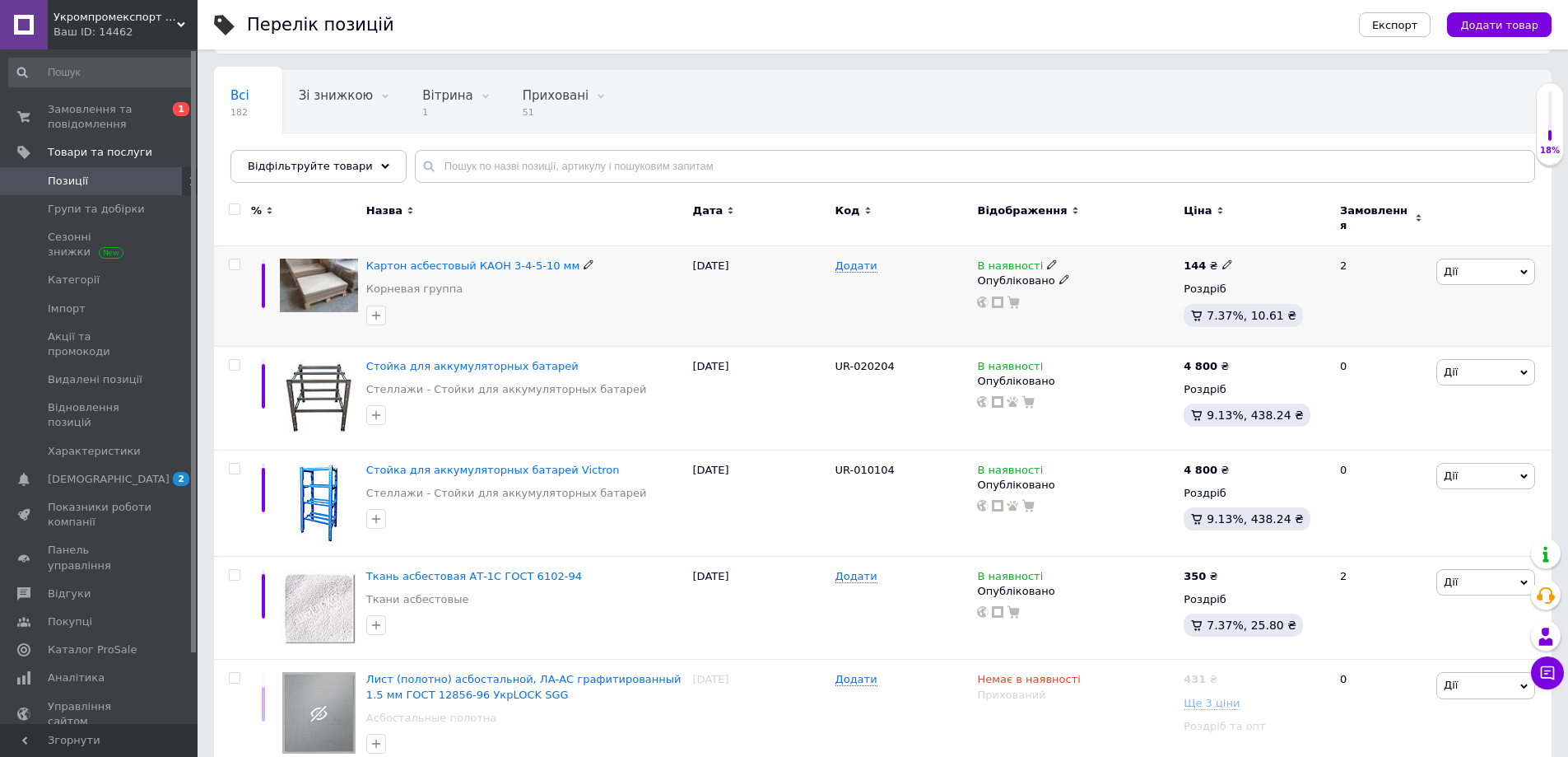
click at [227, 259] on div at bounding box center [234, 265] width 33 height 12
click at [232, 260] on input "checkbox" at bounding box center [234, 265] width 11 height 11
checkbox input "true"
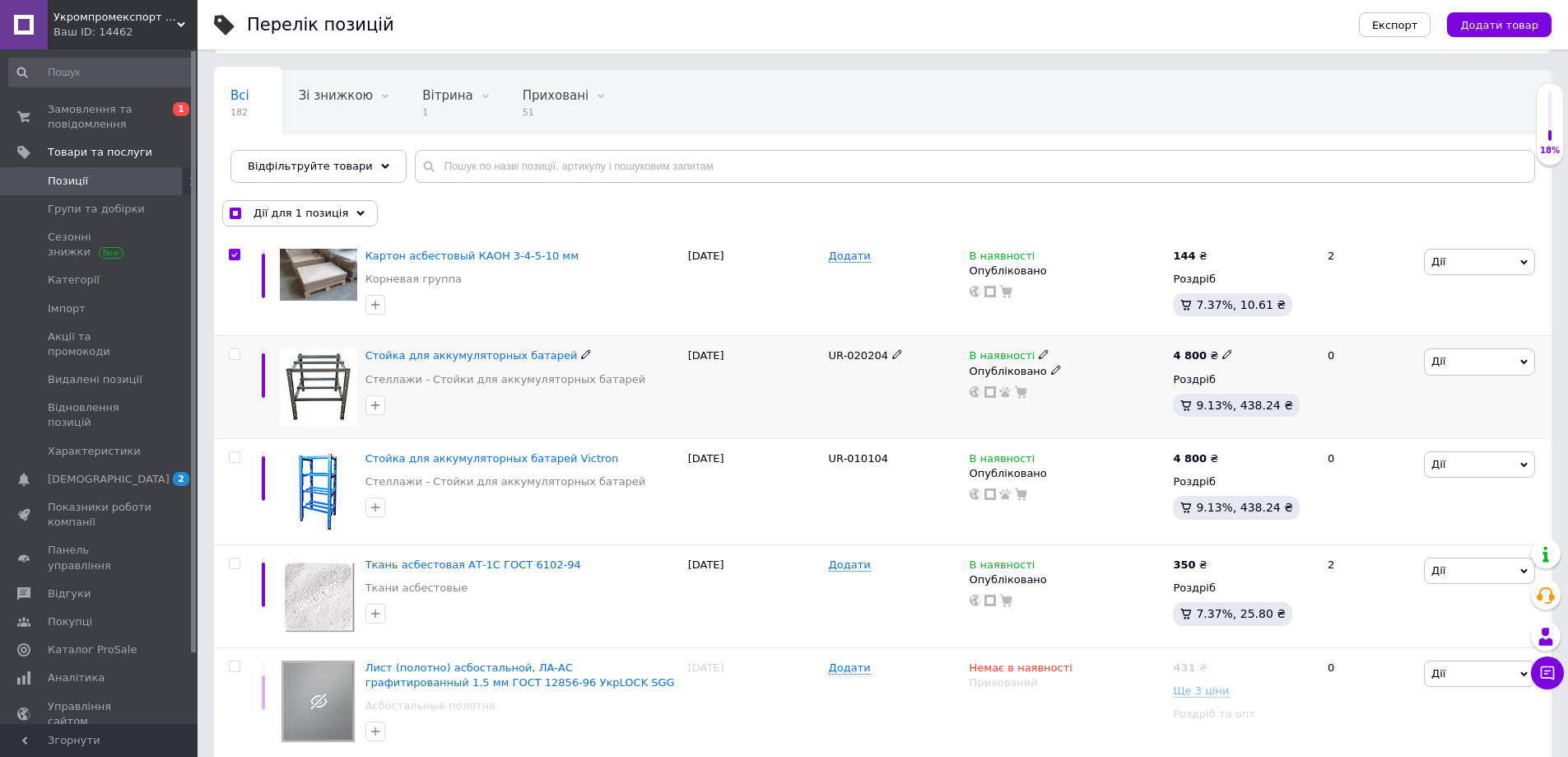
click at [232, 356] on input "checkbox" at bounding box center [234, 354] width 11 height 11
checkbox input "true"
click at [234, 456] on input "checkbox" at bounding box center [234, 457] width 11 height 11
checkbox input "true"
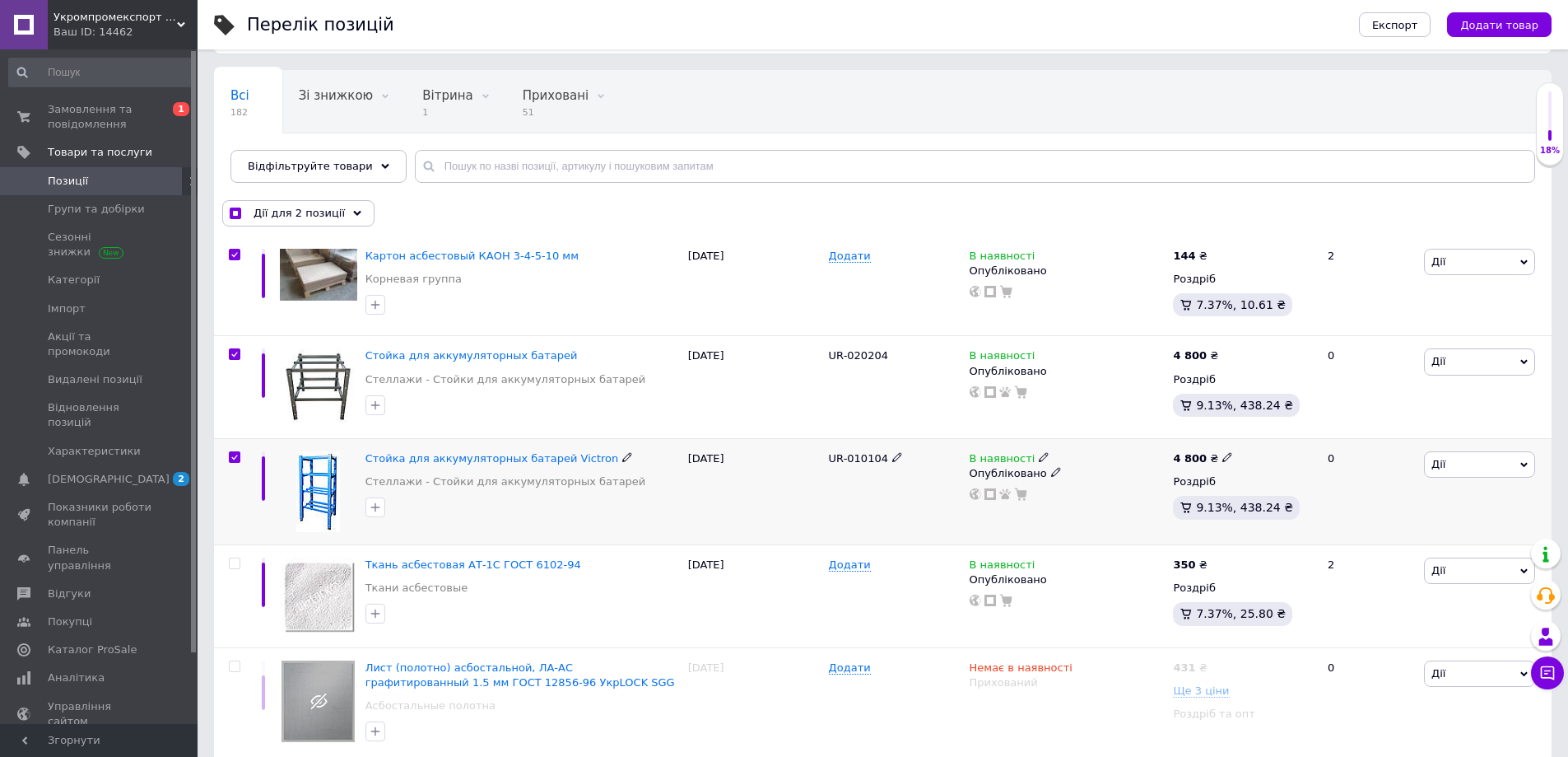
checkbox input "true"
click at [234, 560] on input "checkbox" at bounding box center [234, 564] width 11 height 11
checkbox input "true"
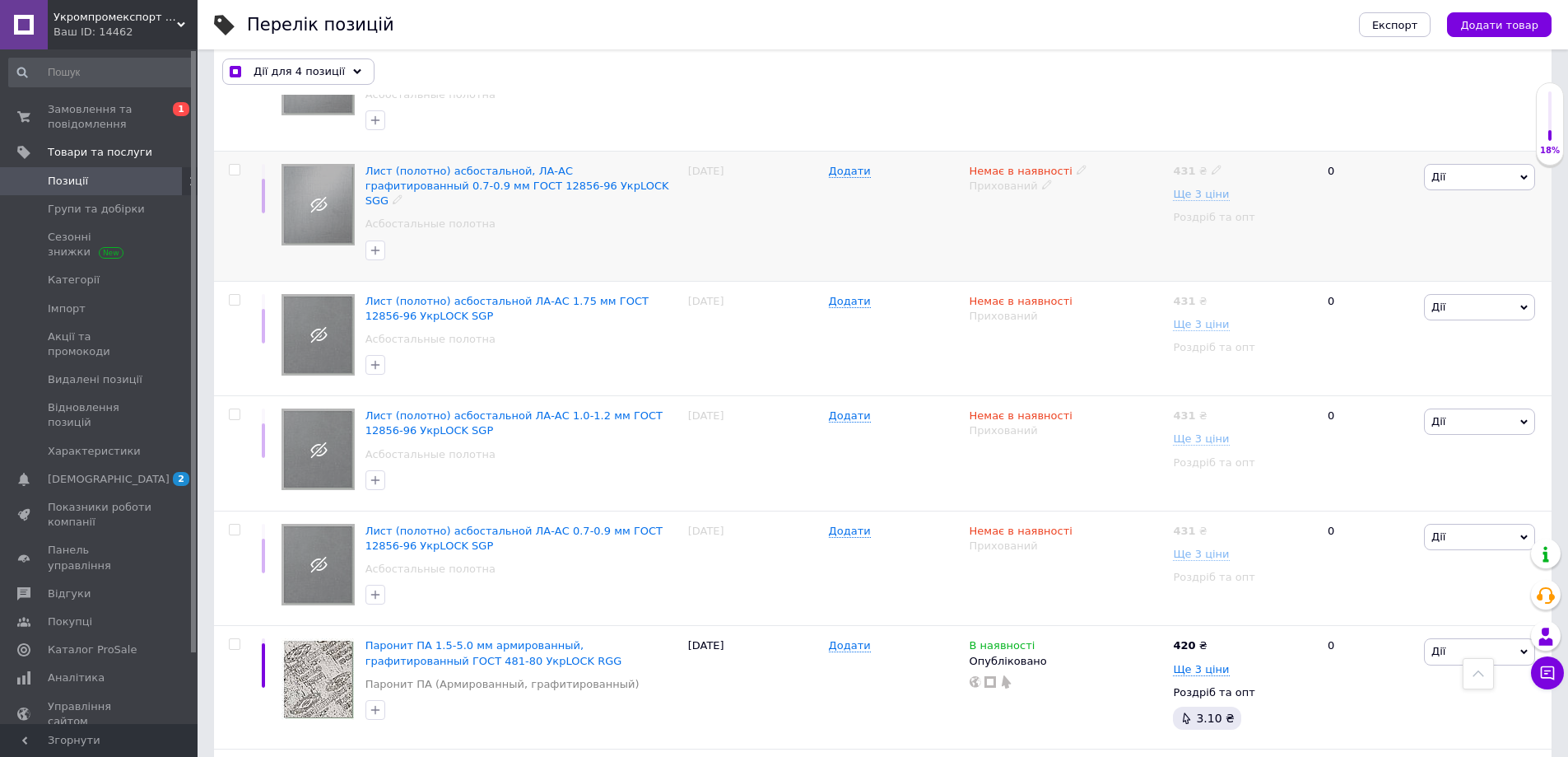
scroll to position [988, 0]
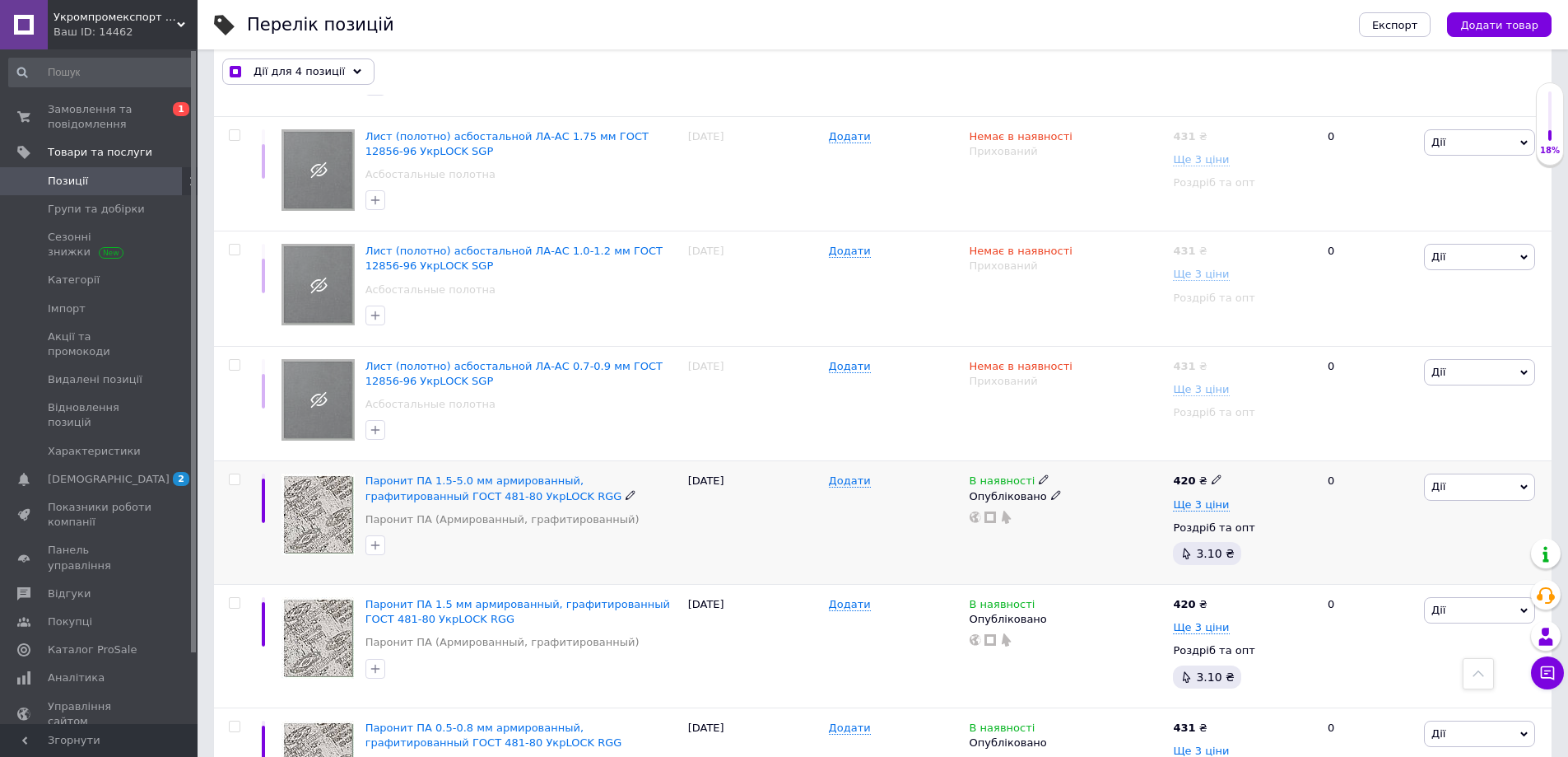
click at [234, 474] on input "checkbox" at bounding box center [234, 479] width 11 height 11
checkbox input "true"
click at [233, 597] on input "checkbox" at bounding box center [234, 603] width 11 height 11
checkbox input "true"
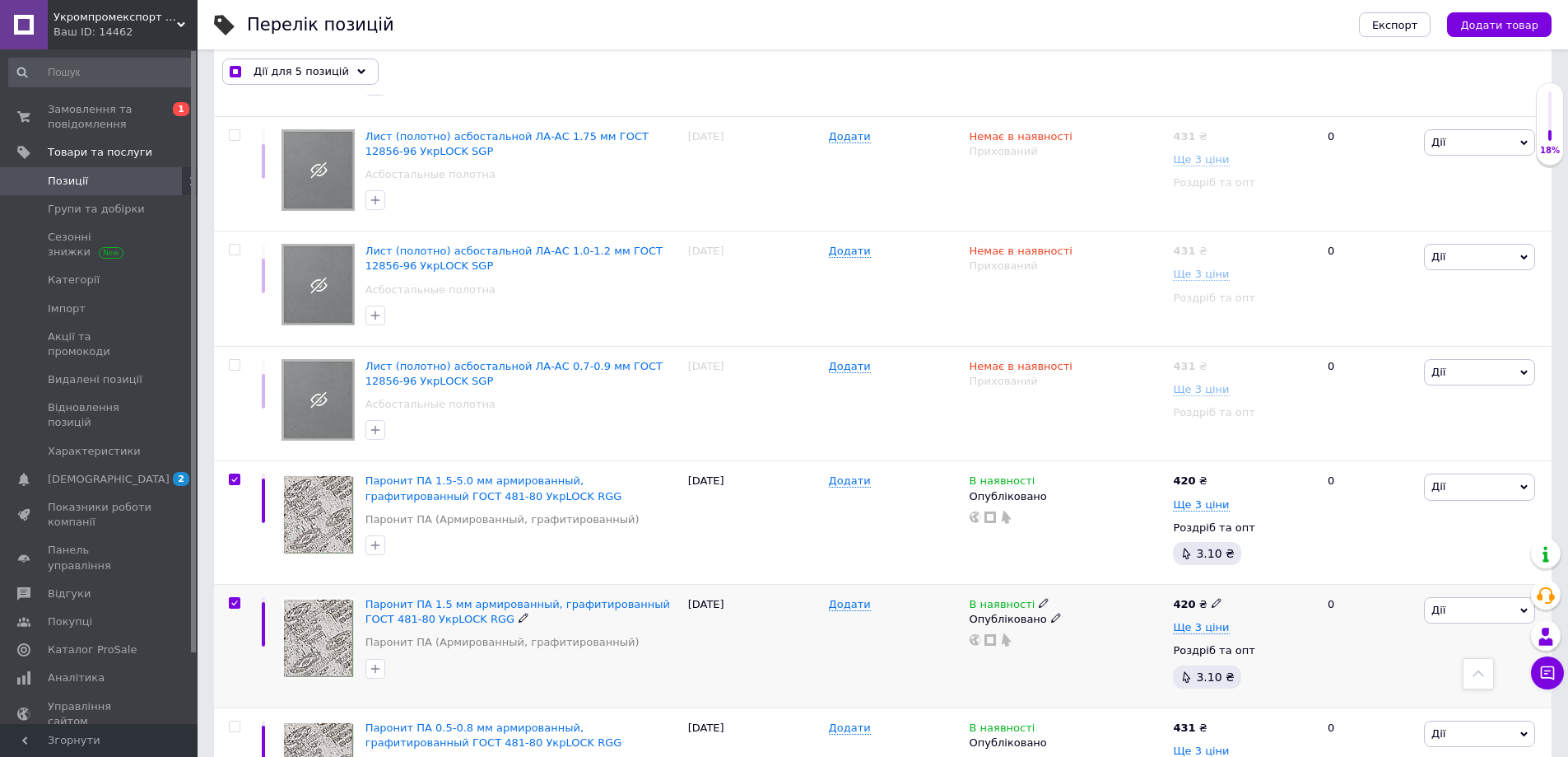
checkbox input "true"
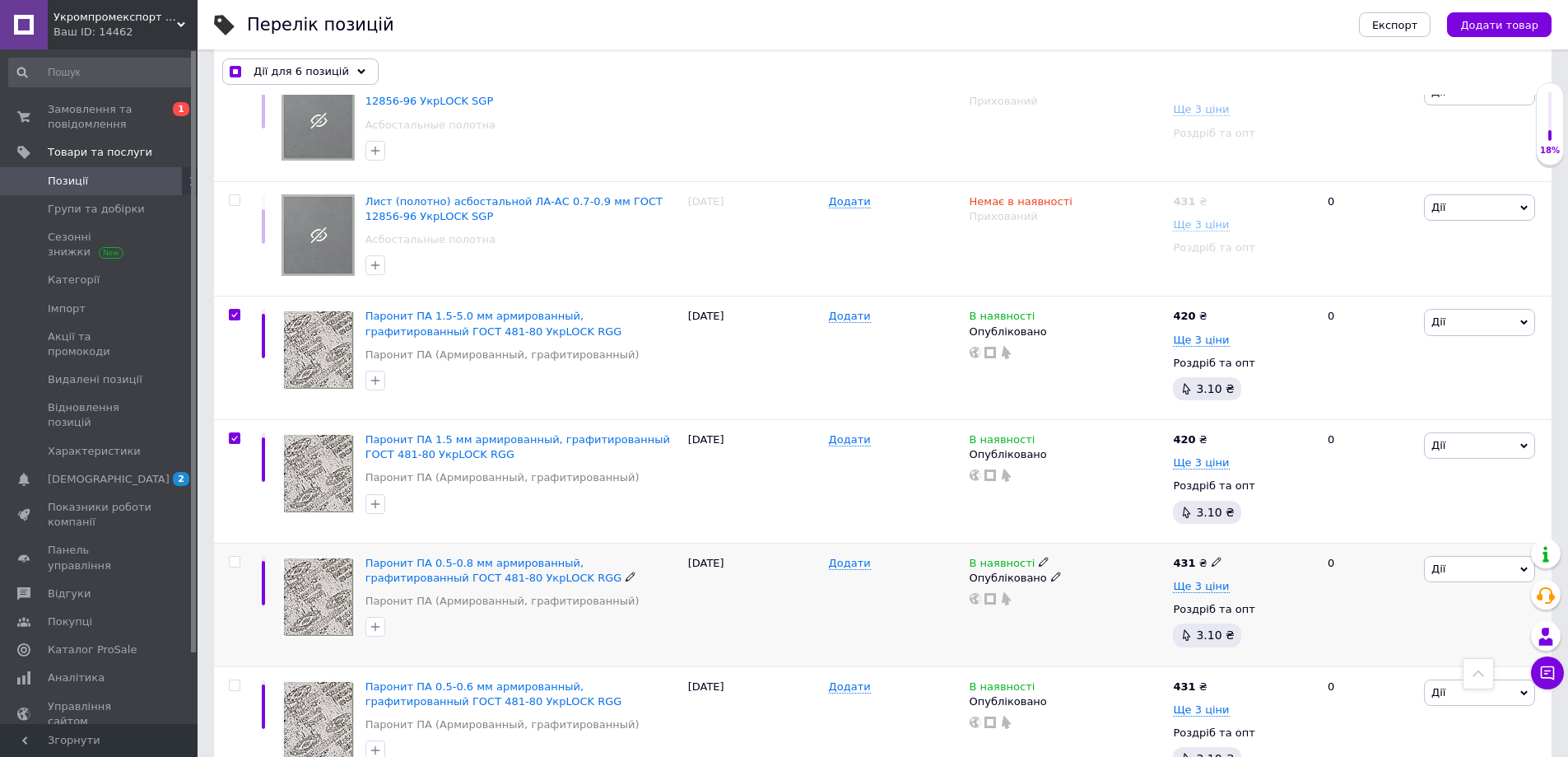
click at [238, 557] on input "checkbox" at bounding box center [234, 562] width 11 height 11
checkbox input "true"
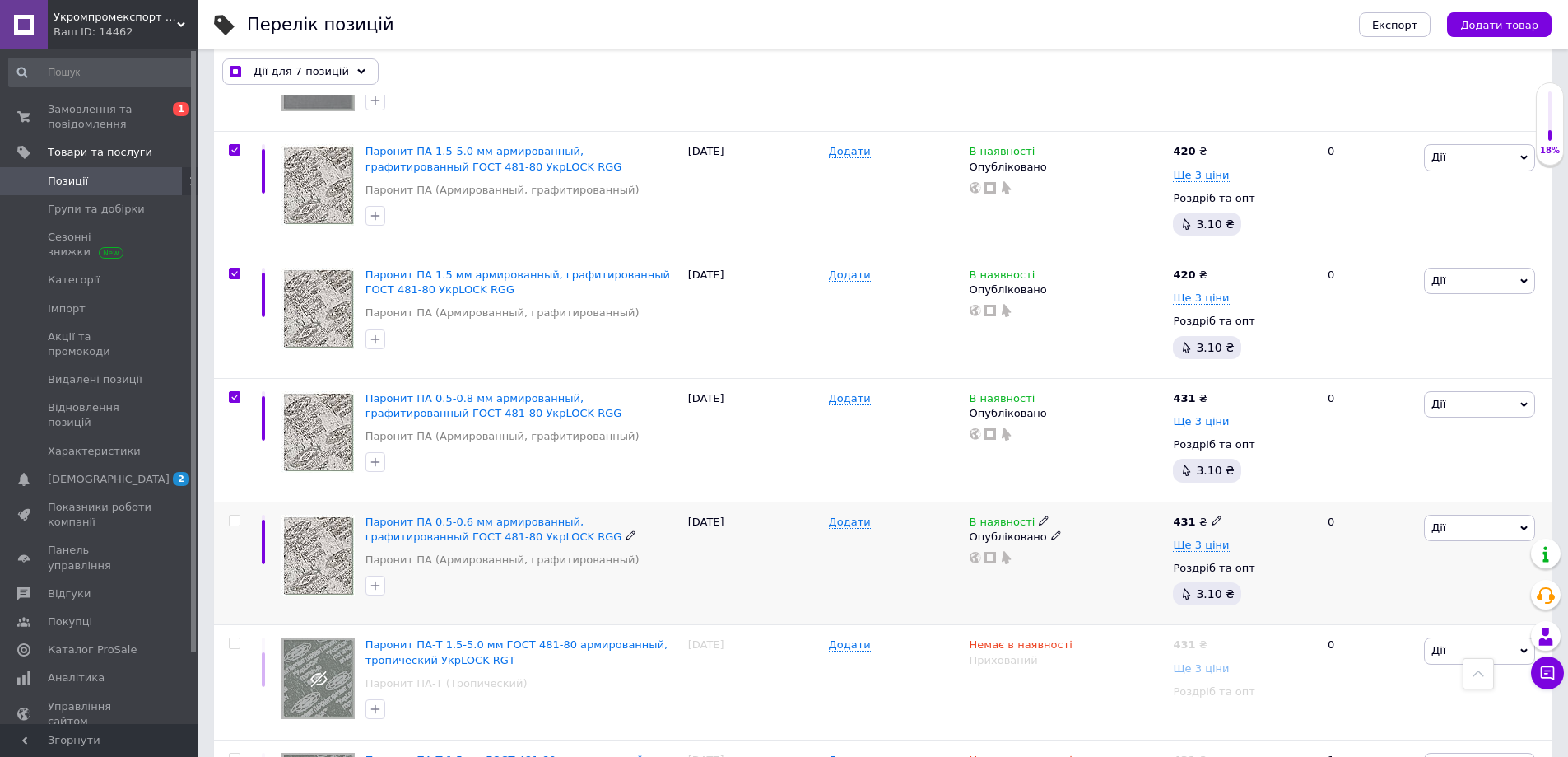
click at [233, 515] on input "checkbox" at bounding box center [234, 520] width 11 height 11
checkbox input "true"
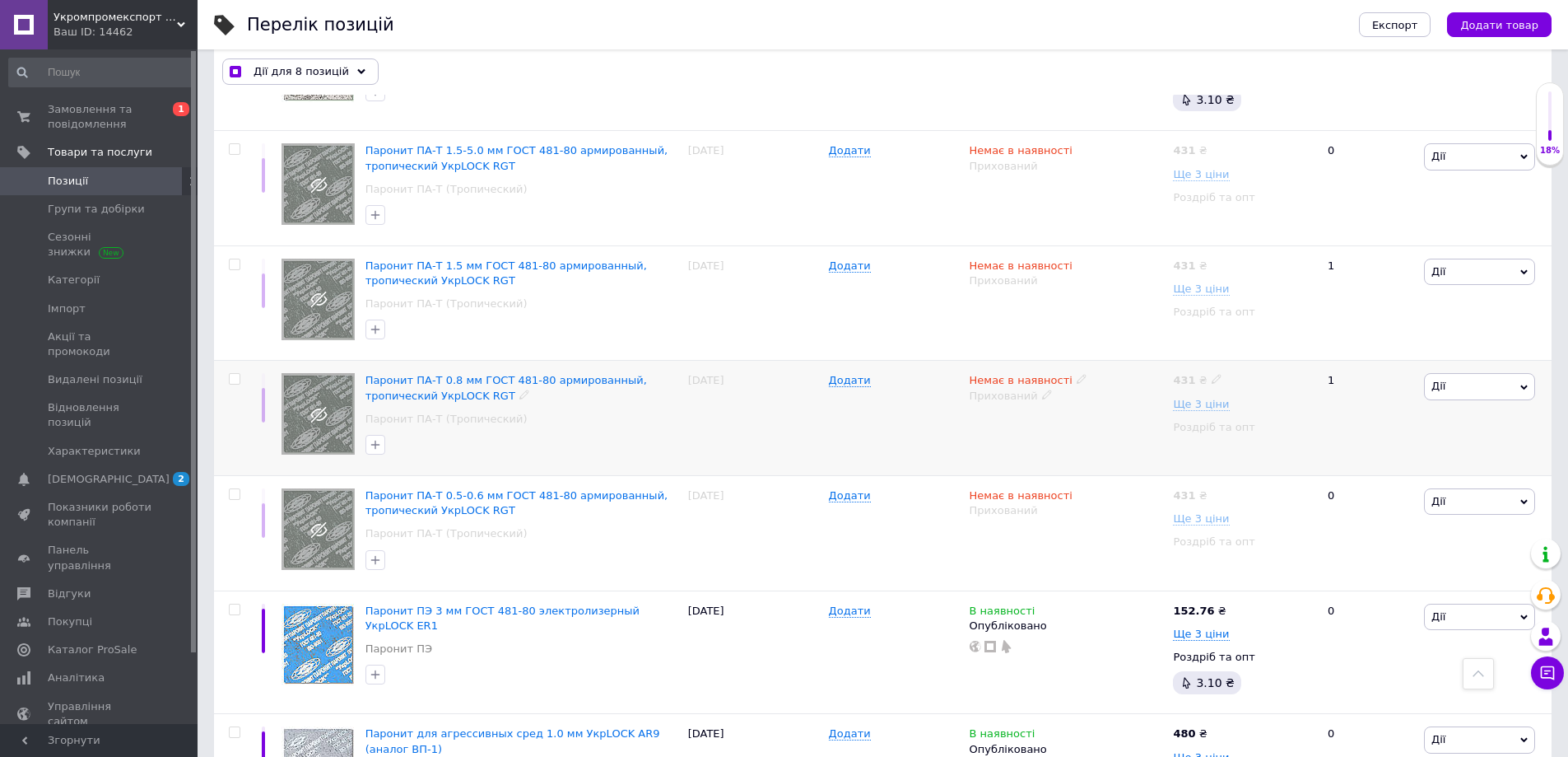
scroll to position [1976, 0]
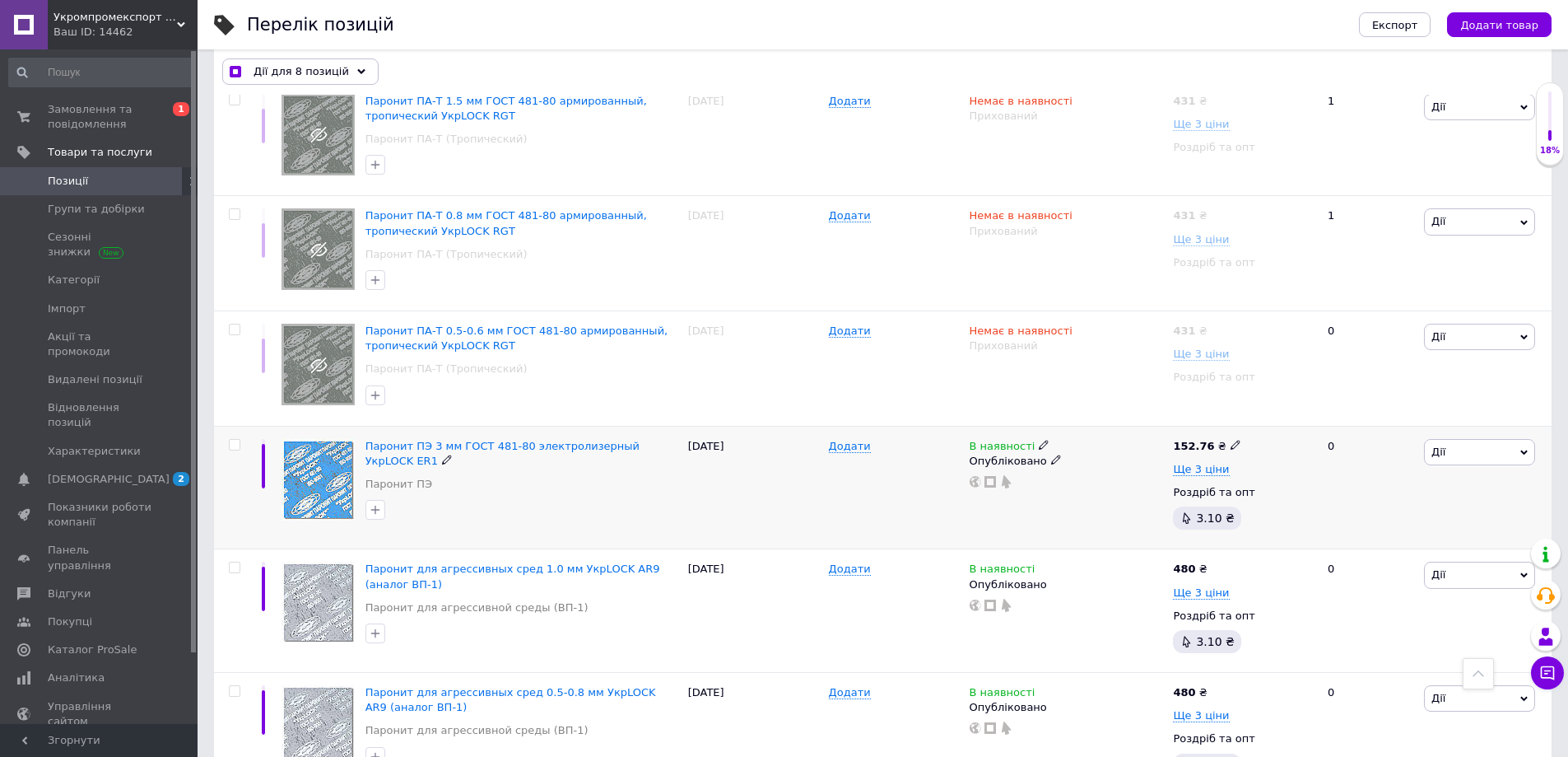
click at [234, 440] on input "checkbox" at bounding box center [234, 445] width 11 height 11
checkbox input "true"
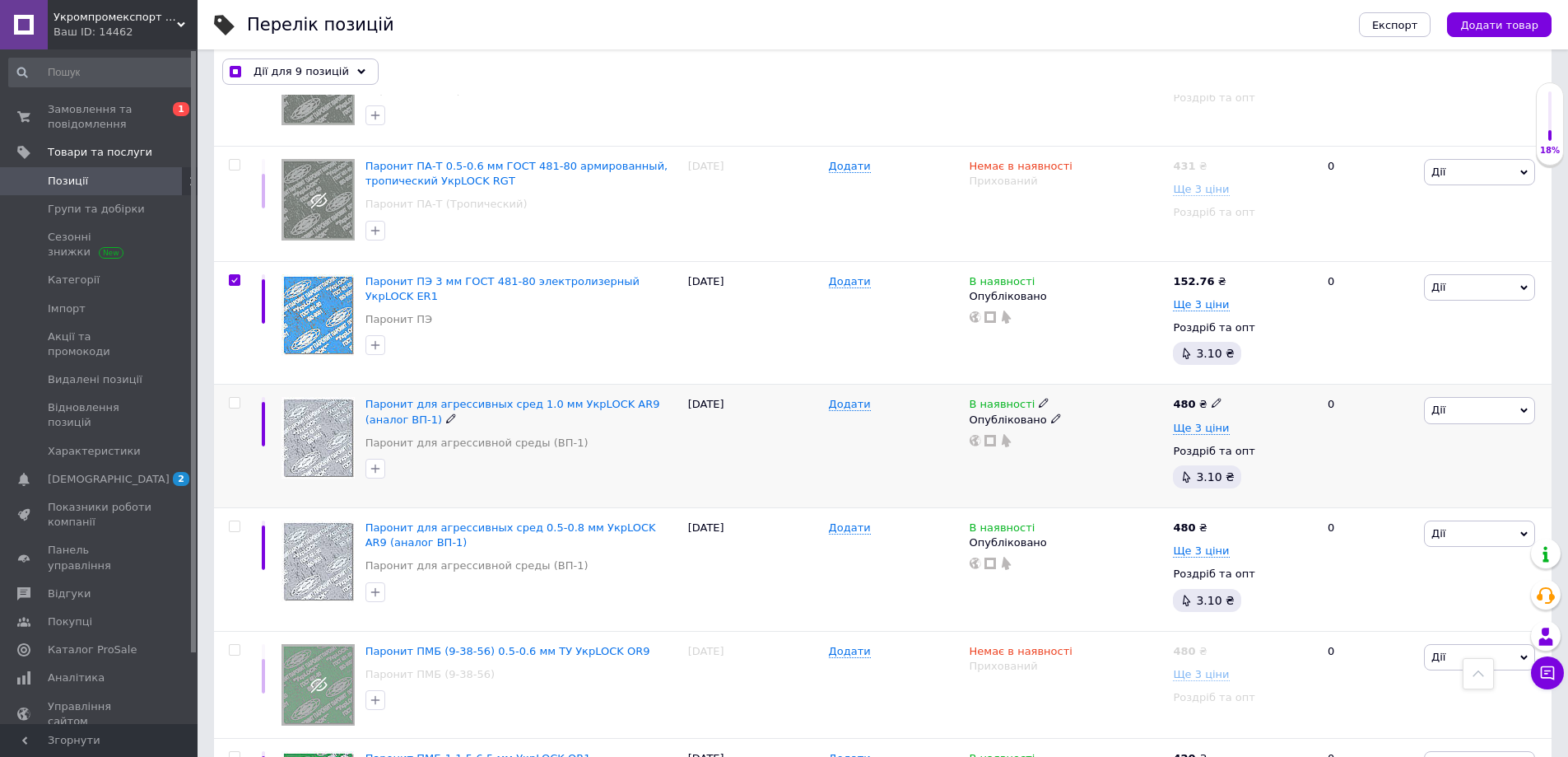
click at [234, 398] on input "checkbox" at bounding box center [234, 403] width 11 height 11
checkbox input "true"
click at [235, 521] on input "checkbox" at bounding box center [234, 526] width 11 height 11
checkbox input "true"
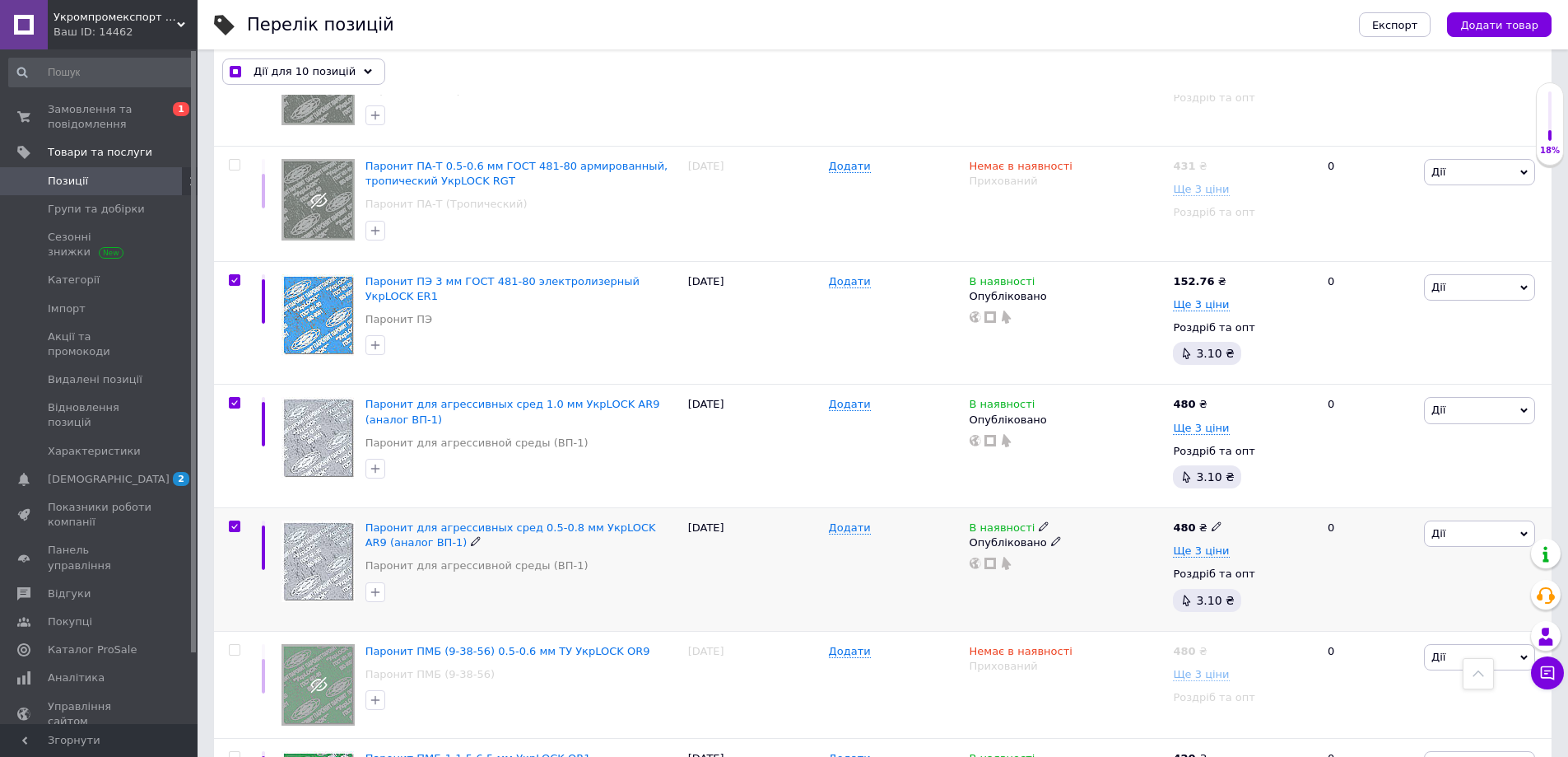
checkbox input "true"
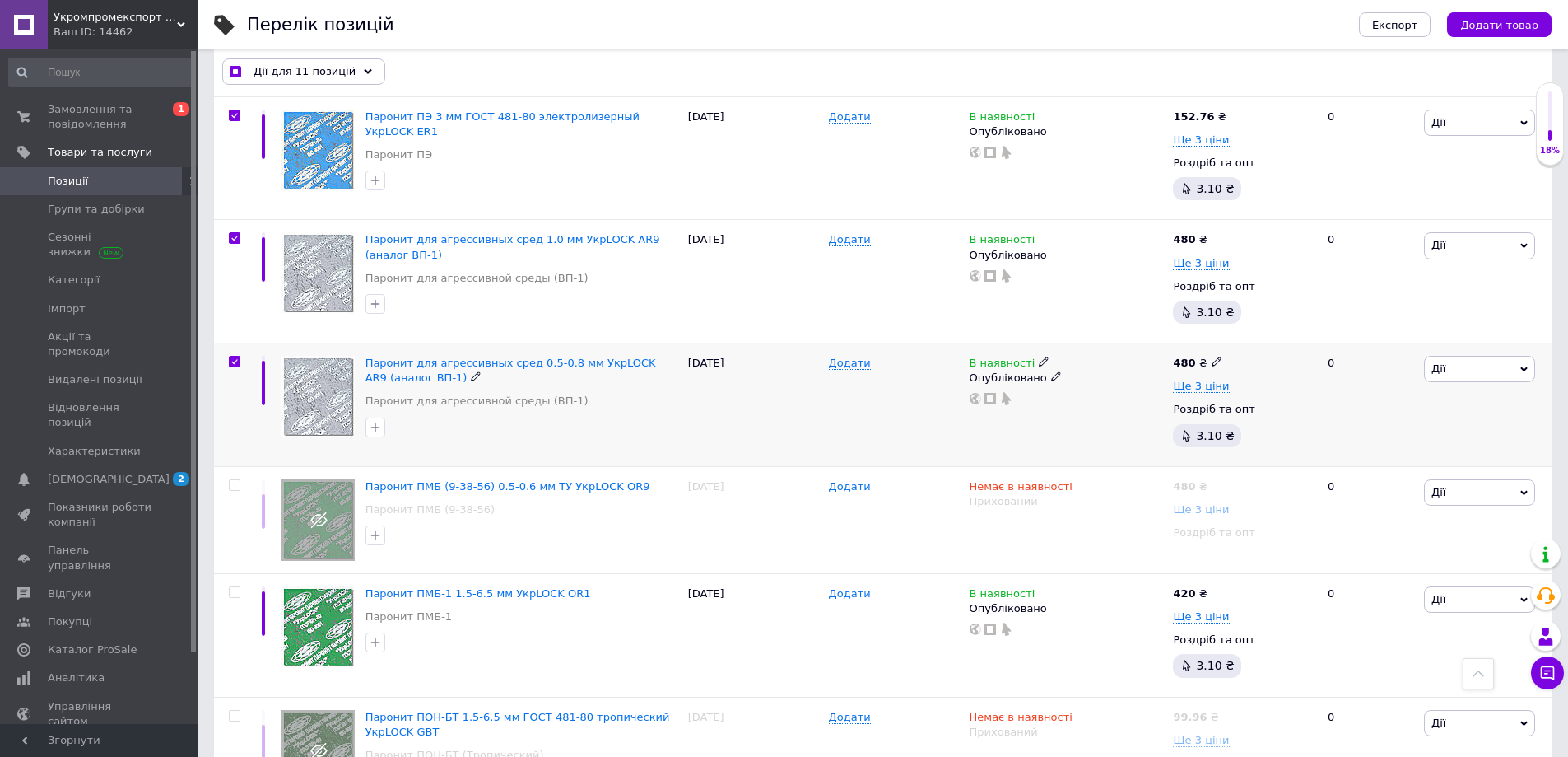
scroll to position [2388, 0]
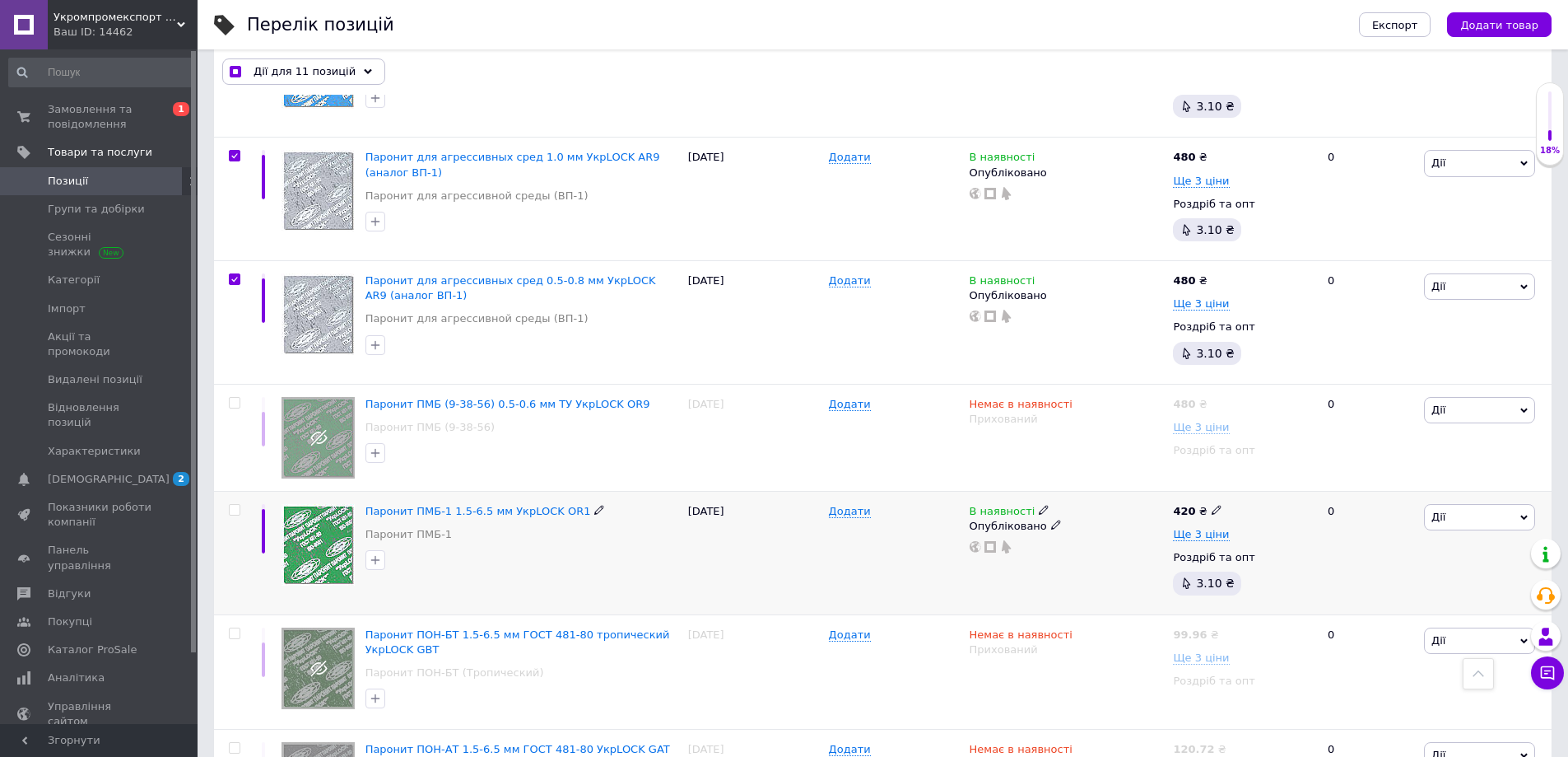
click at [235, 505] on input "checkbox" at bounding box center [234, 510] width 11 height 11
checkbox input "true"
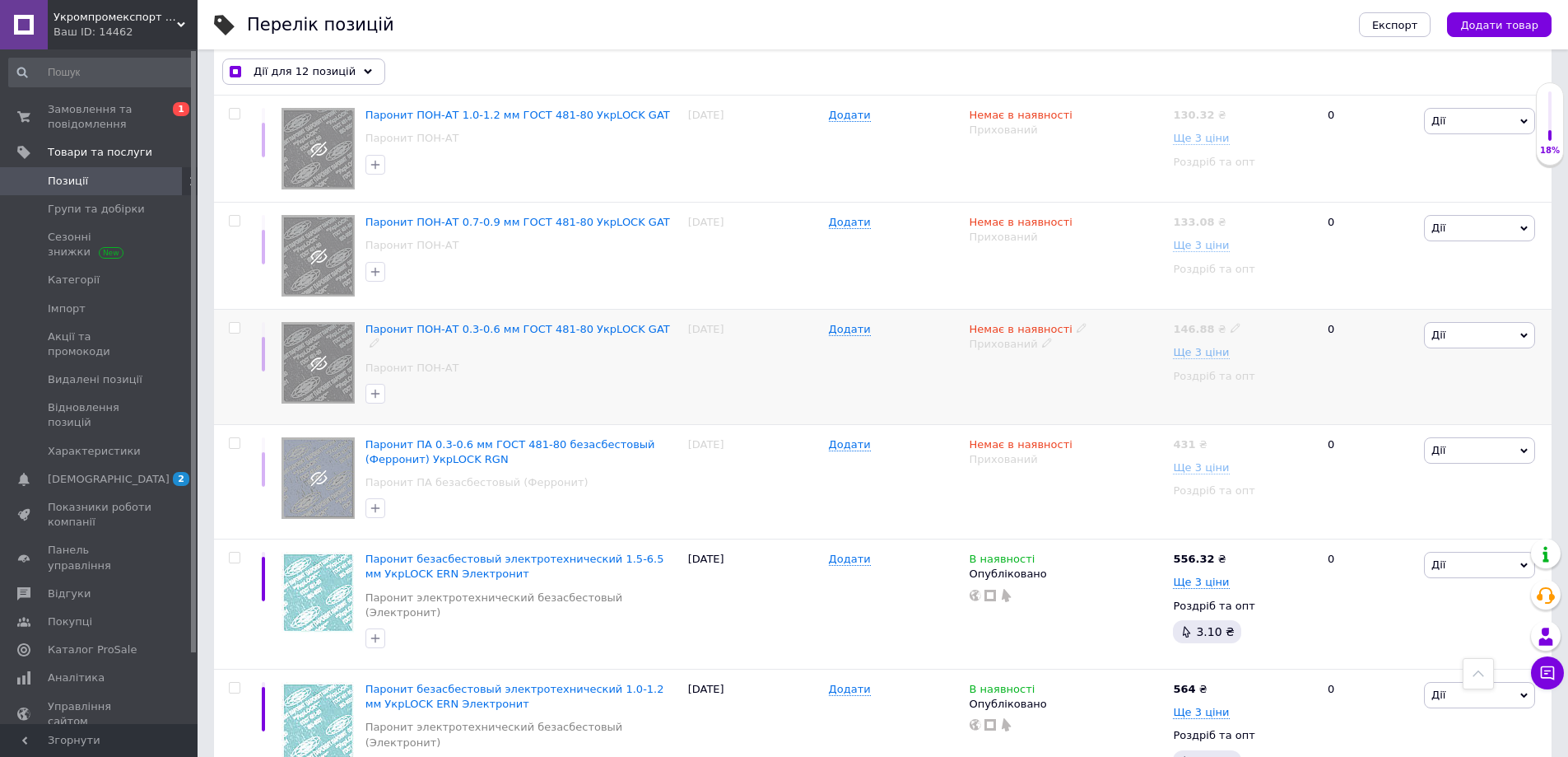
scroll to position [3376, 0]
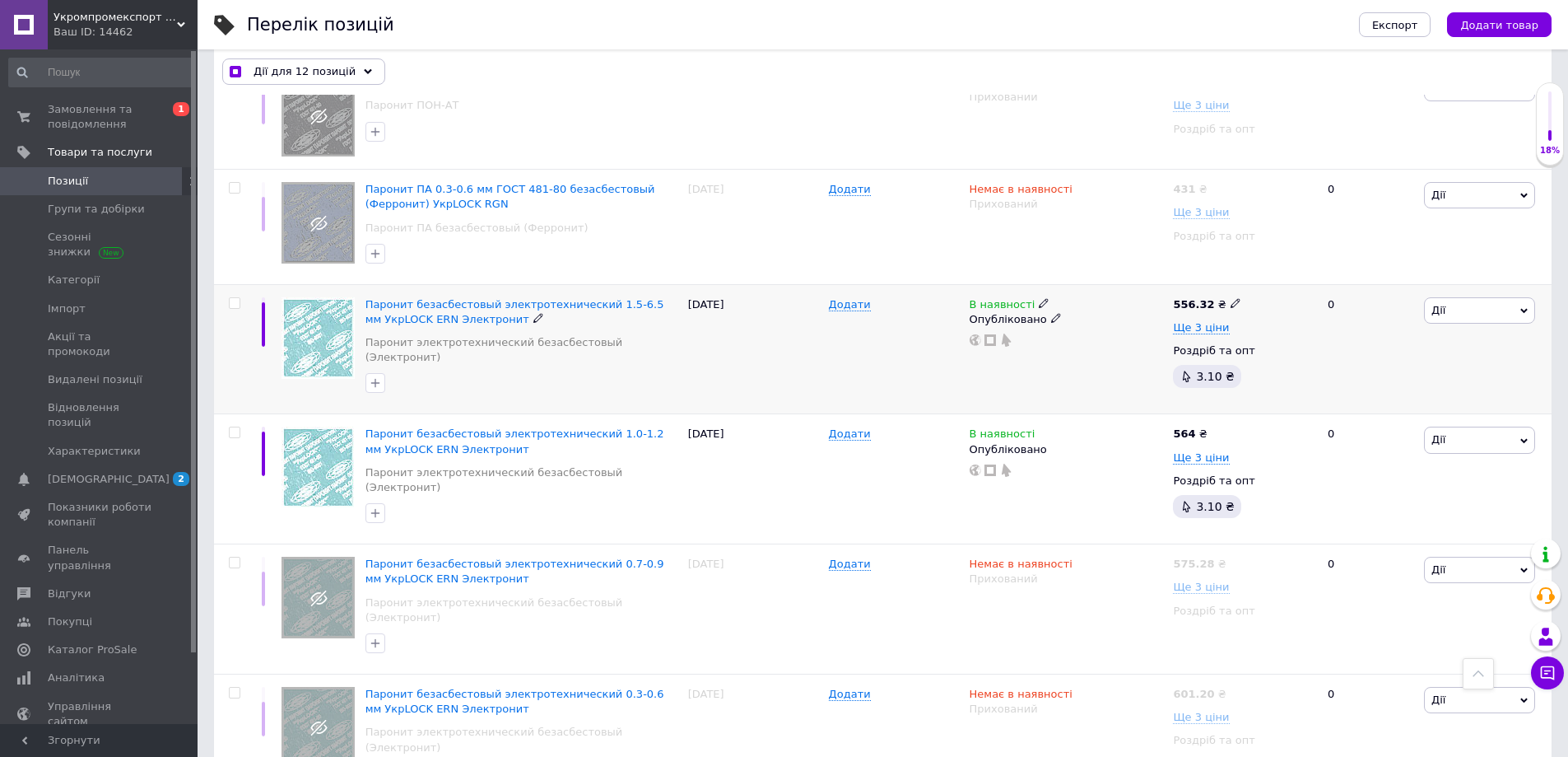
click at [234, 298] on input "checkbox" at bounding box center [234, 303] width 11 height 11
checkbox input "true"
click at [235, 298] on input "checkbox" at bounding box center [234, 303] width 11 height 11
checkbox input "false"
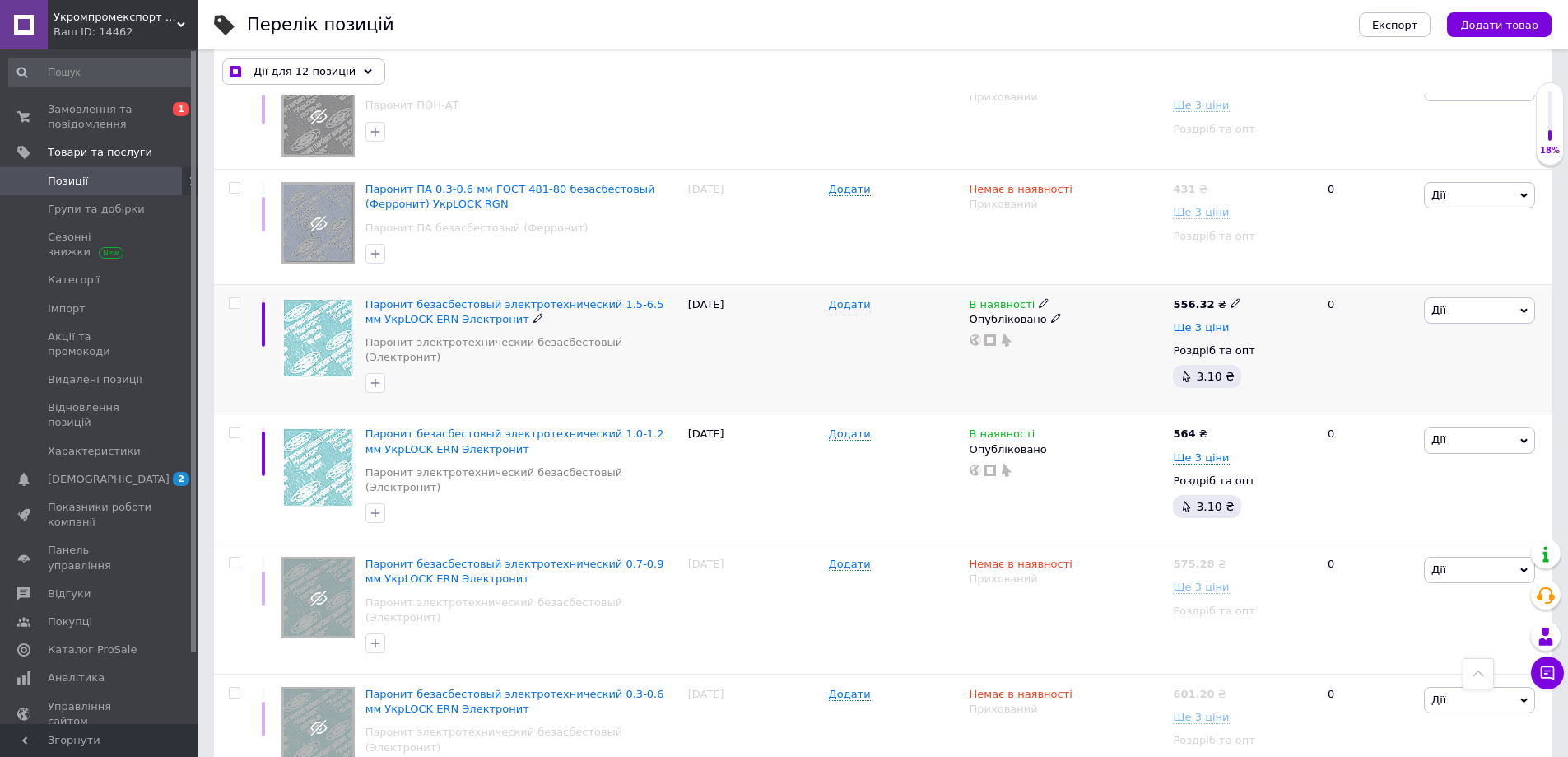
checkbox input "true"
click at [235, 298] on input "checkbox" at bounding box center [234, 303] width 11 height 11
checkbox input "true"
click at [235, 428] on input "checkbox" at bounding box center [234, 433] width 11 height 11
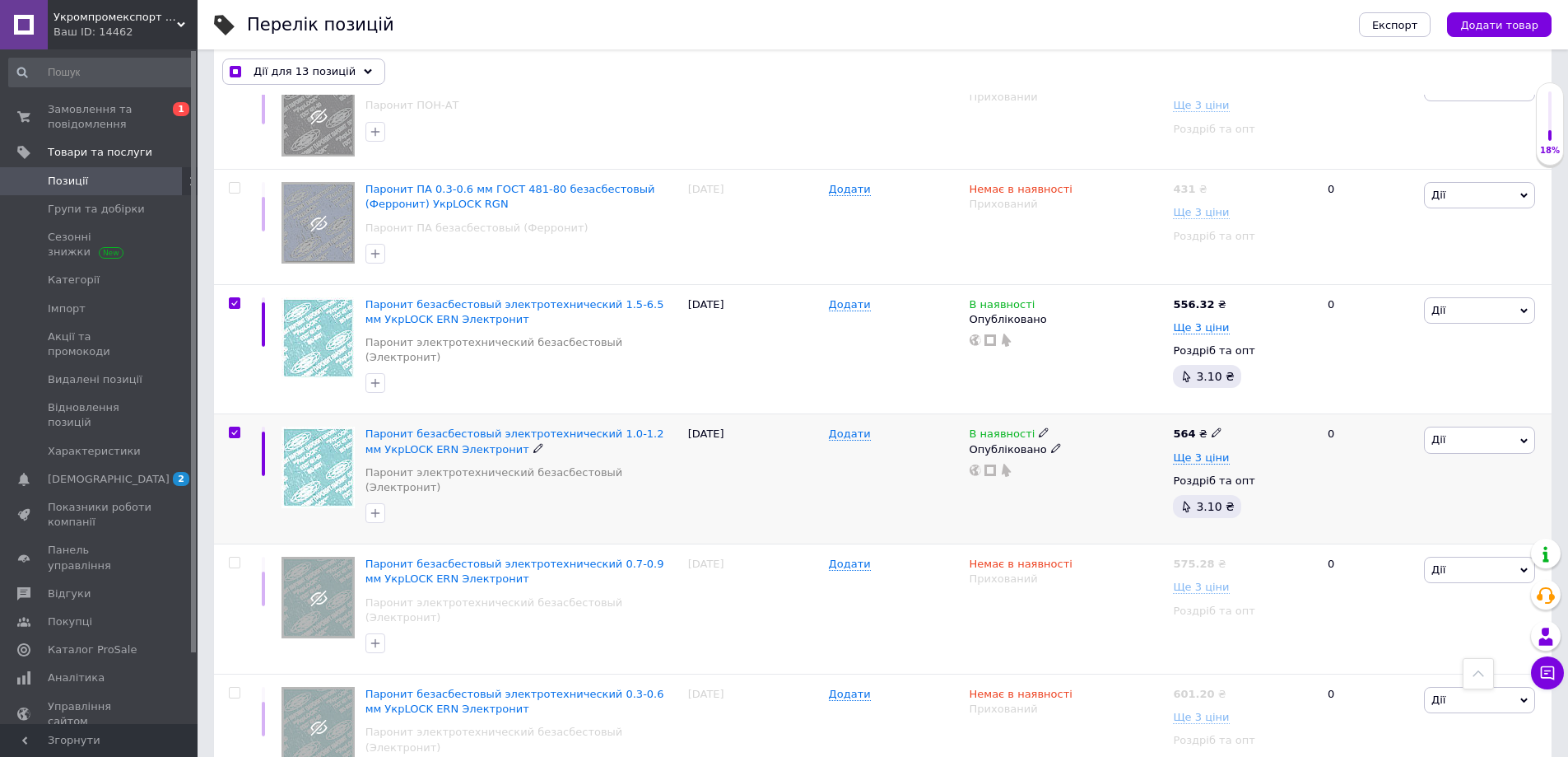
checkbox input "true"
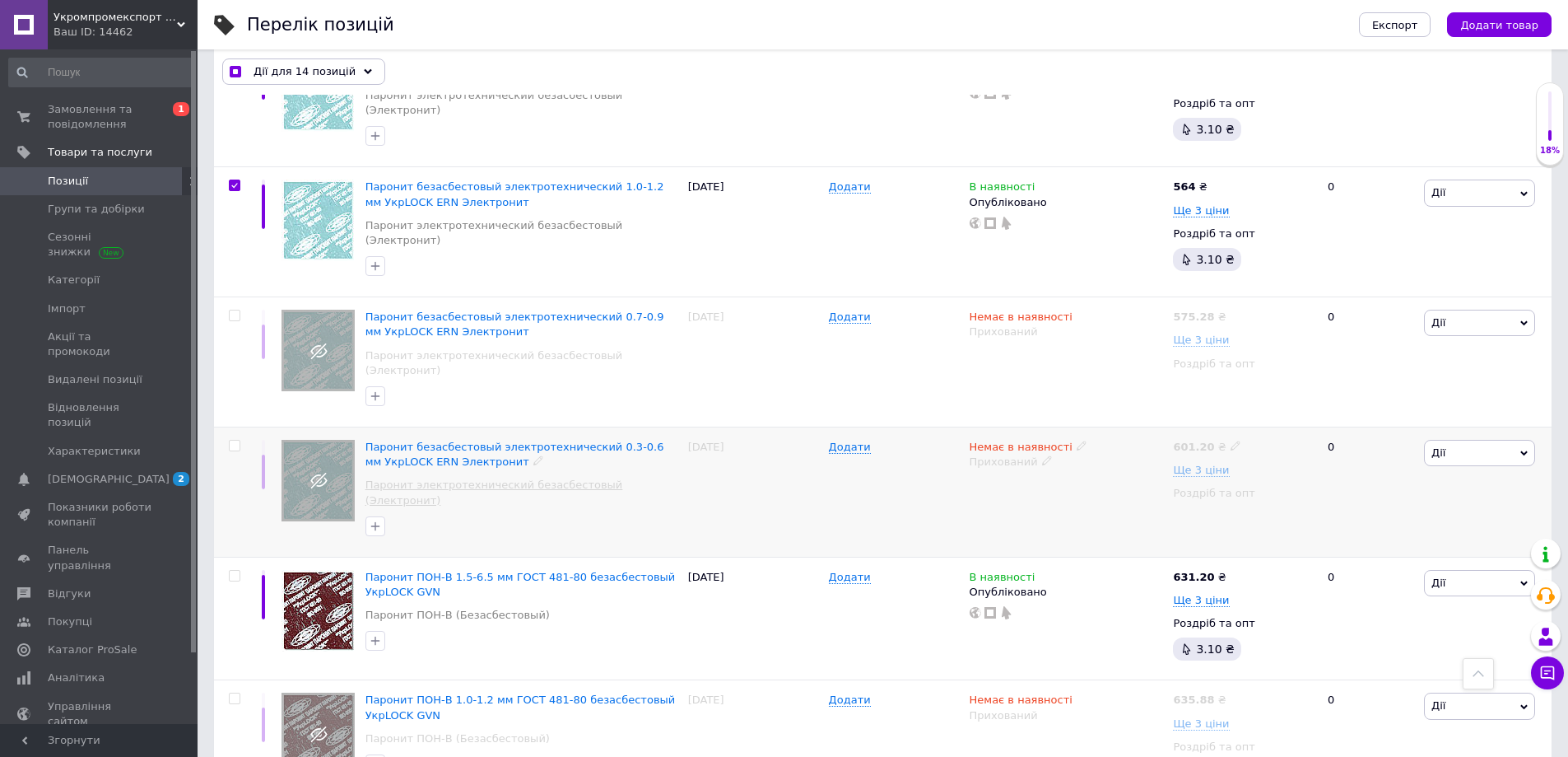
scroll to position [3705, 0]
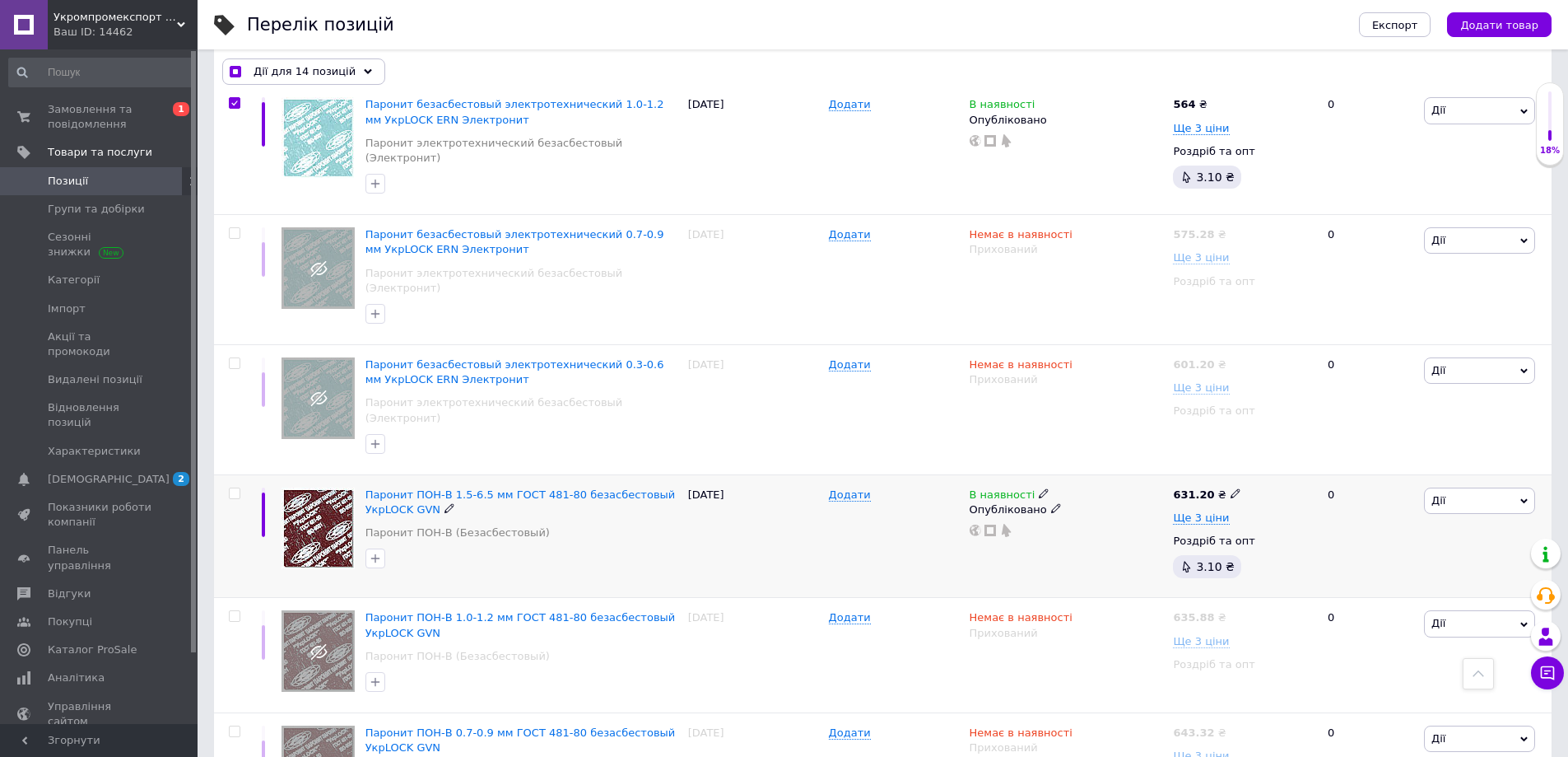
click at [236, 488] on input "checkbox" at bounding box center [234, 493] width 11 height 11
checkbox input "true"
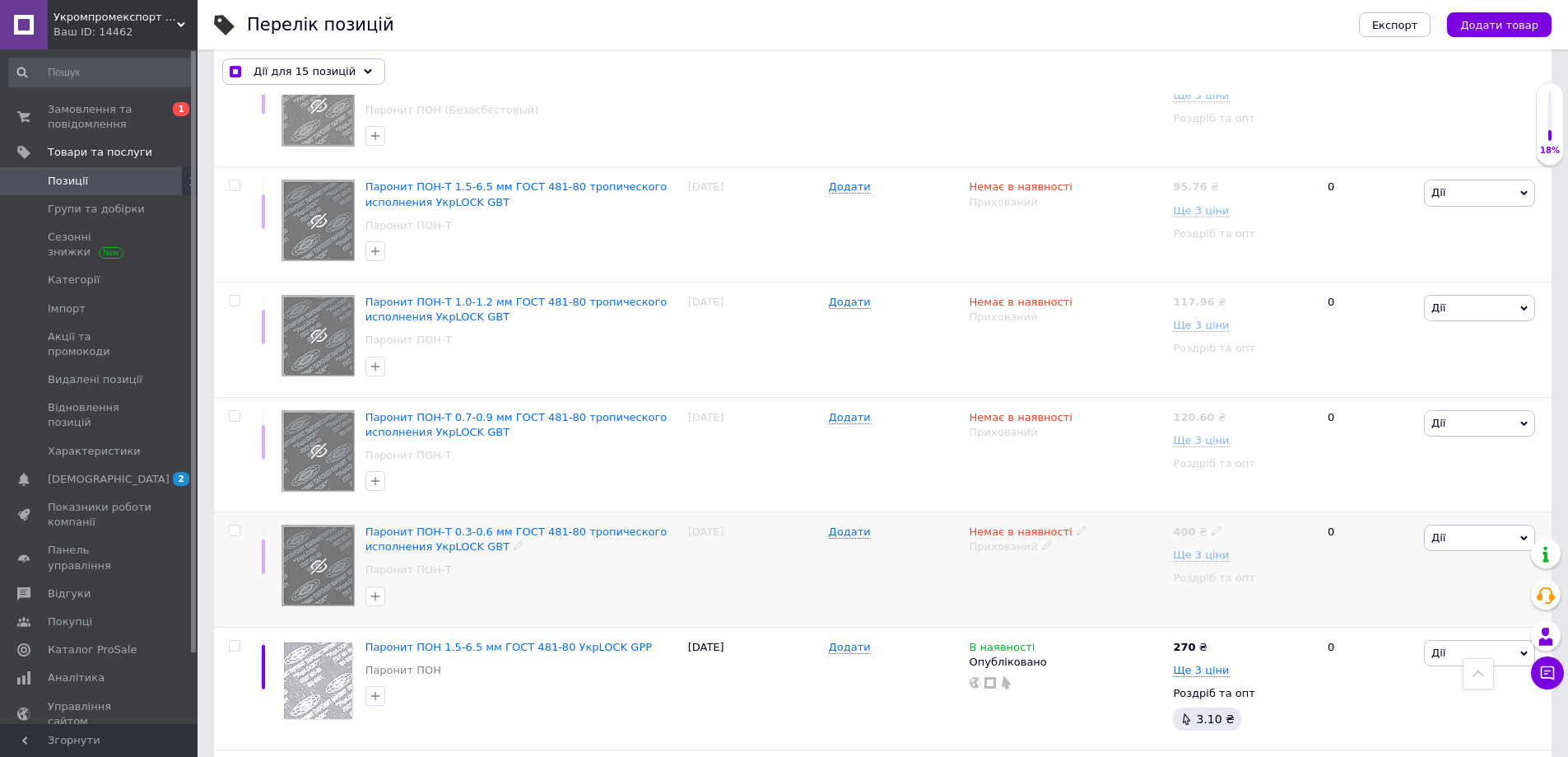
scroll to position [5105, 0]
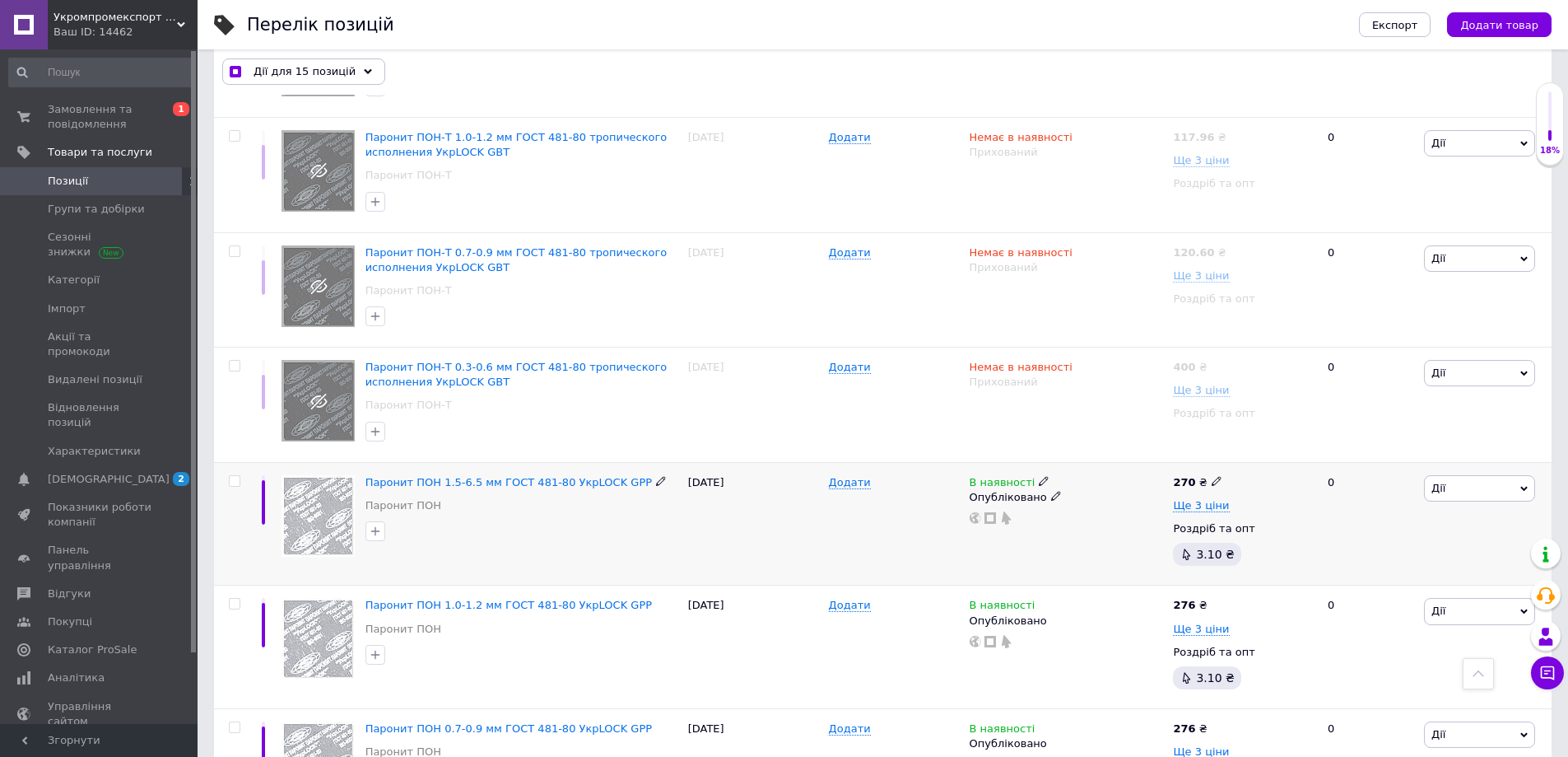
click at [235, 476] on input "checkbox" at bounding box center [234, 481] width 11 height 11
checkbox input "true"
click at [233, 598] on input "checkbox" at bounding box center [234, 603] width 11 height 11
checkbox input "true"
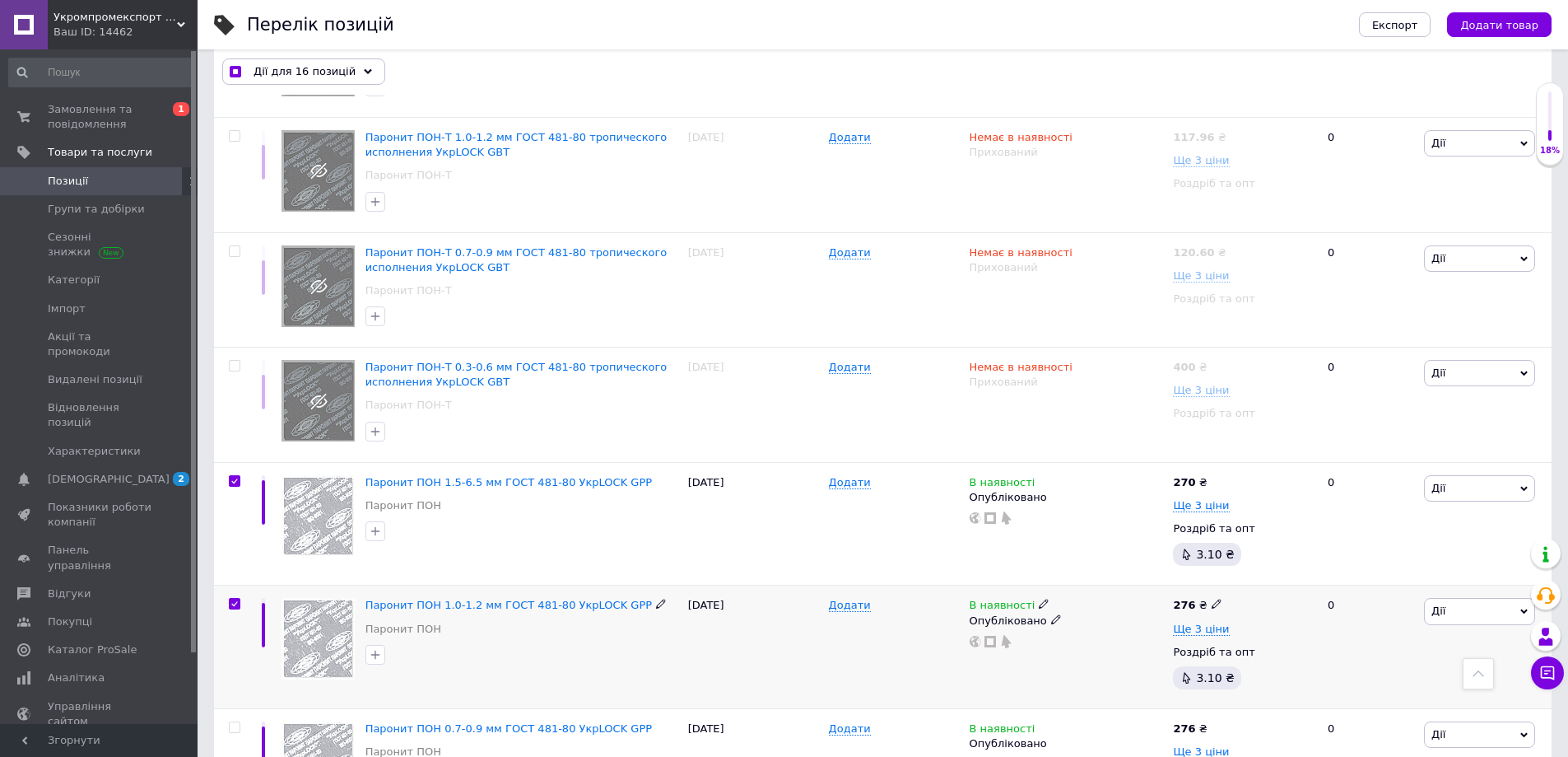
checkbox input "true"
click at [234, 722] on input "checkbox" at bounding box center [234, 727] width 11 height 11
checkbox input "true"
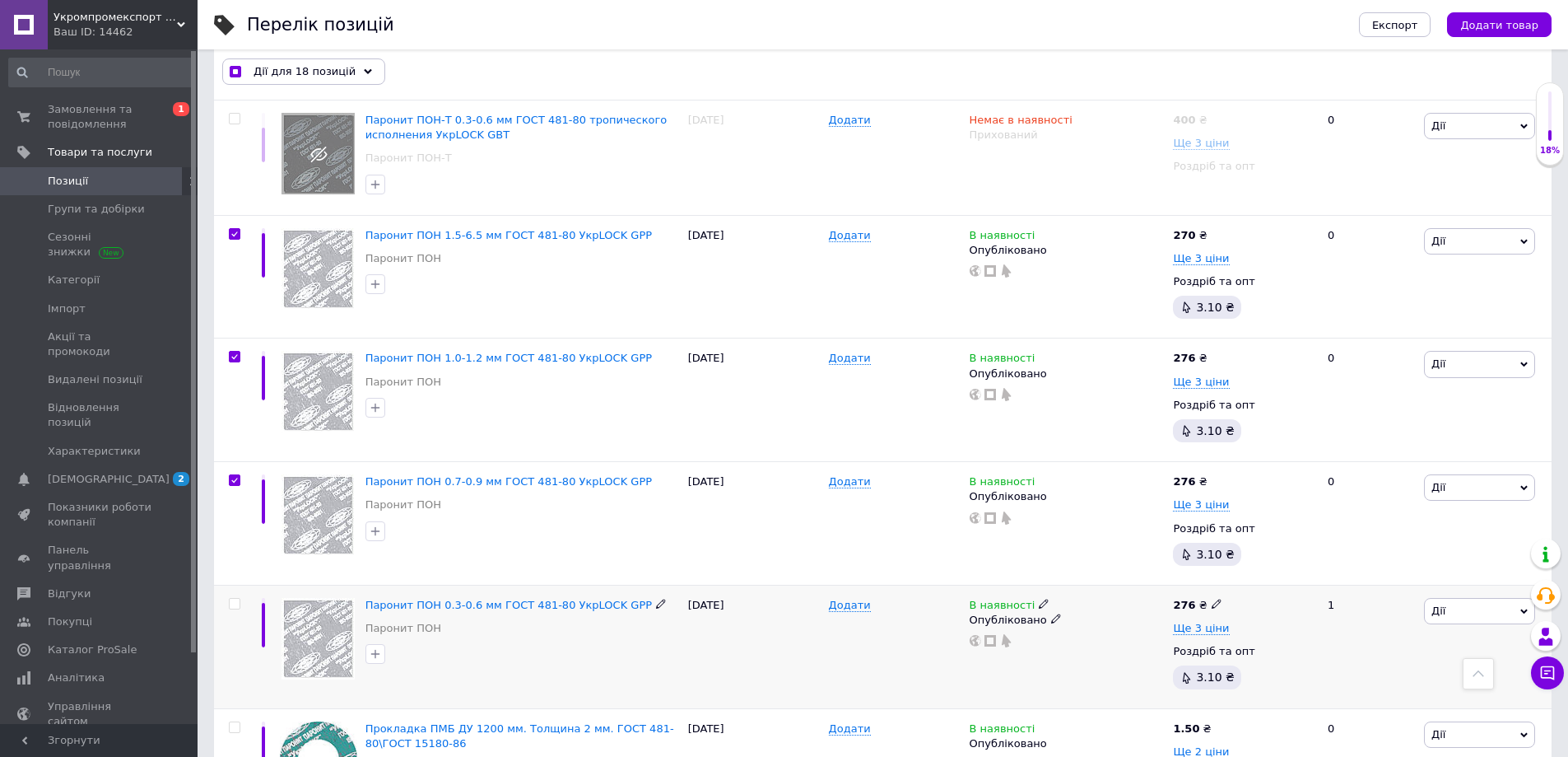
click at [232, 598] on input "checkbox" at bounding box center [234, 603] width 11 height 11
checkbox input "true"
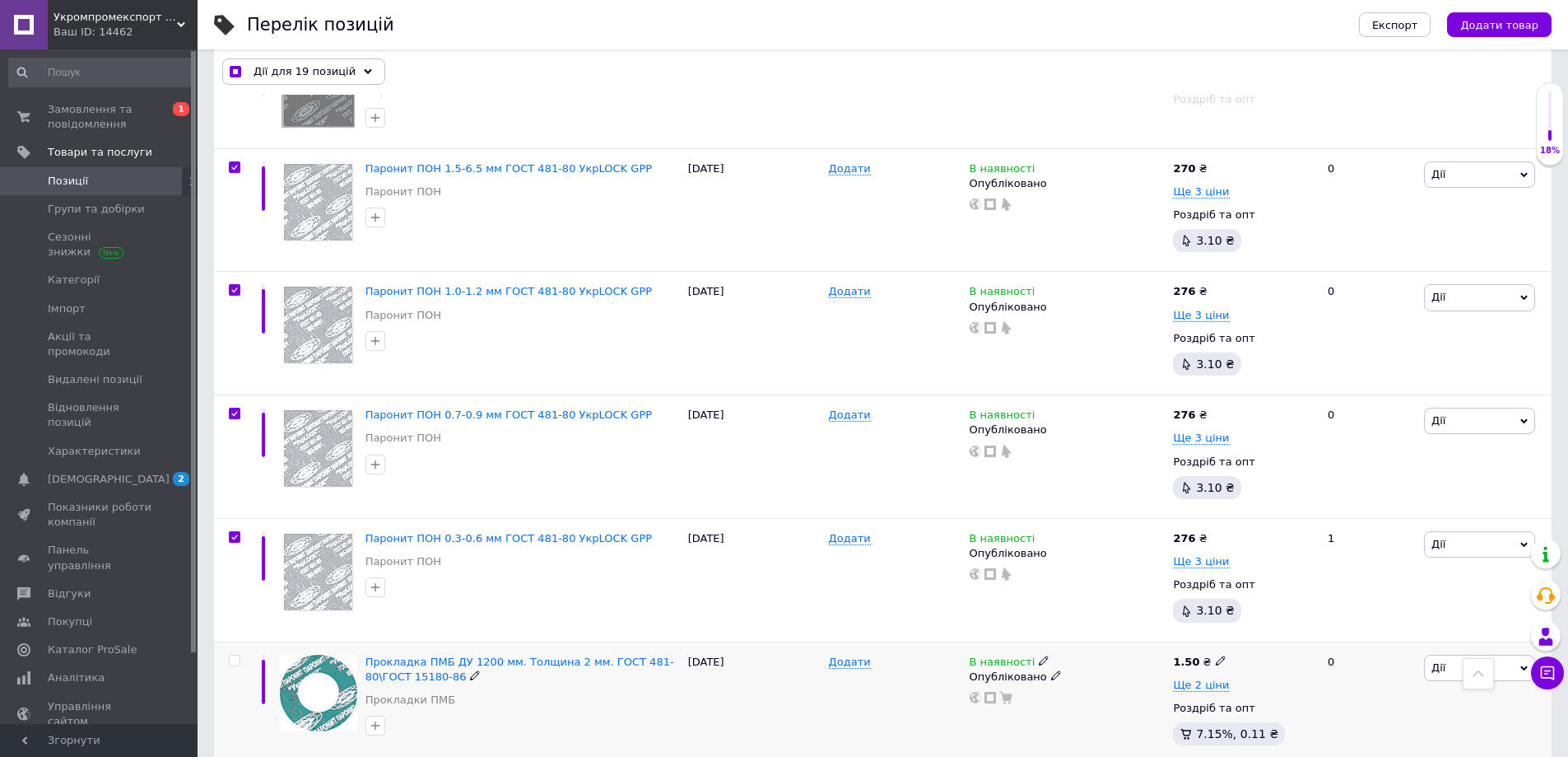
click at [234, 655] on input "checkbox" at bounding box center [234, 660] width 11 height 11
checkbox input "true"
click at [364, 69] on icon at bounding box center [368, 73] width 8 height 8
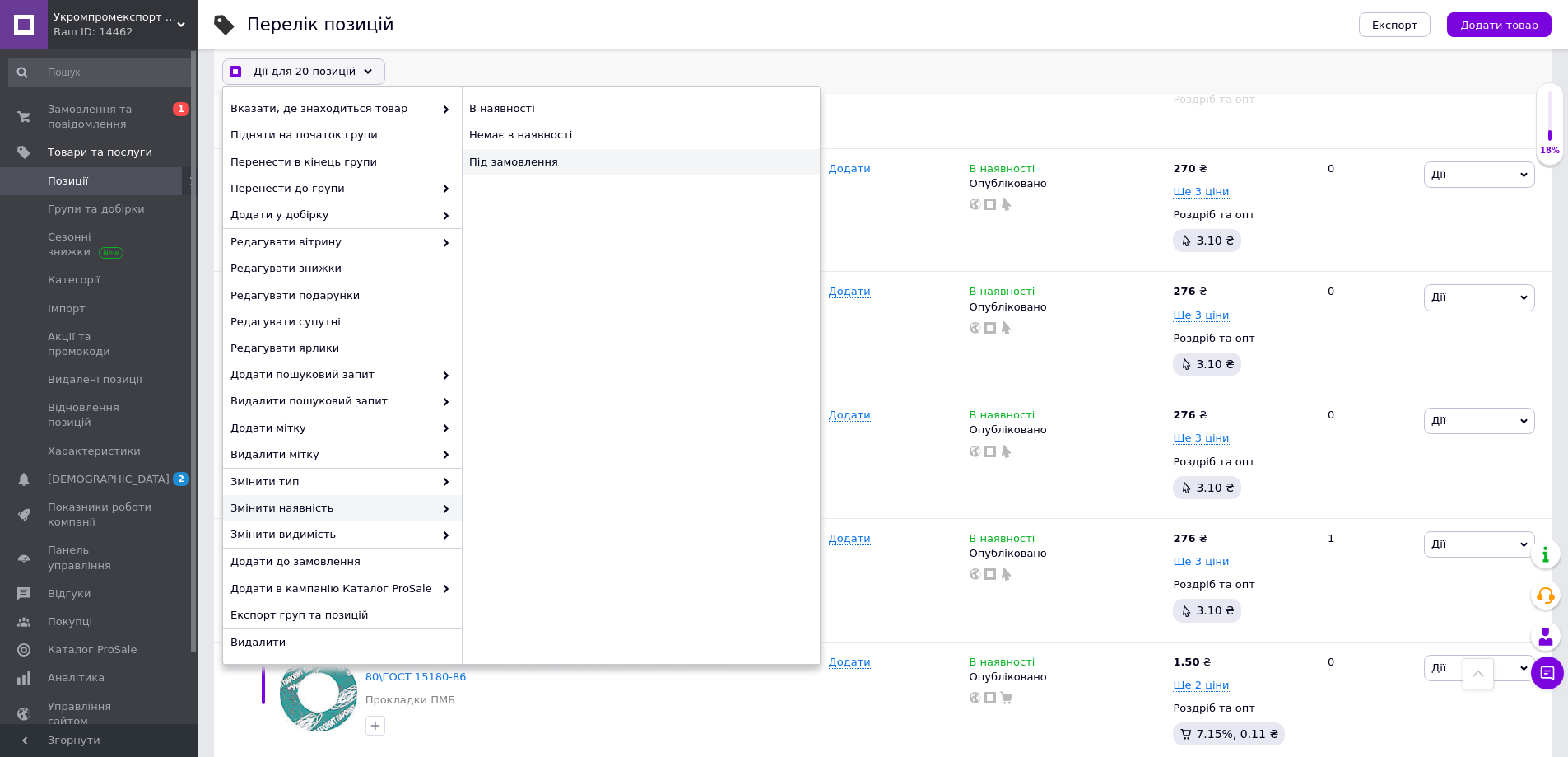
checkbox input "true"
click at [515, 161] on div "Під замовлення" at bounding box center [641, 162] width 358 height 26
checkbox input "false"
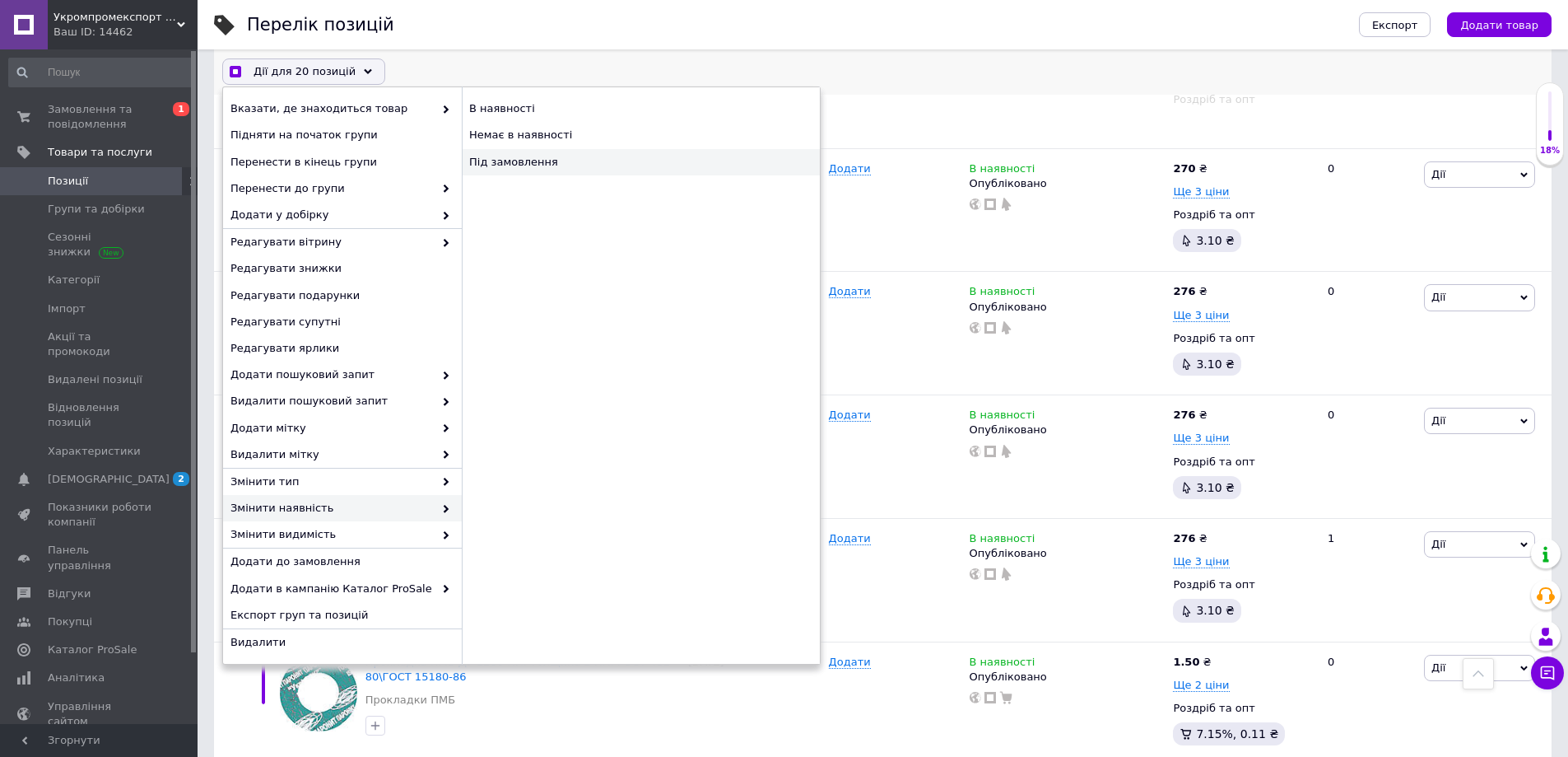
checkbox input "false"
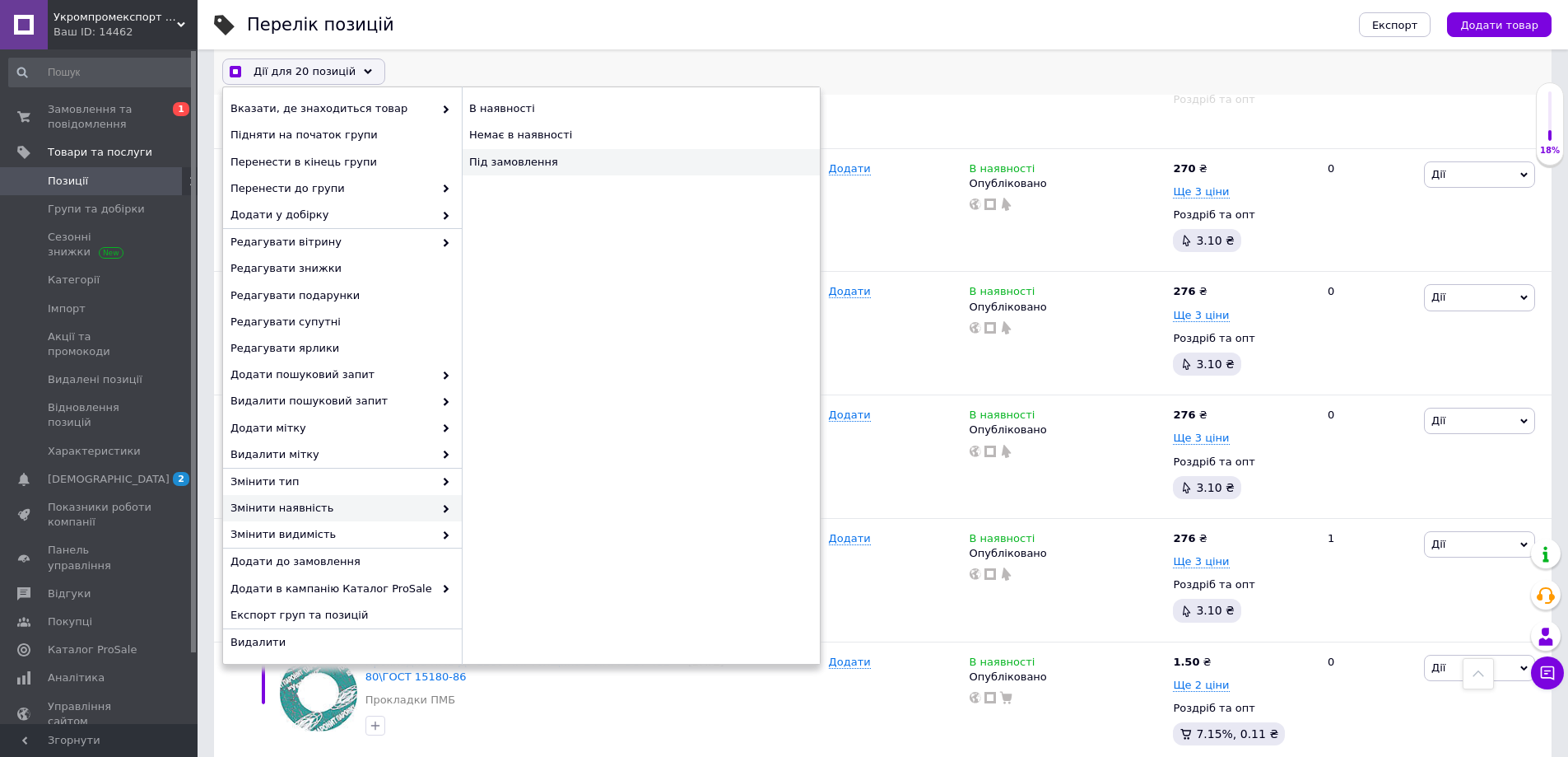
checkbox input "false"
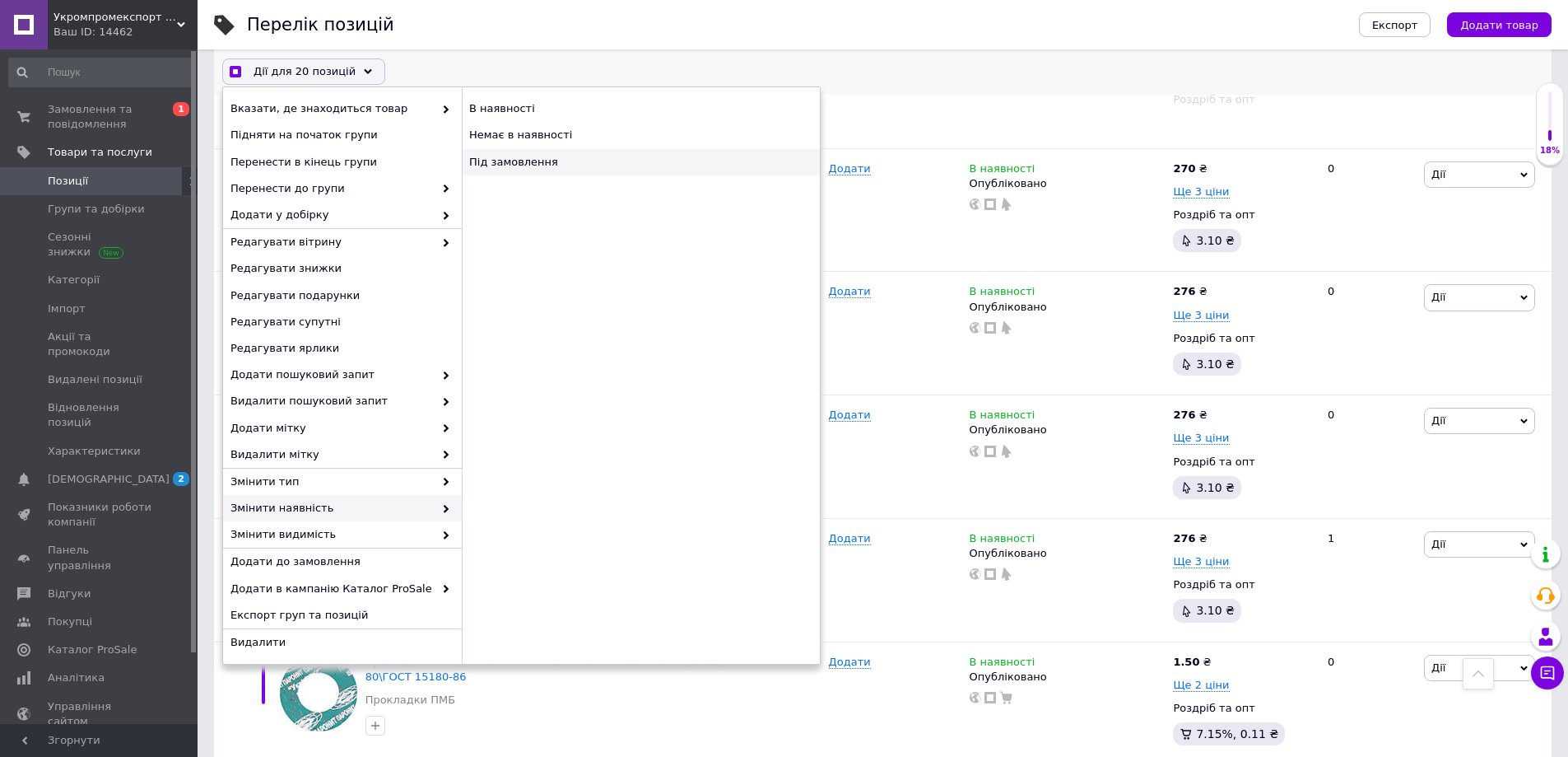
checkbox input "false"
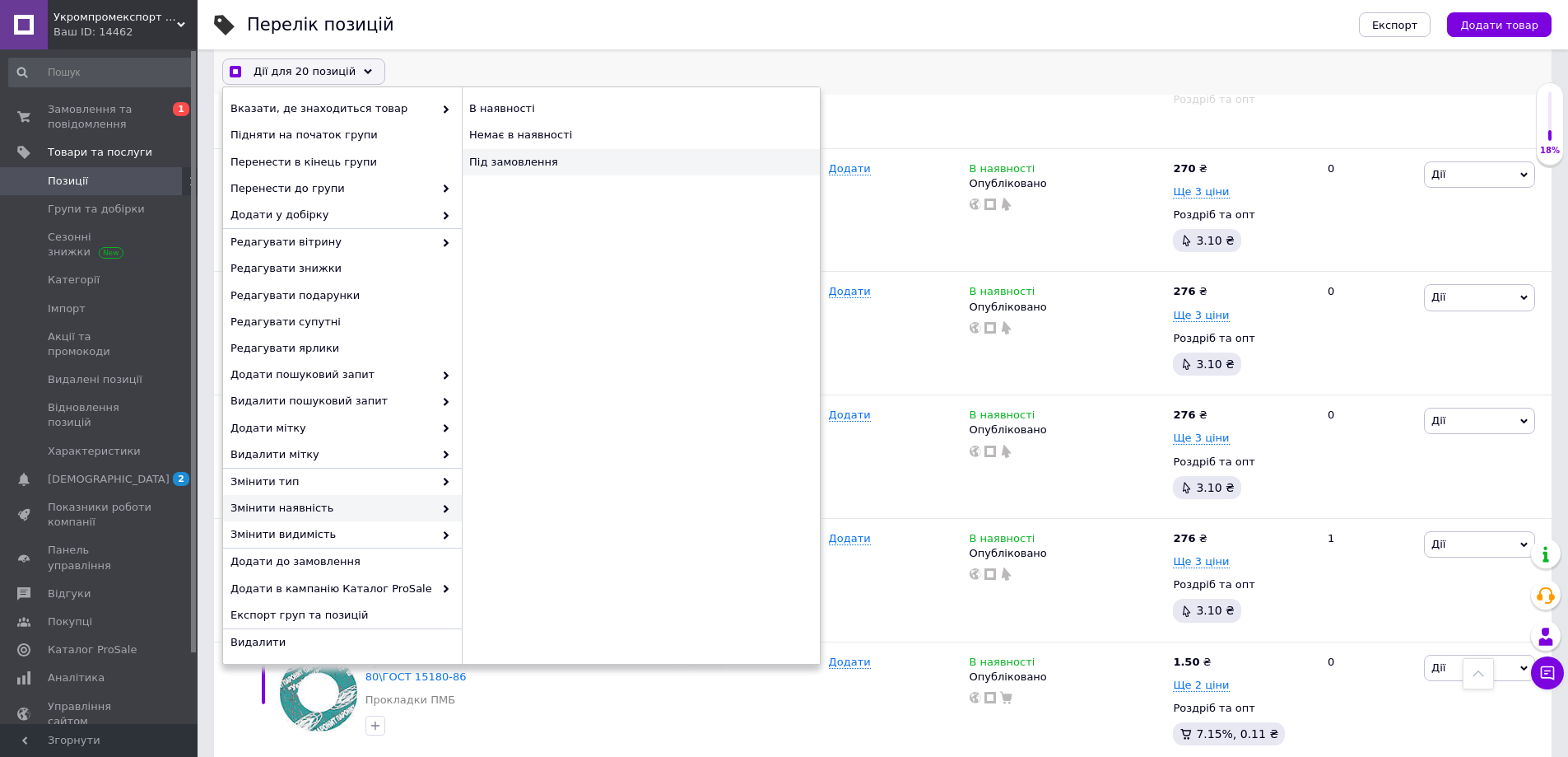
checkbox input "false"
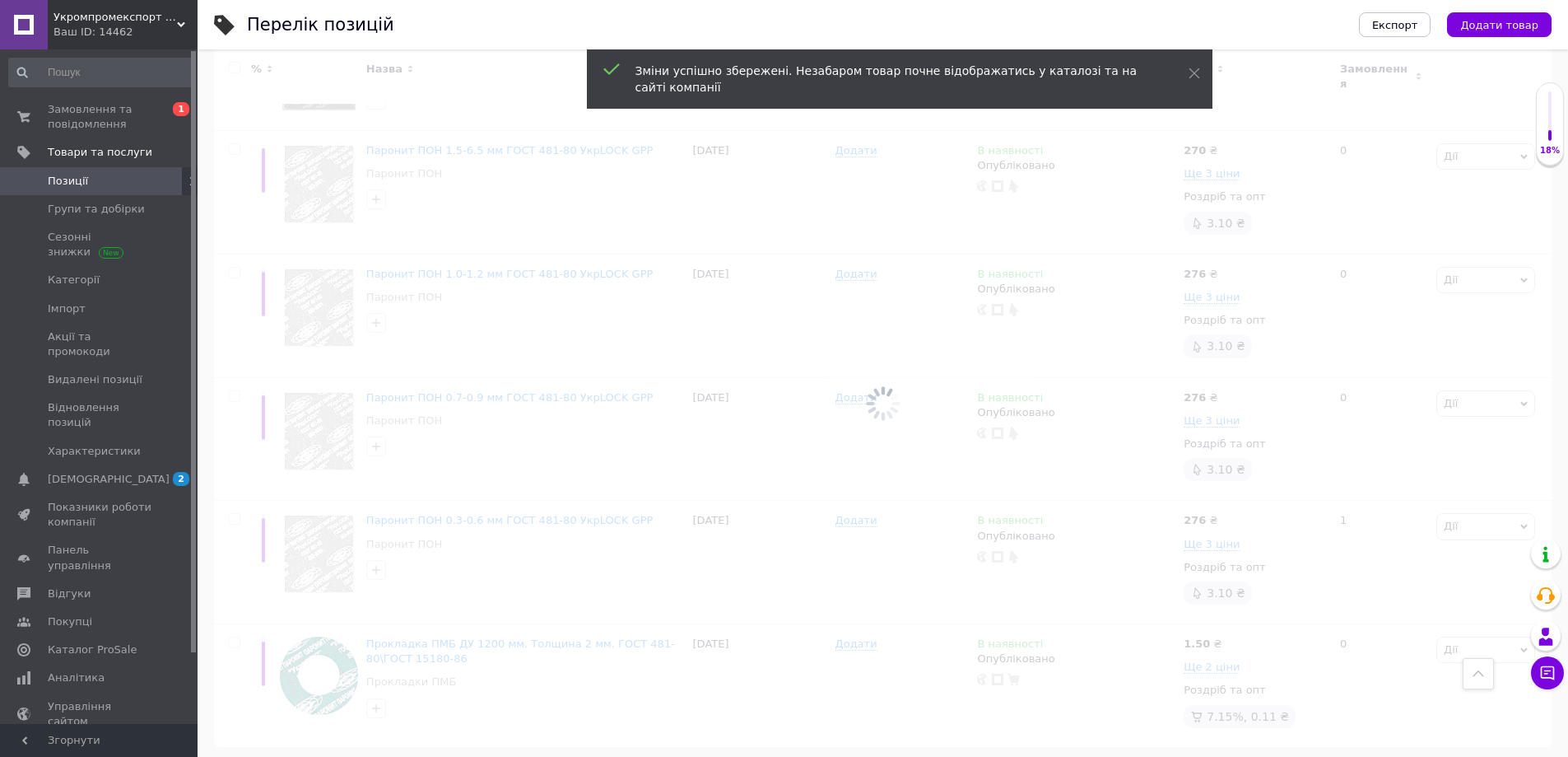
scroll to position [5421, 0]
